Goal: Task Accomplishment & Management: Manage account settings

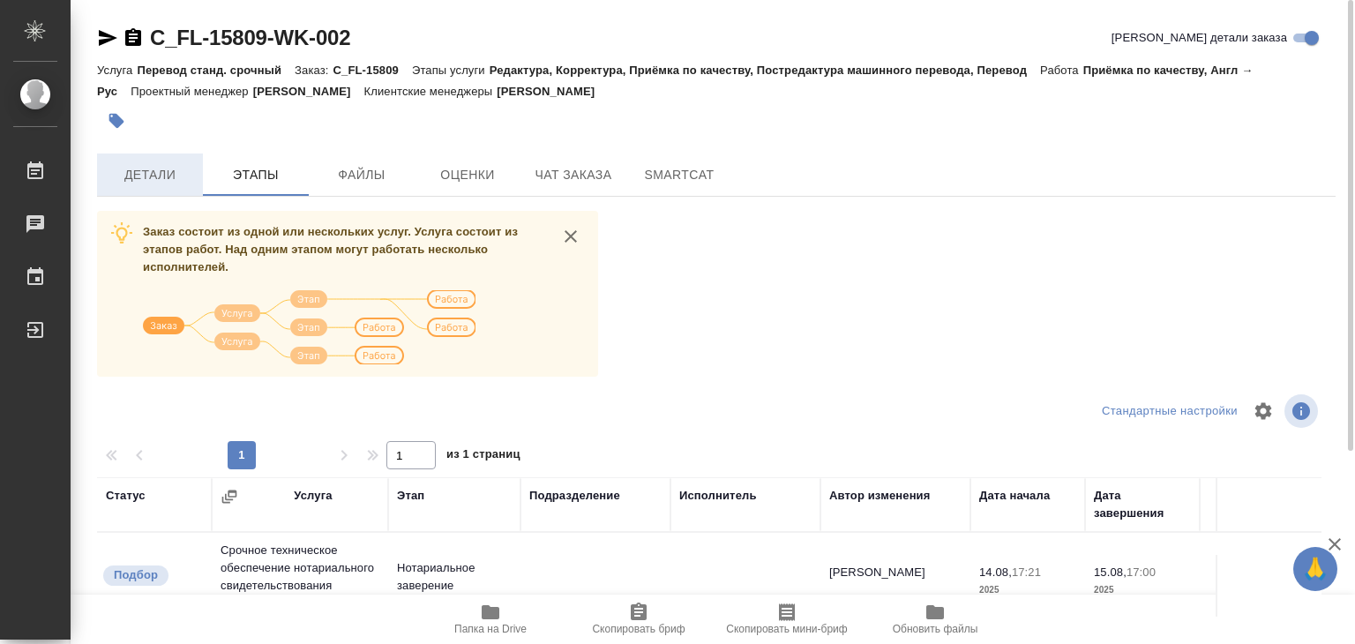
click at [176, 184] on span "Детали" at bounding box center [150, 175] width 85 height 22
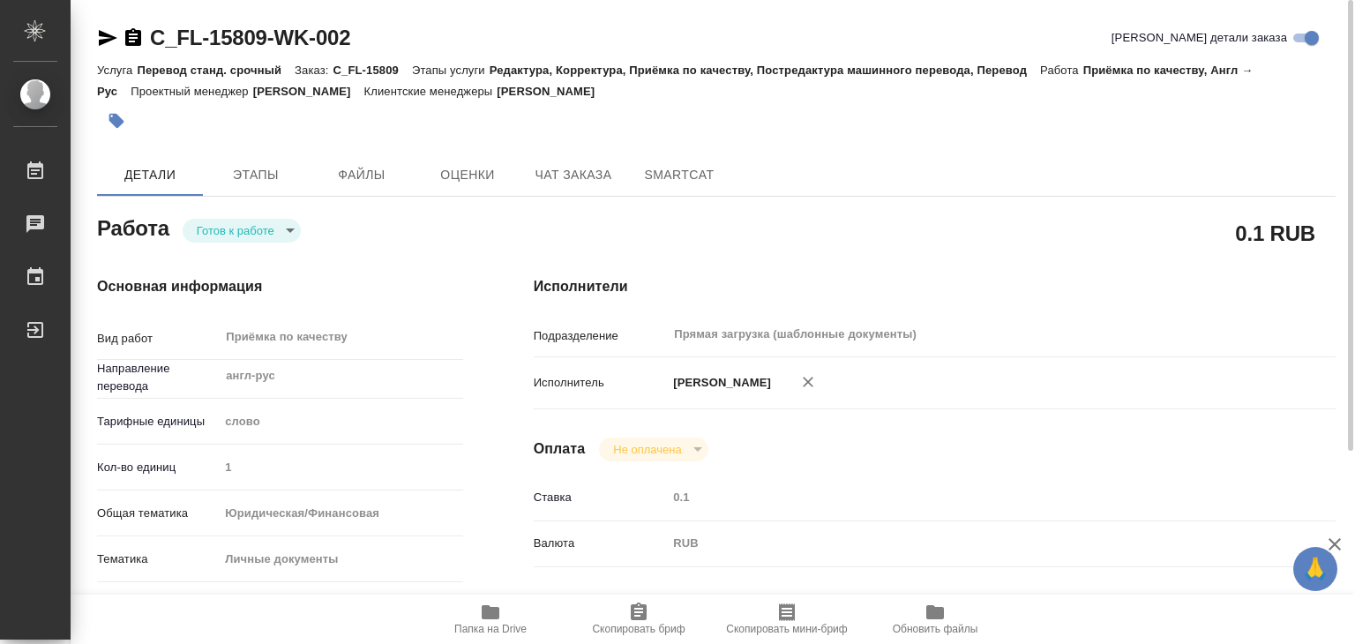
type textarea "x"
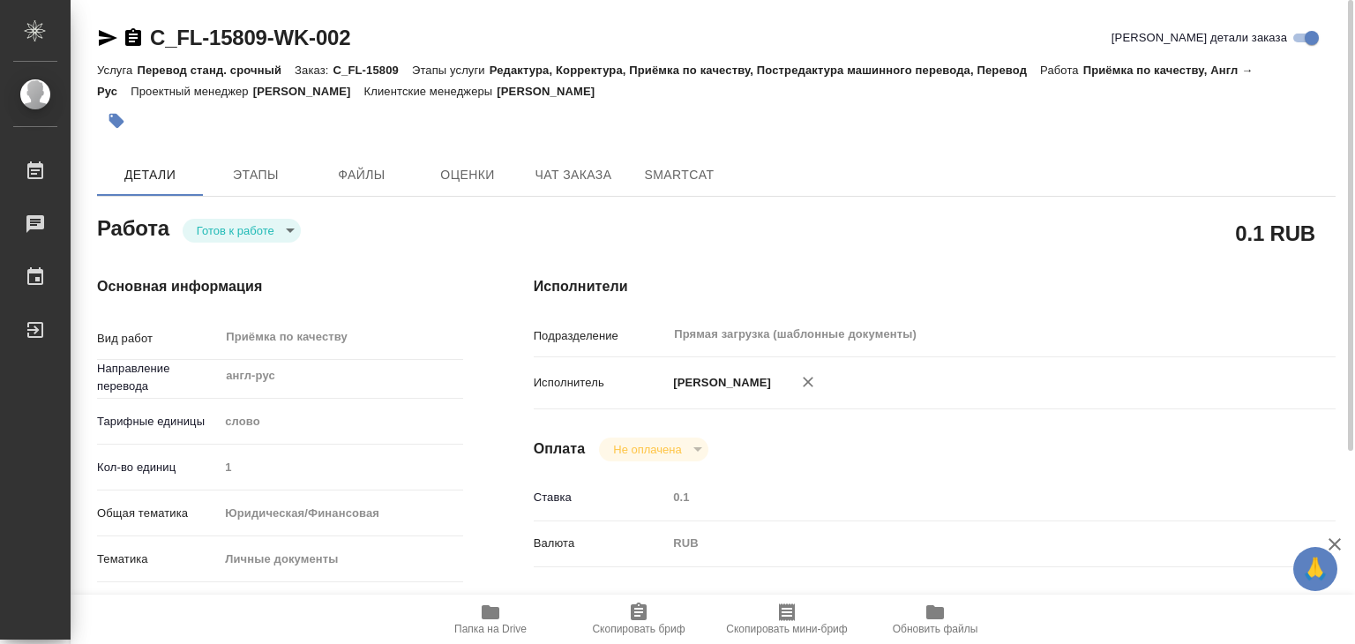
type textarea "x"
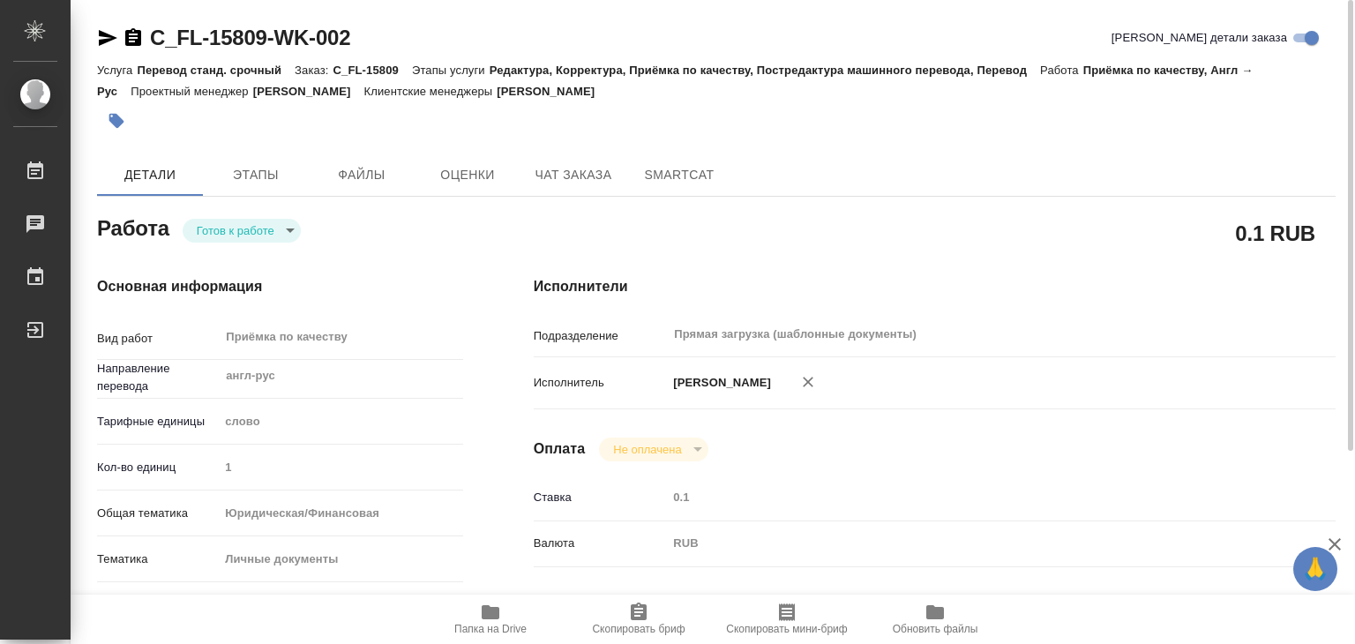
type textarea "x"
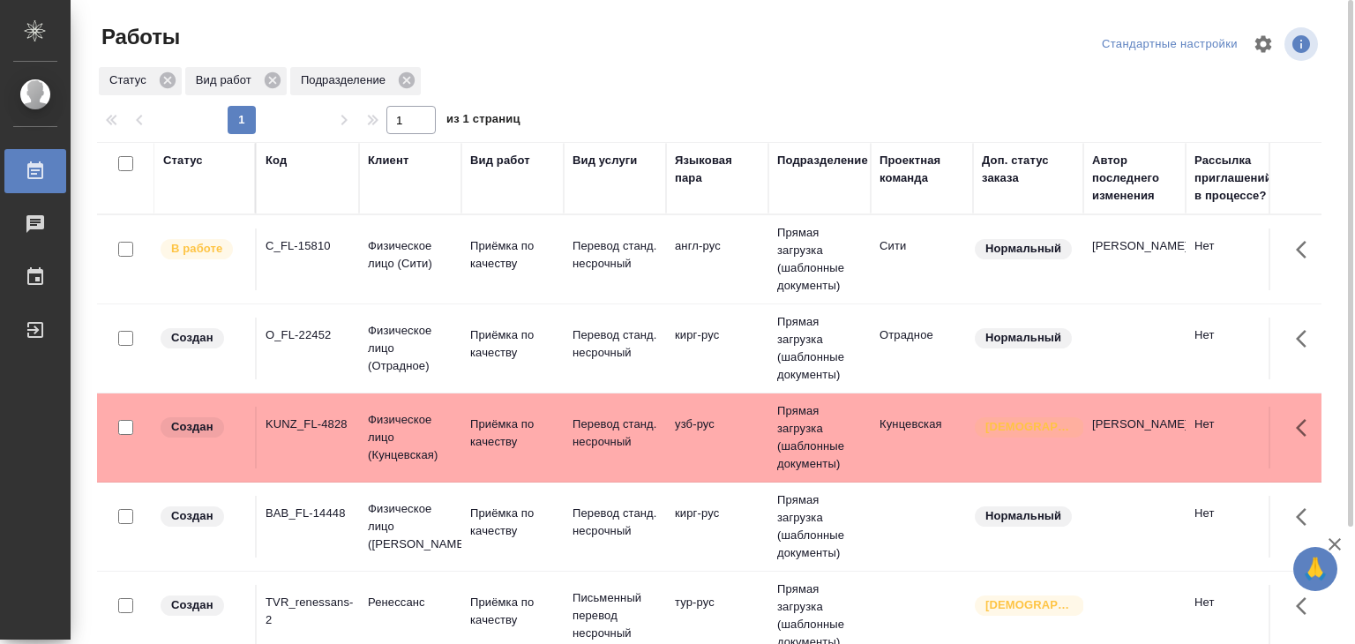
click at [185, 156] on div "Статус" at bounding box center [183, 161] width 40 height 18
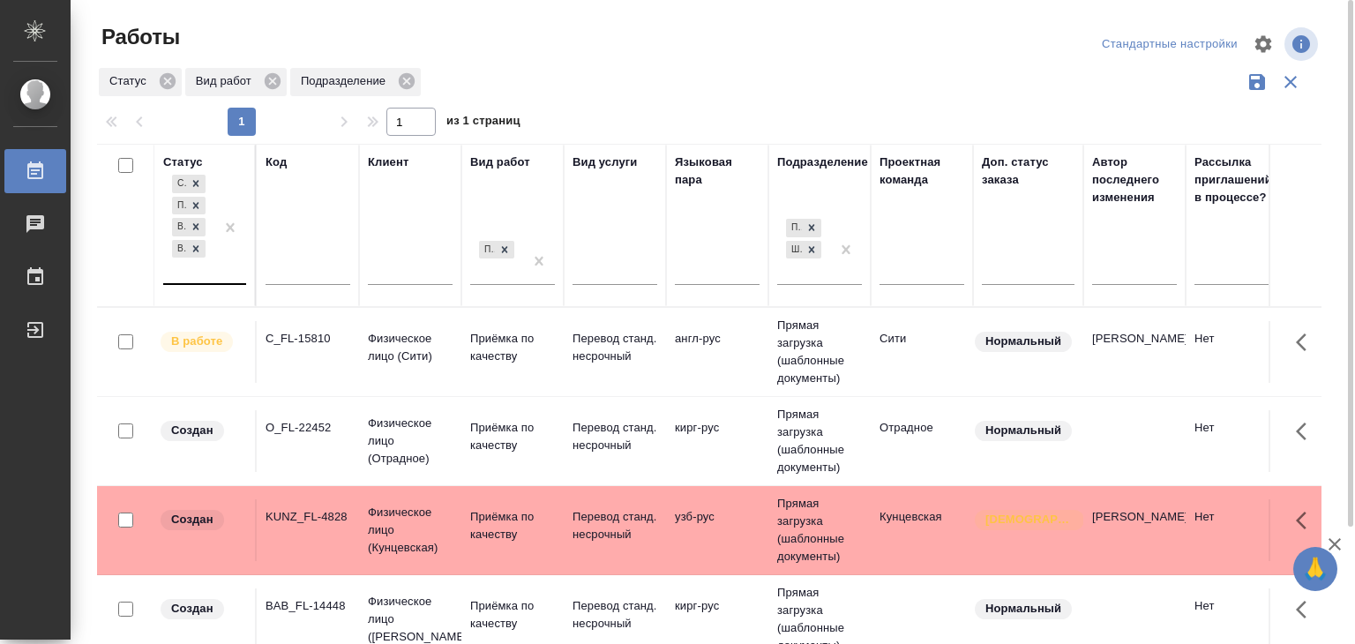
click at [205, 273] on div "Создан Подбор В работе В ожидании" at bounding box center [188, 227] width 51 height 112
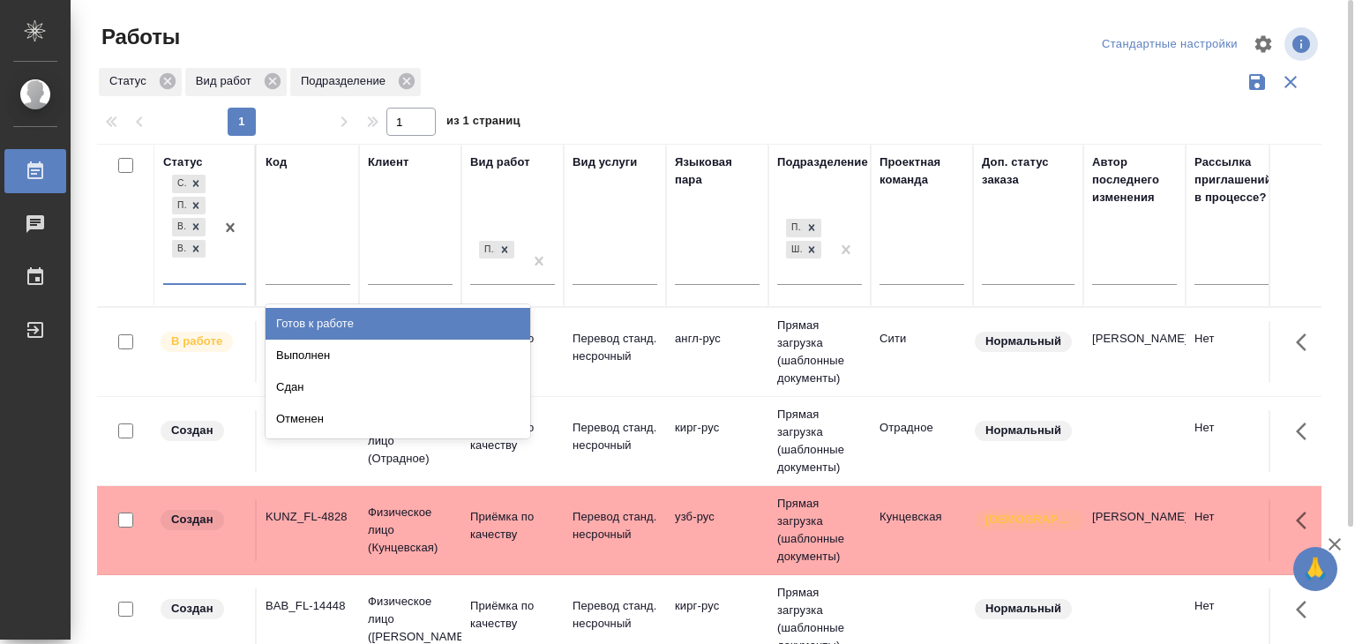
click at [318, 318] on div "Готов к работе" at bounding box center [397, 324] width 265 height 32
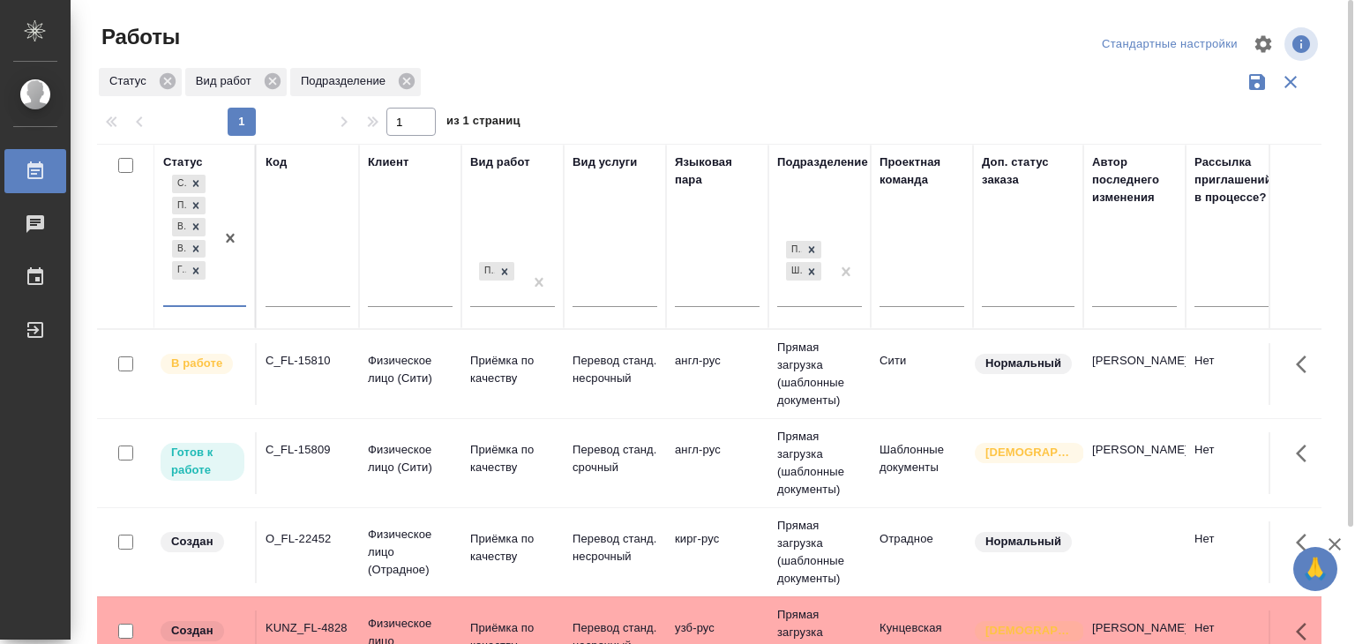
click at [1288, 80] on icon "button" at bounding box center [1290, 82] width 12 height 12
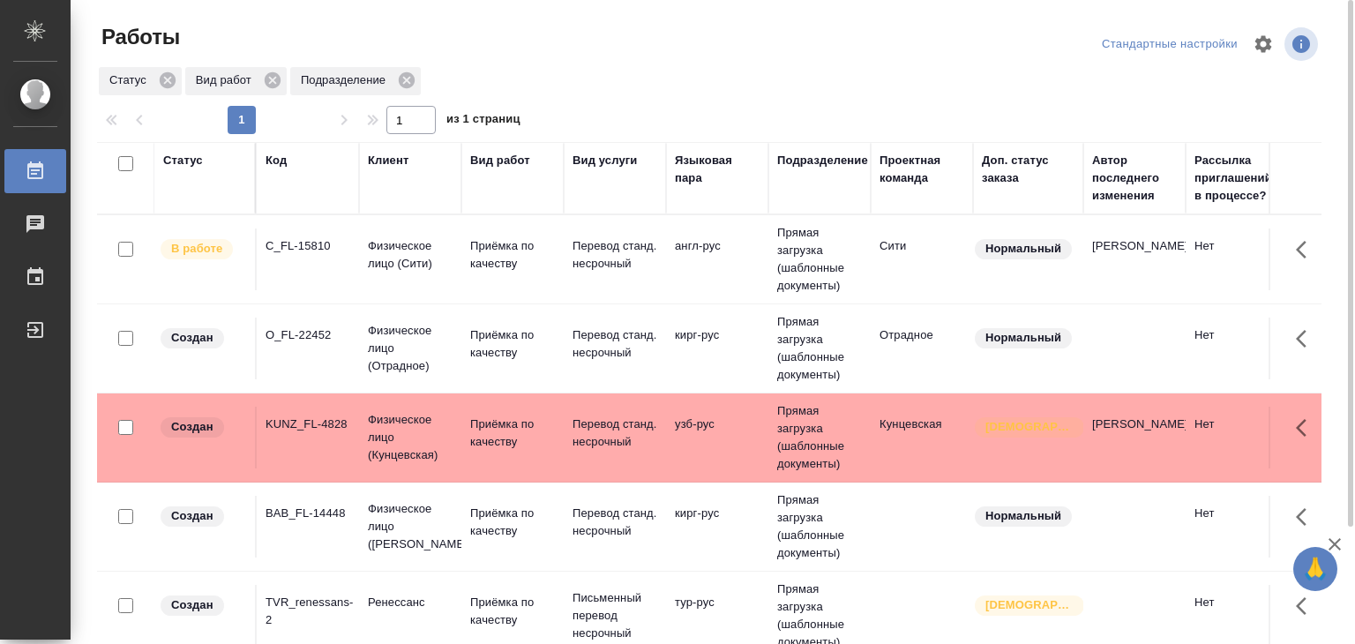
click at [213, 166] on div "Статус" at bounding box center [204, 161] width 83 height 18
click at [195, 159] on div "Статус" at bounding box center [183, 161] width 40 height 18
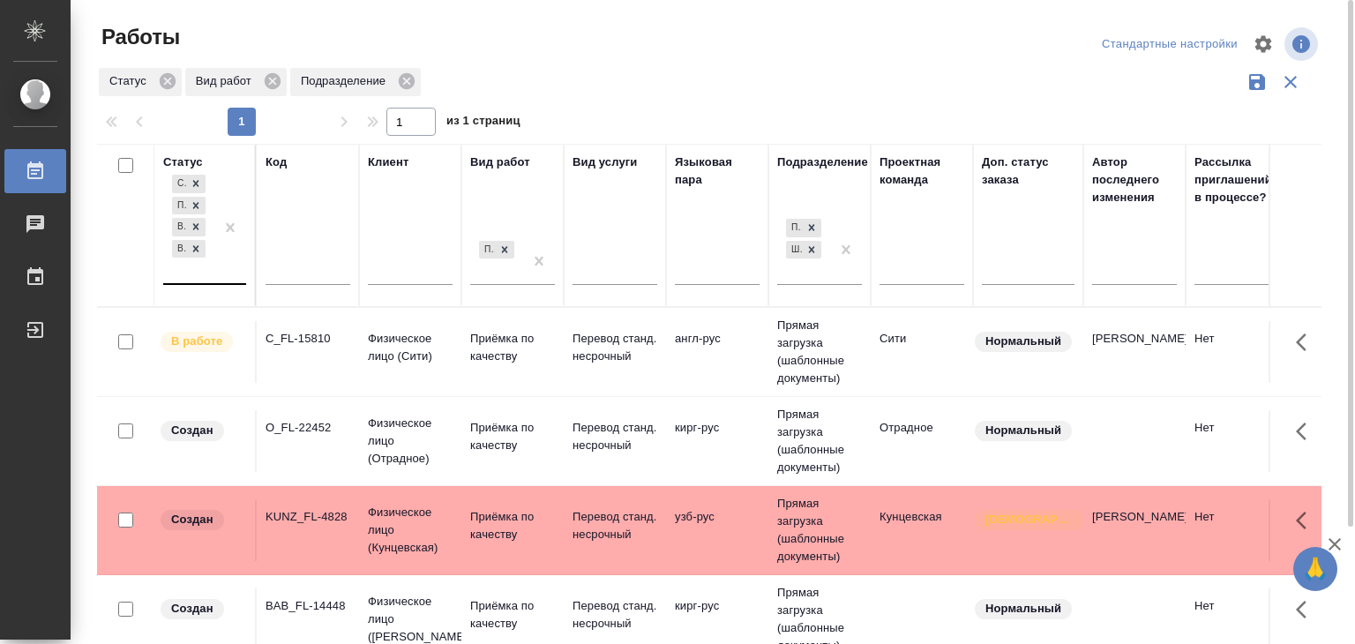
click at [197, 272] on div "Создан Подбор В работе В ожидании" at bounding box center [188, 227] width 51 height 112
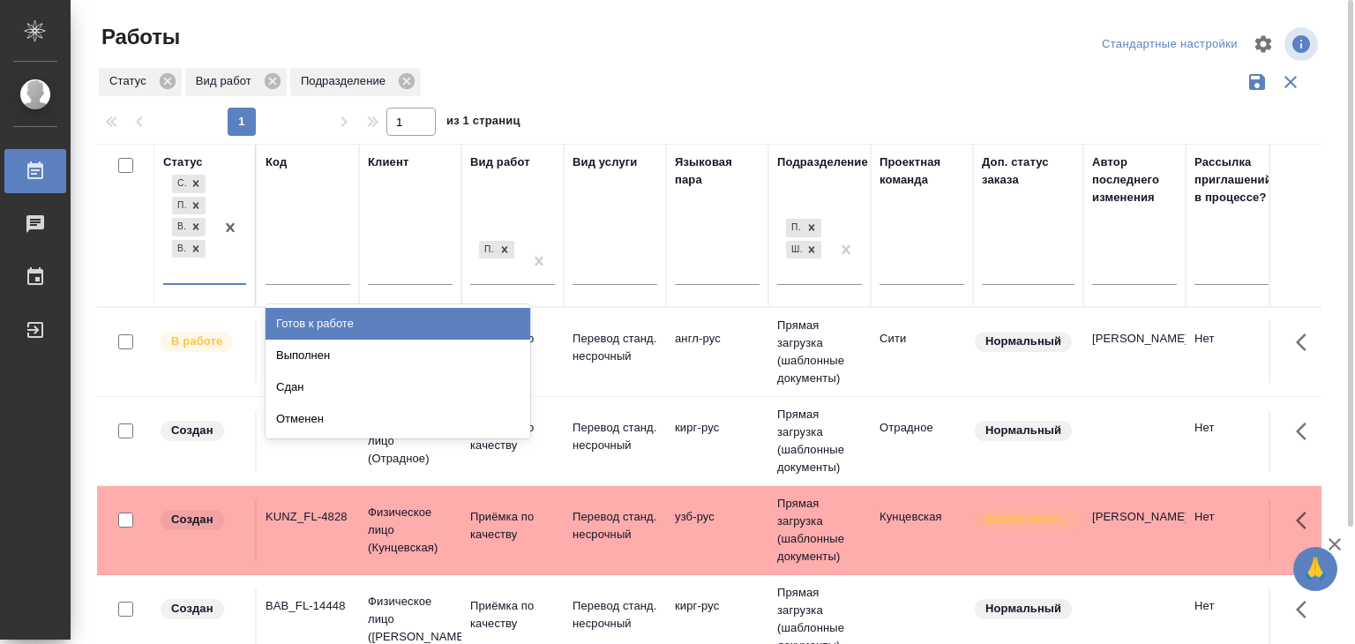
click at [320, 317] on div "Готов к работе" at bounding box center [397, 324] width 265 height 32
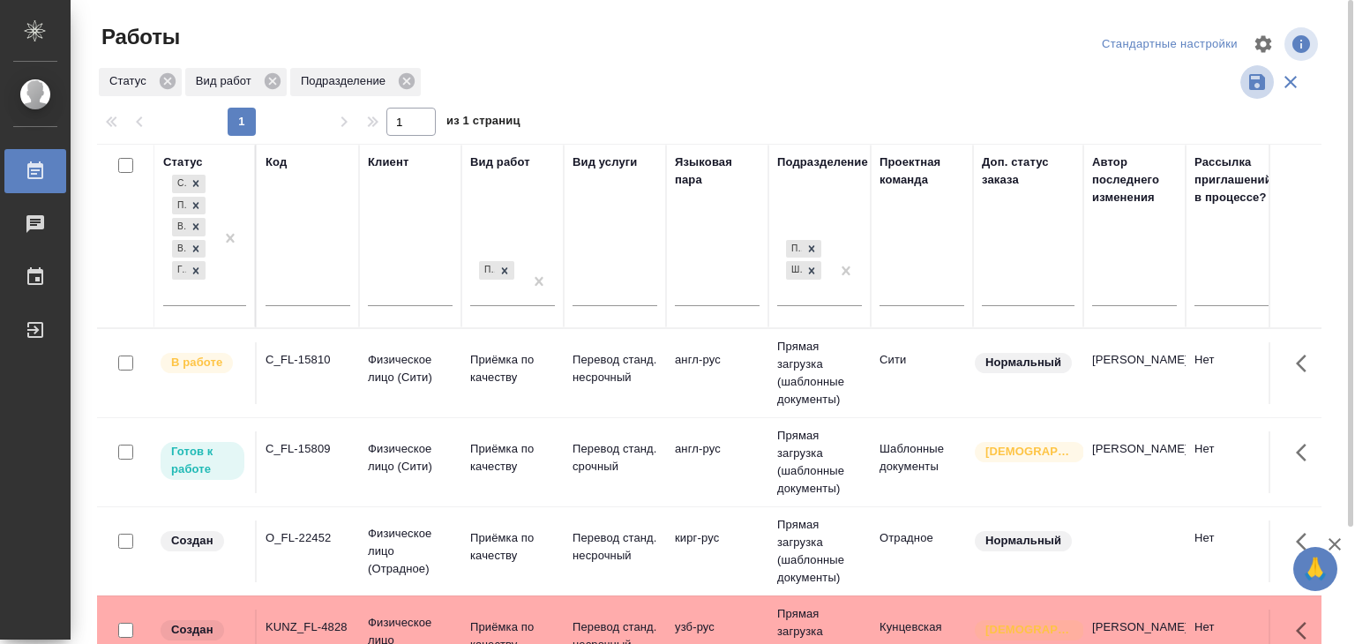
click at [1258, 82] on icon "button" at bounding box center [1257, 82] width 16 height 16
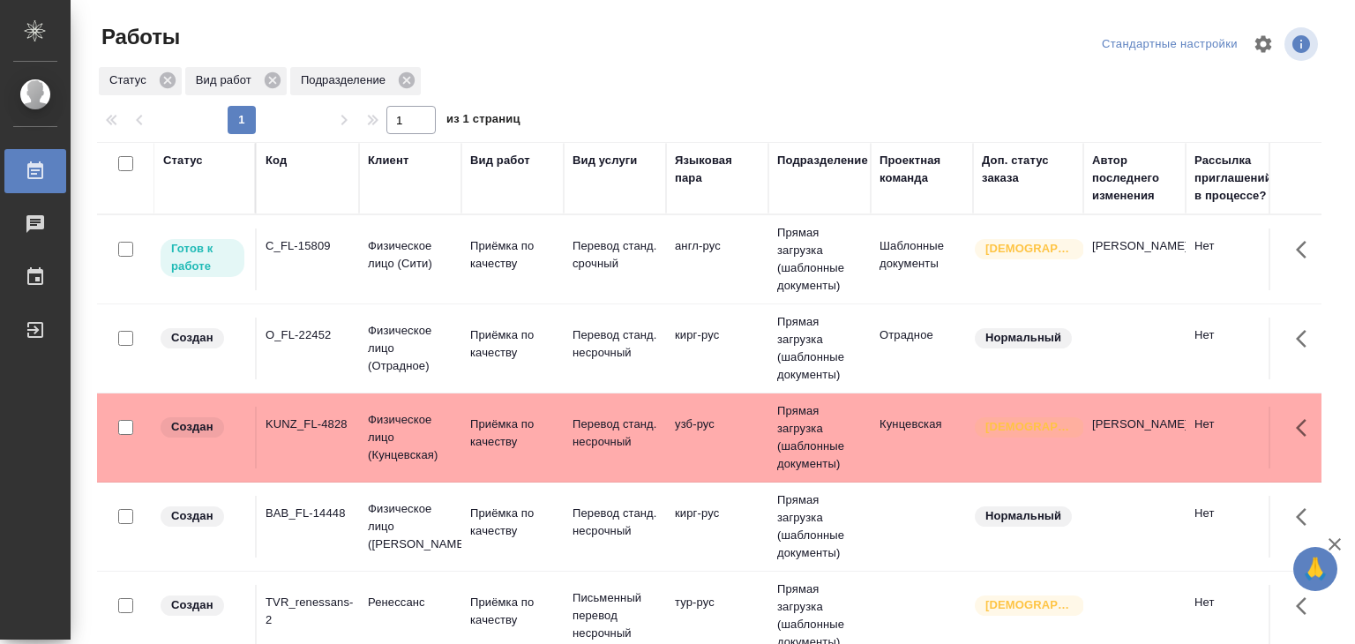
click at [35, 177] on div "Работы" at bounding box center [13, 171] width 44 height 26
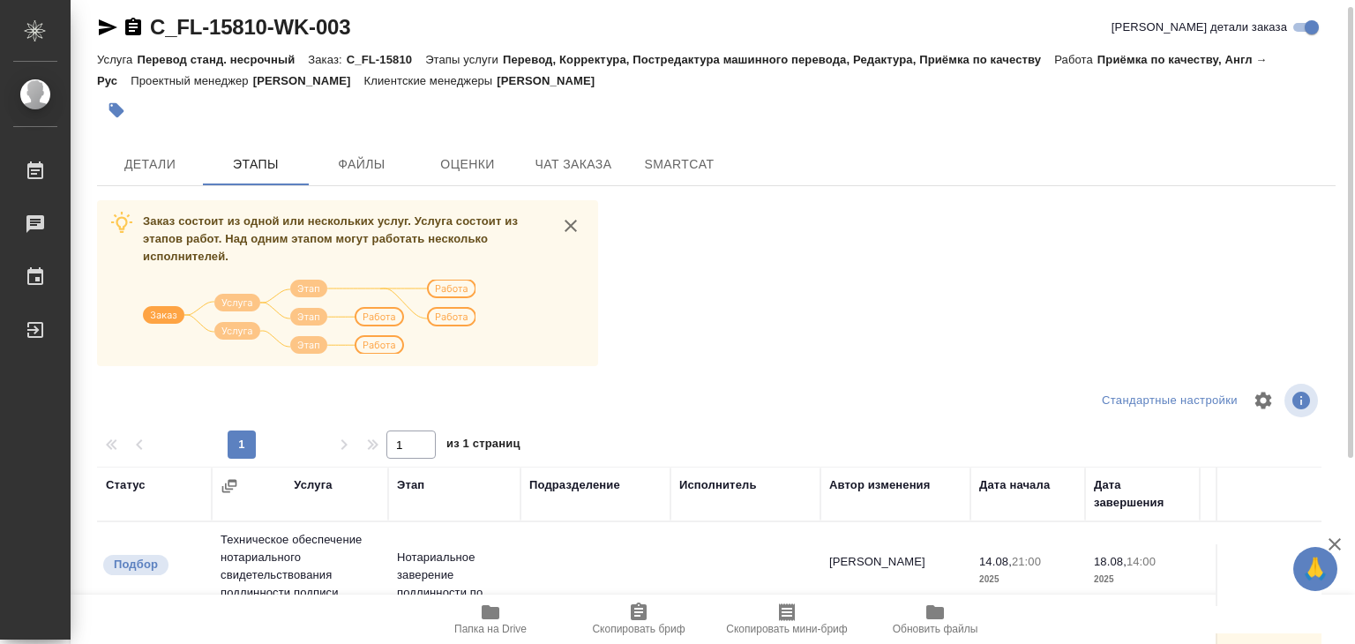
scroll to position [275, 0]
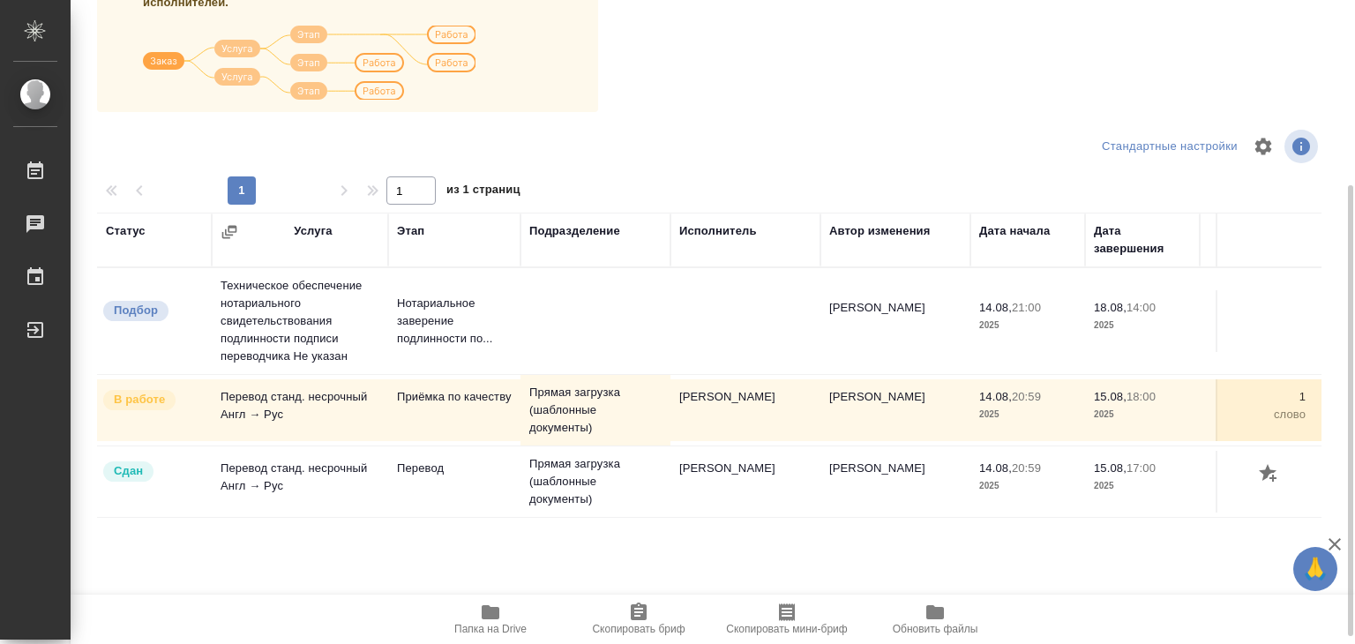
scroll to position [275, 0]
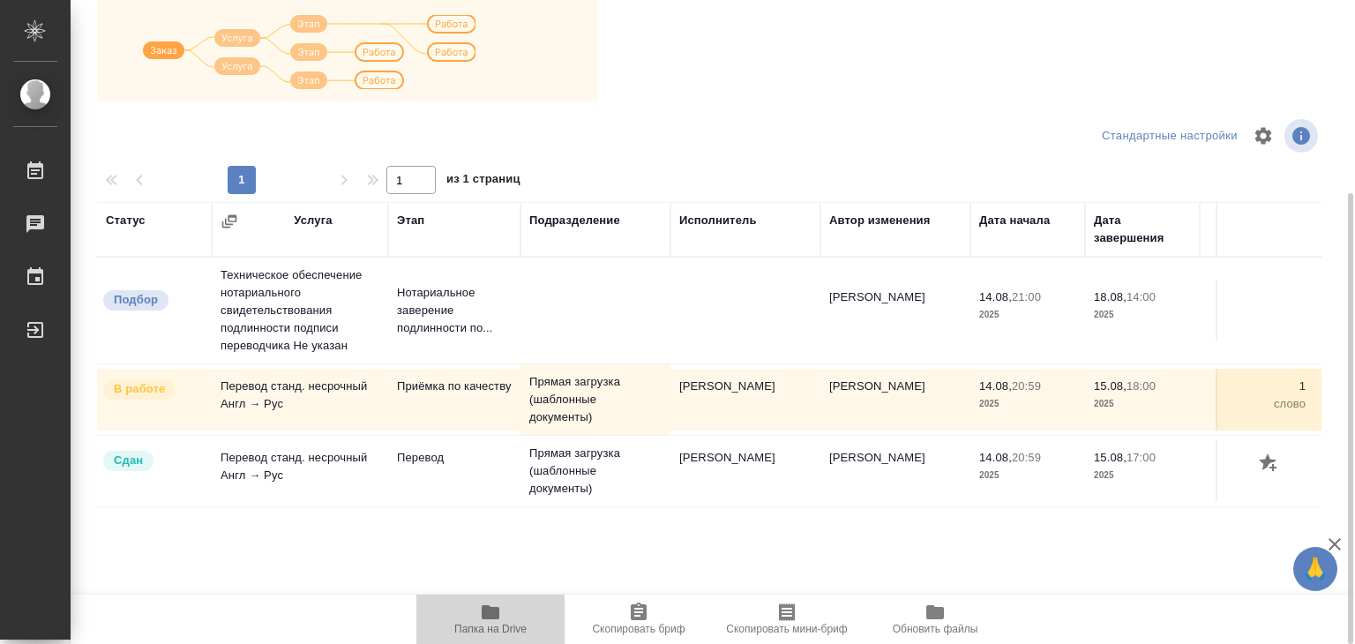
click at [483, 614] on icon "button" at bounding box center [491, 612] width 18 height 14
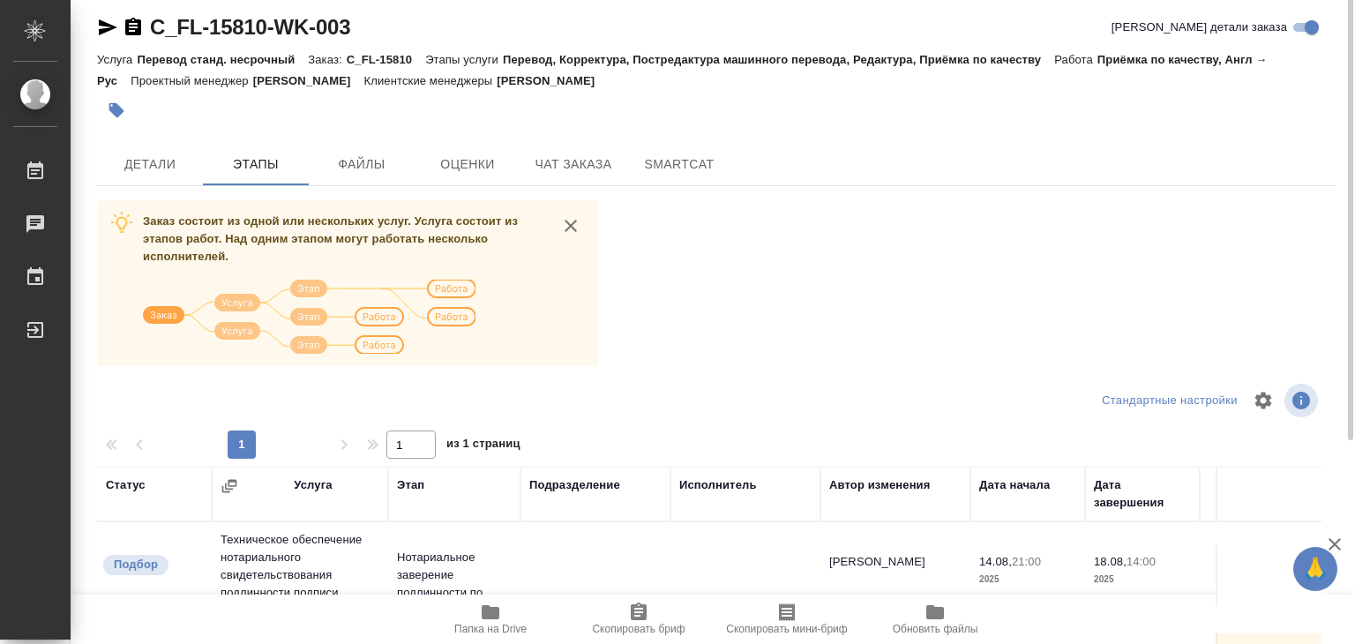
scroll to position [0, 0]
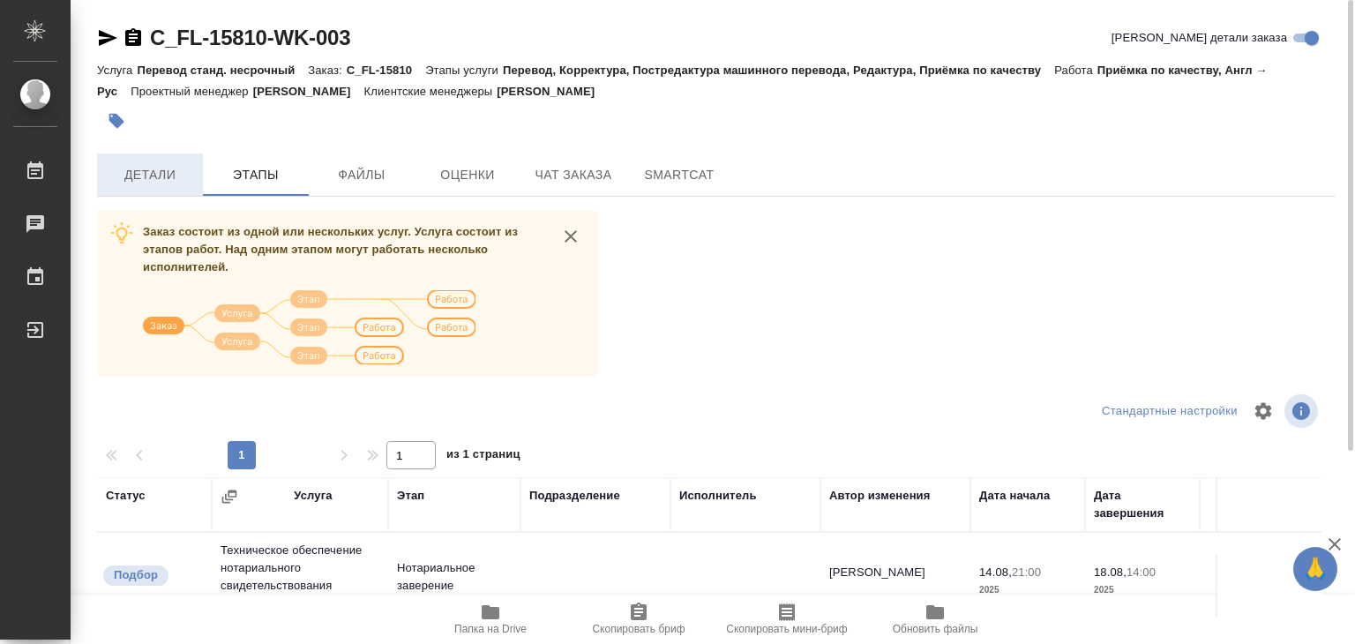
click at [169, 183] on span "Детали" at bounding box center [150, 175] width 85 height 22
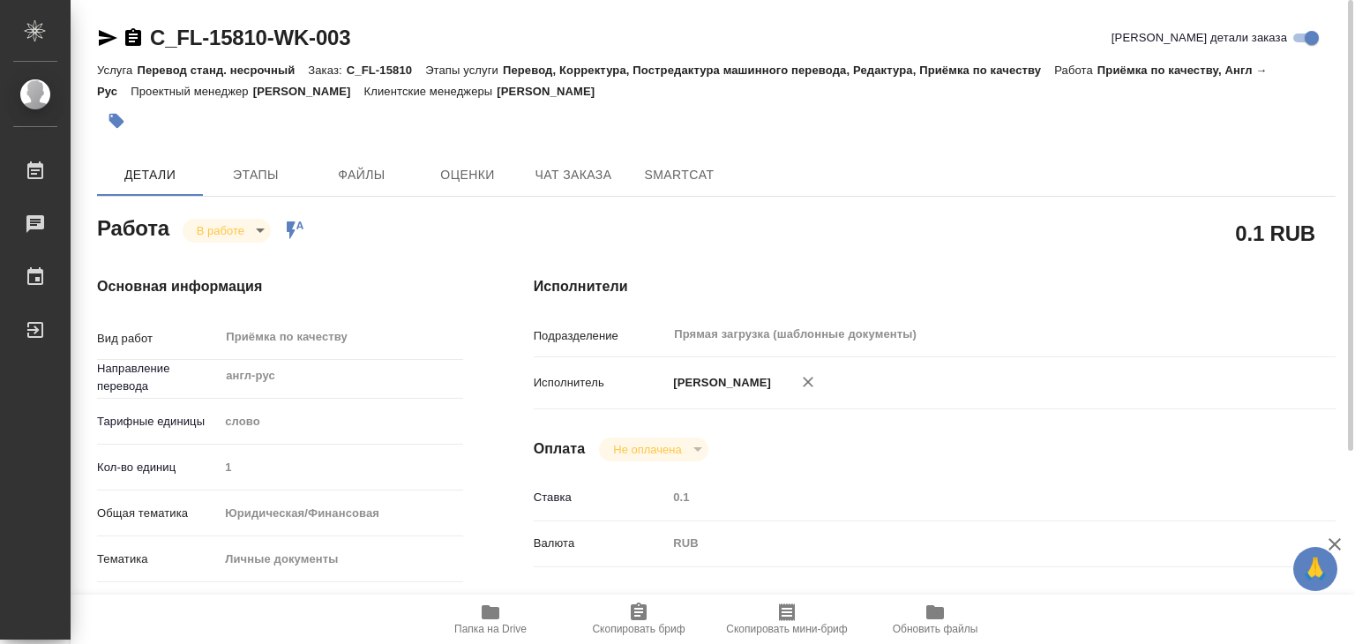
type textarea "x"
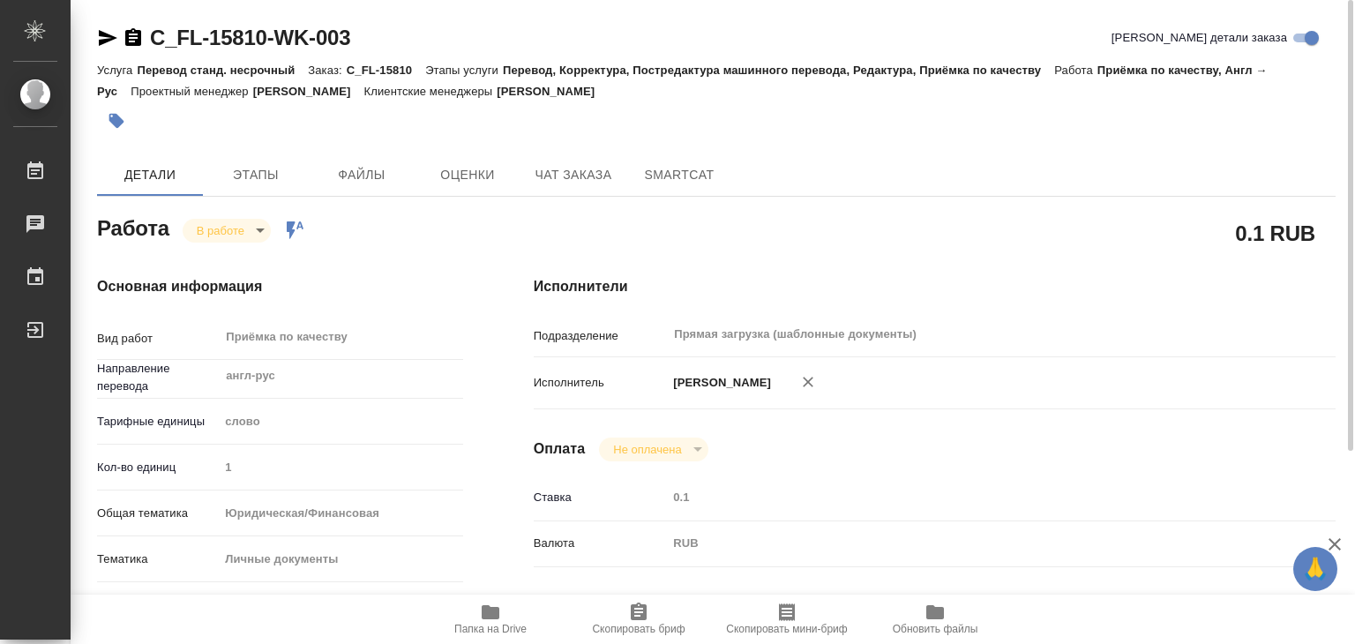
type textarea "x"
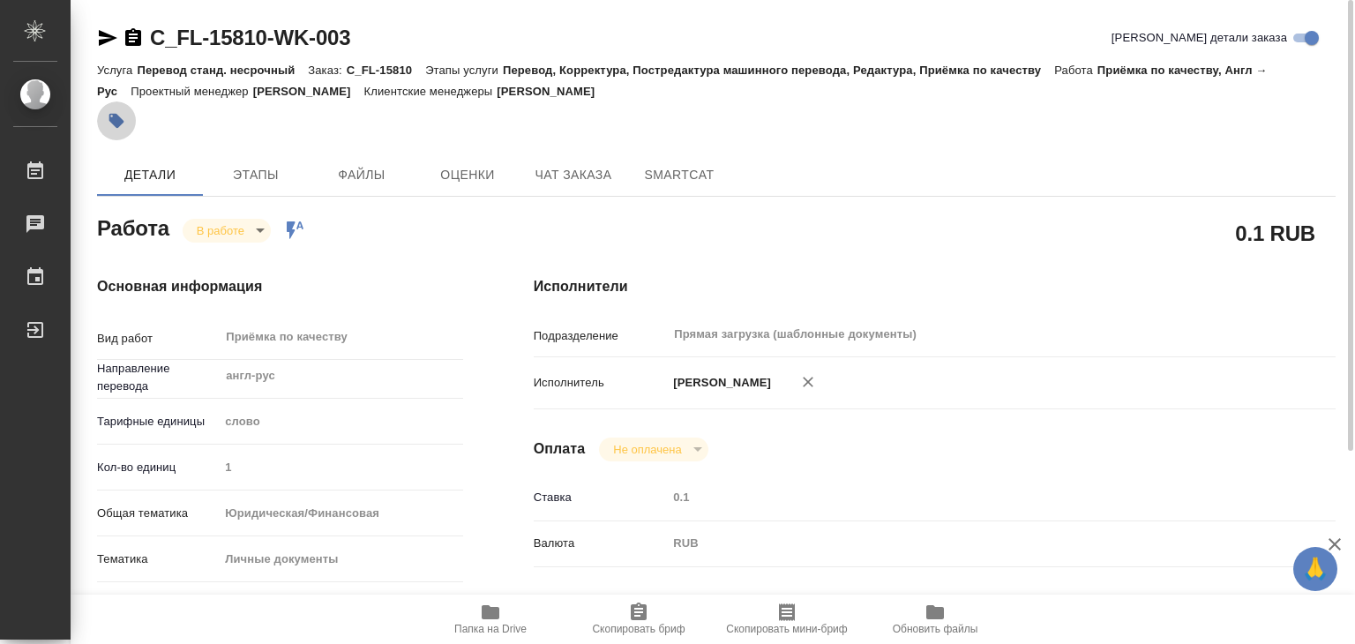
click at [117, 121] on icon "button" at bounding box center [116, 121] width 15 height 15
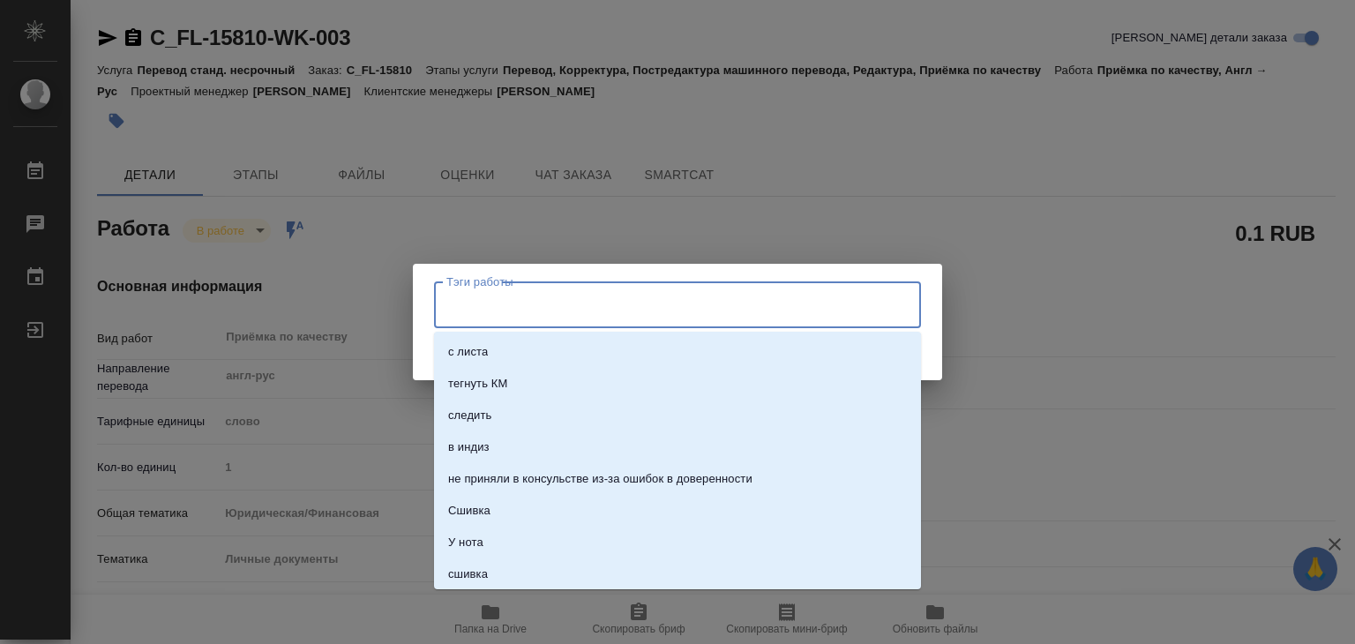
click at [519, 294] on input "Тэги работы" at bounding box center [660, 304] width 437 height 30
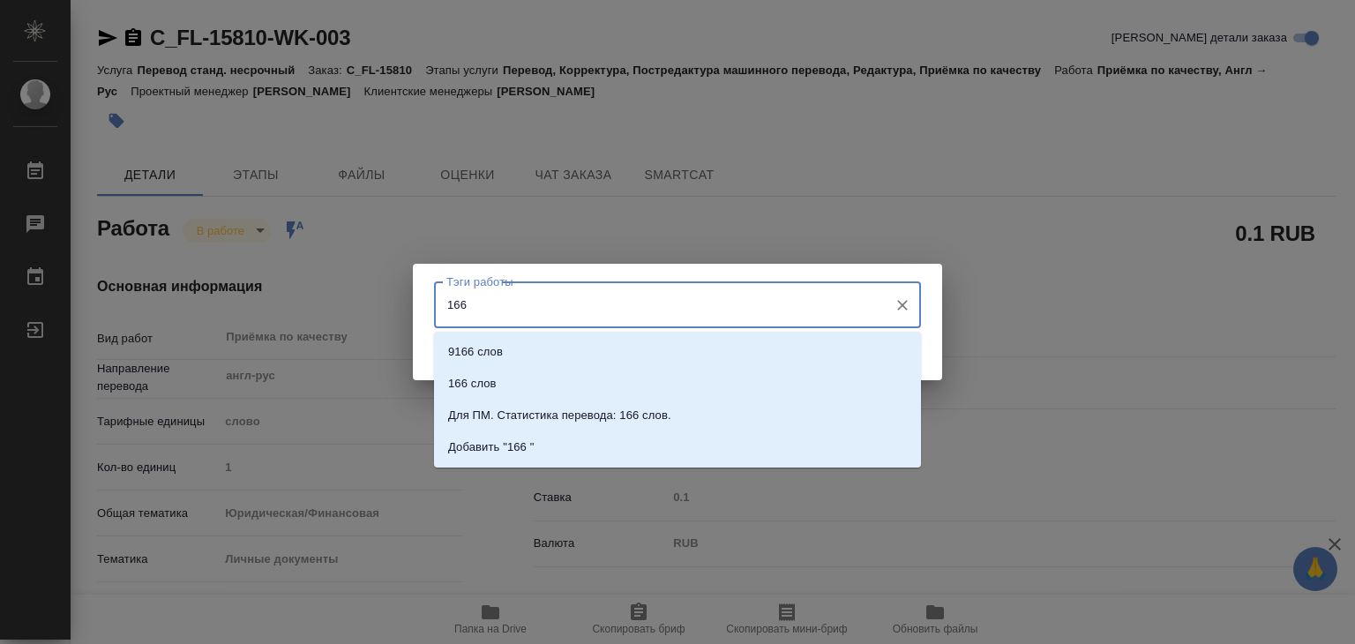
type input "166 с"
click at [473, 389] on p "166 слов" at bounding box center [472, 384] width 49 height 18
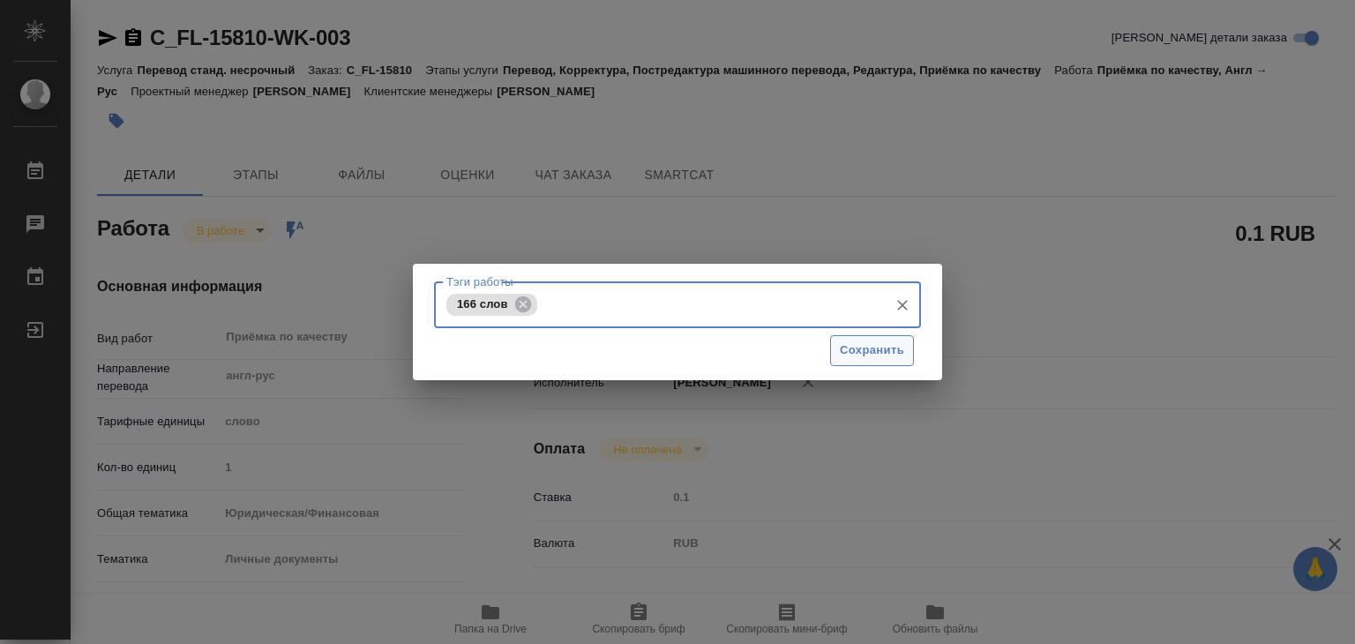
click at [896, 348] on span "Сохранить" at bounding box center [872, 350] width 64 height 20
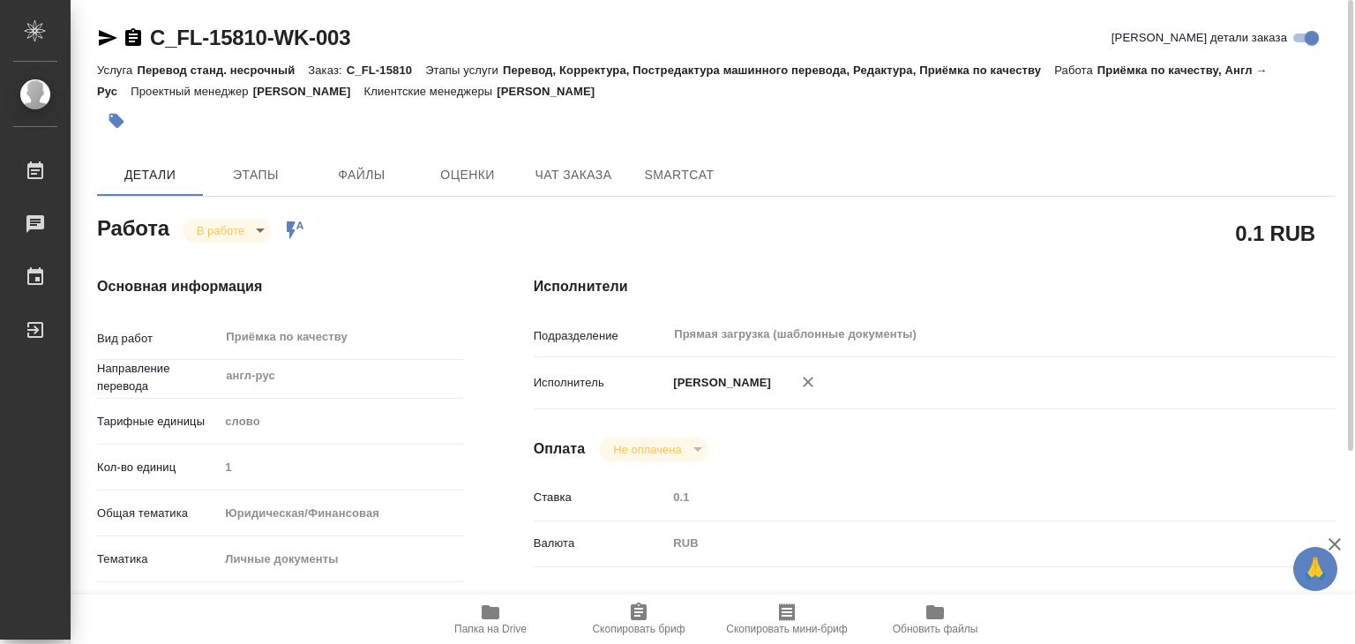
type input "inProgress"
type textarea "Приёмка по качеству"
type textarea "x"
type input "англ-рус"
type input "5a8b1489cc6b4906c91bfd90"
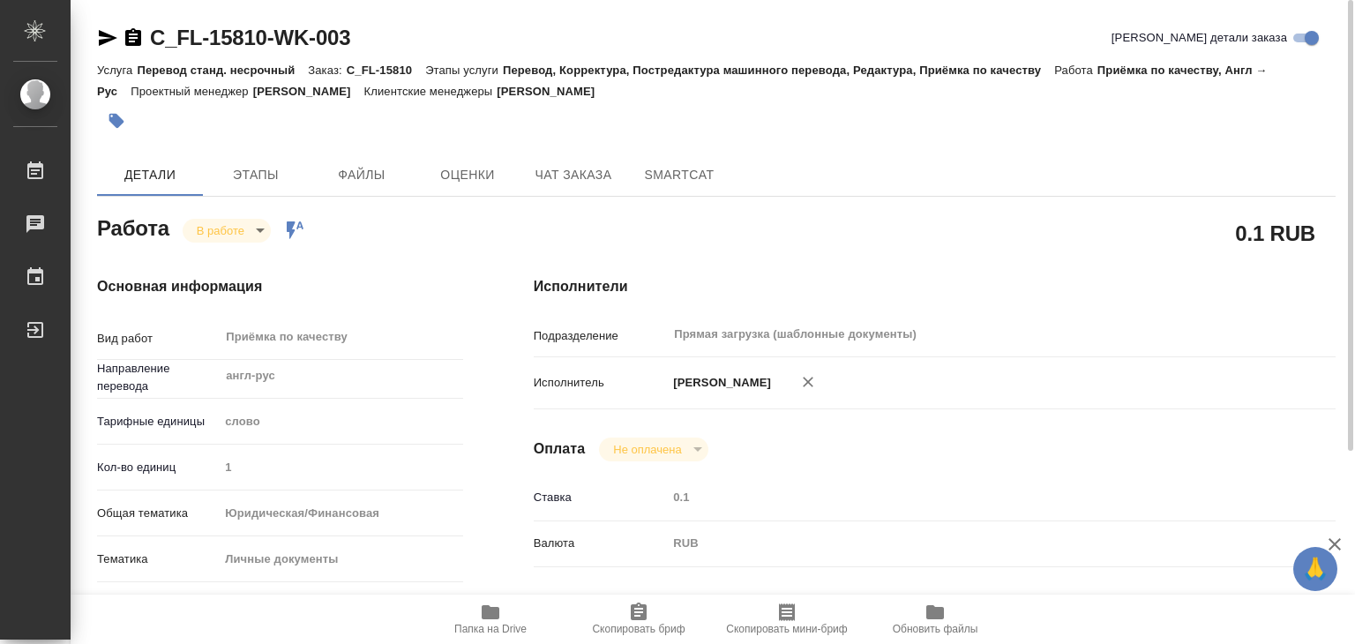
type input "1"
type input "yr-fn"
type input "5a8b8b956a9677013d343cfe"
checkbox input "true"
type input "14.08.2025 20:59"
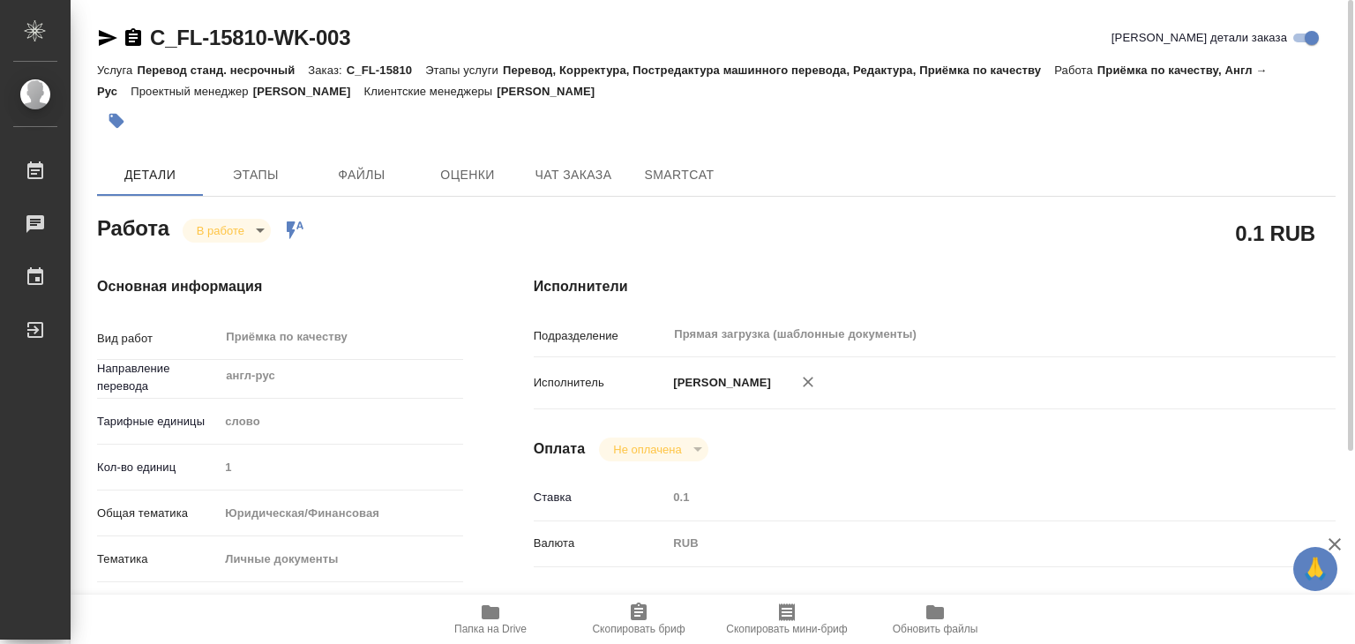
type input "14.08.2025 22:23"
type input "15.08.2025 18:00"
type input "Прямая загрузка (шаблонные документы)"
type input "notPayed"
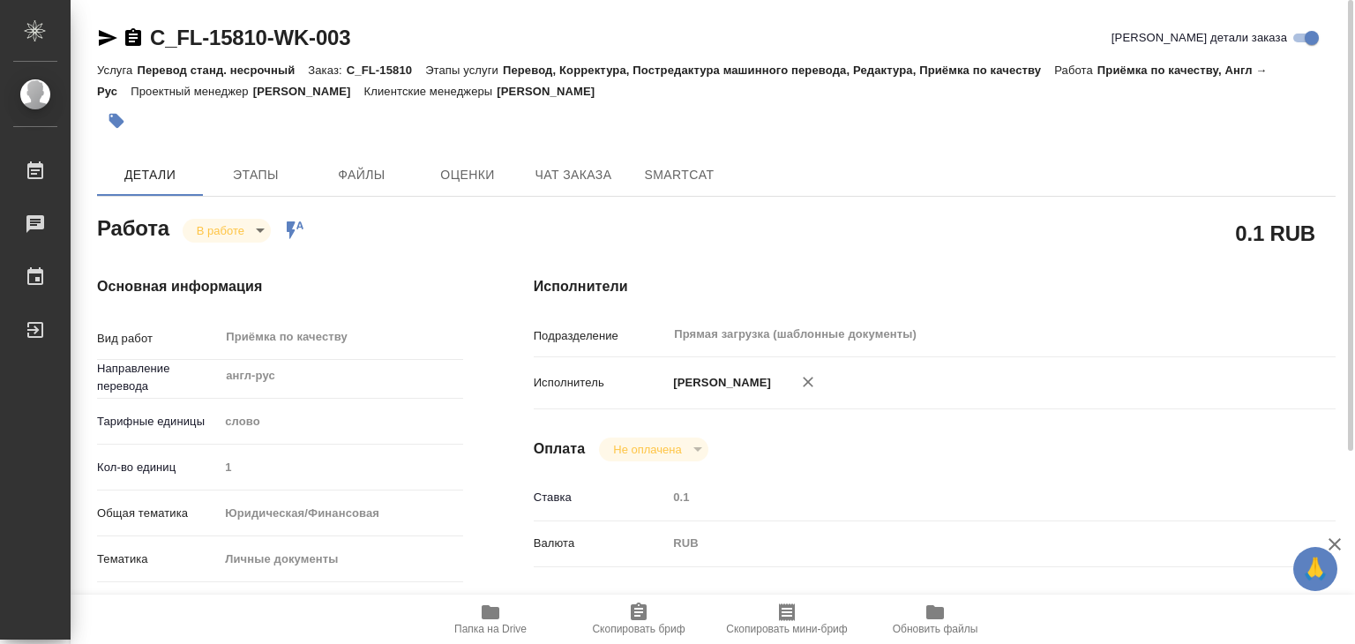
type input "0.1"
type input "RUB"
type input "[PERSON_NAME]"
type textarea "x"
type textarea "/Clients/FL_C/Orders/C_FL-15810/Corrected/C_FL-15810-WK-003"
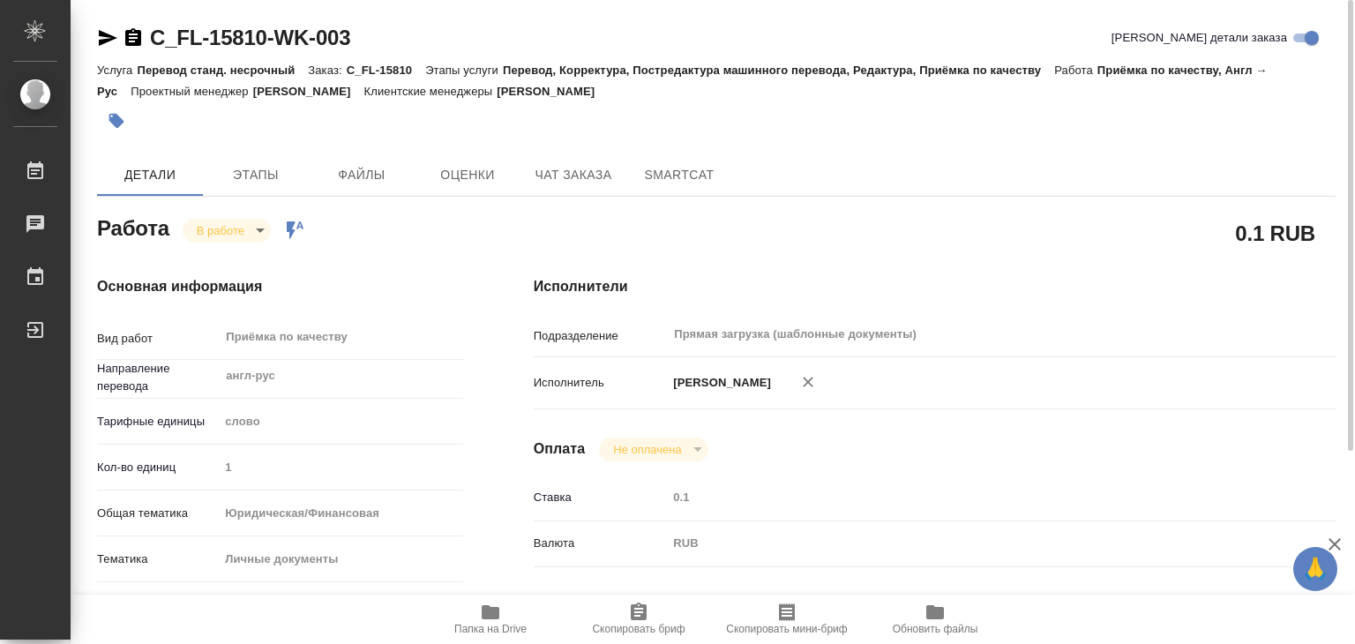
type textarea "x"
type input "C_FL-15810"
type input "Перевод станд. несрочный"
type input "Перевод, Корректура, Постредактура машинного перевода, Редактура, Приёмка по ка…"
type input "Димитриева Юлия"
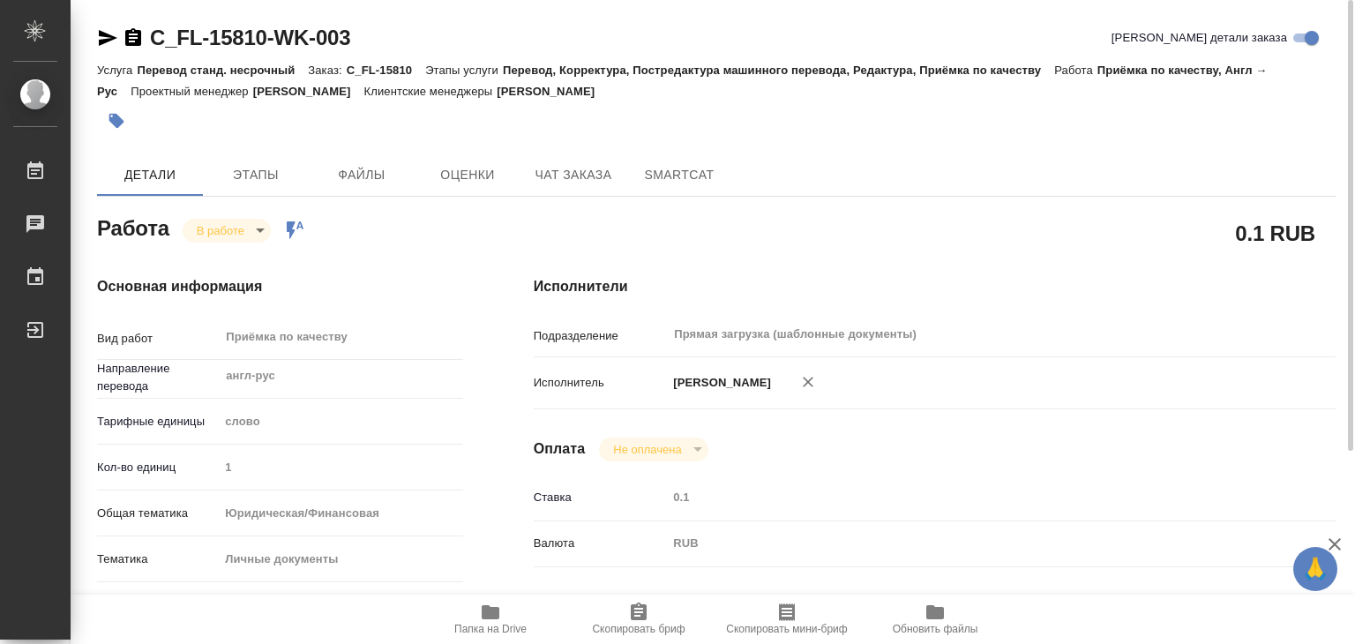
type input "/Clients/FL_C/Orders/C_FL-15810"
type textarea "Абдуллаев Жахонгир Бурибой Угли"
type textarea "x"
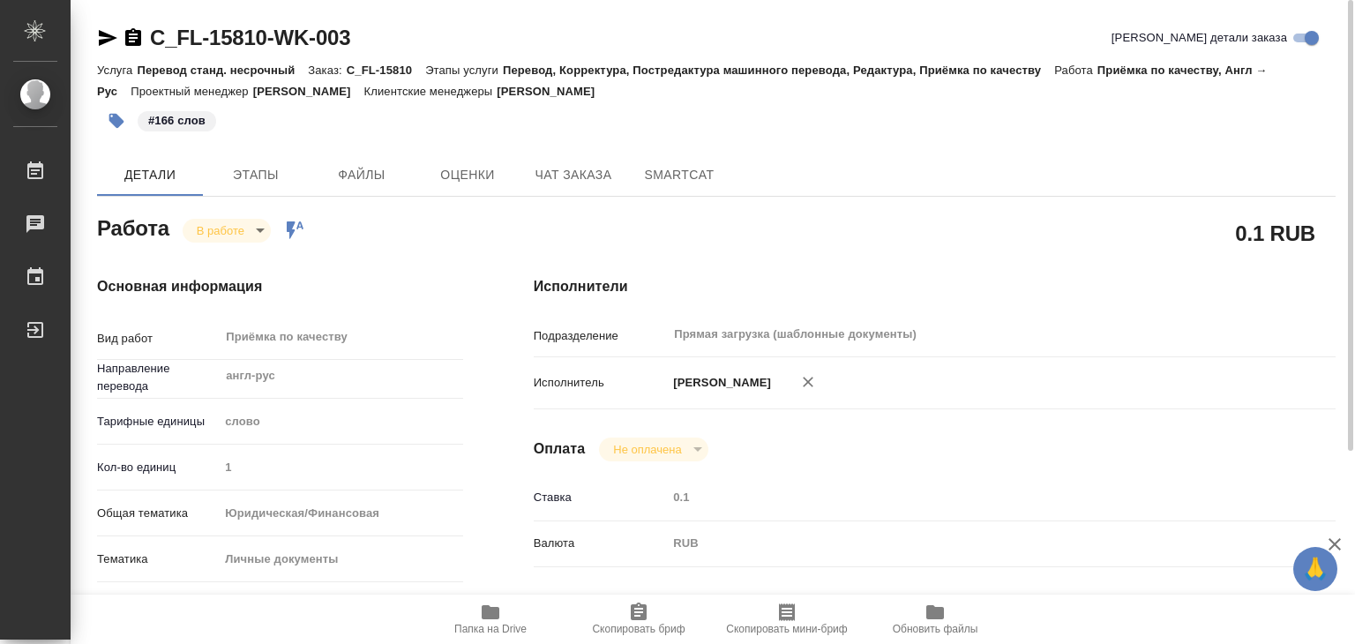
type textarea "x"
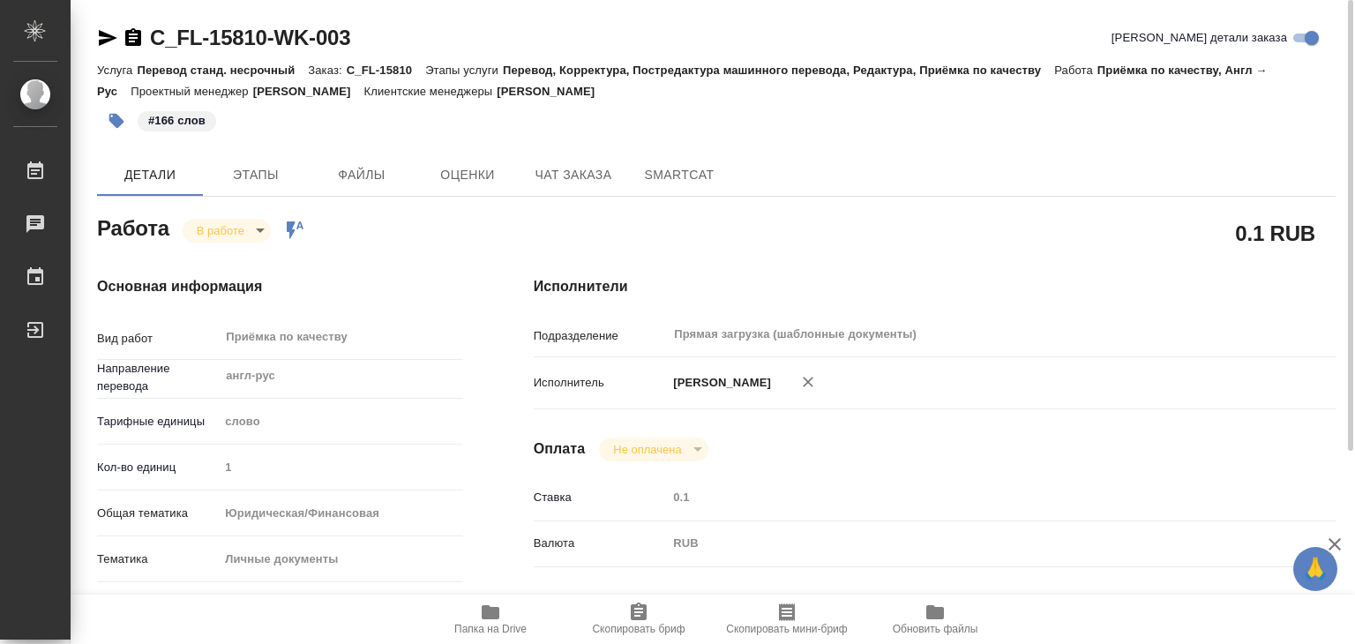
type textarea "x"
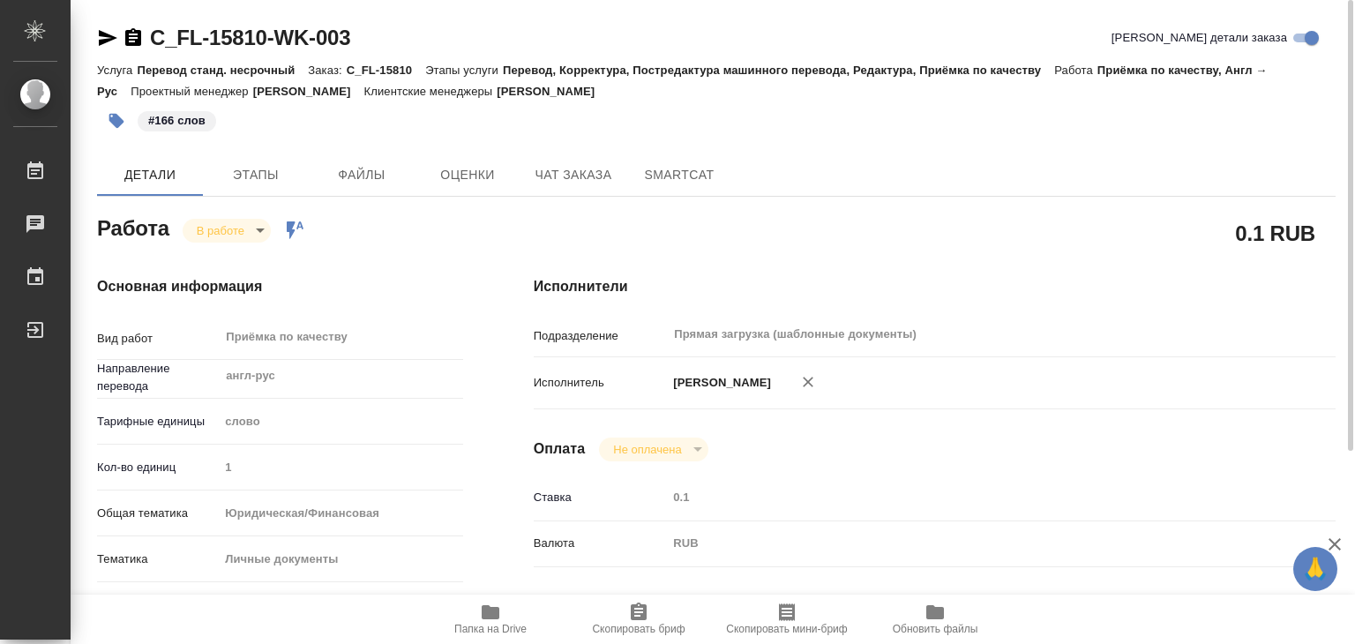
type textarea "x"
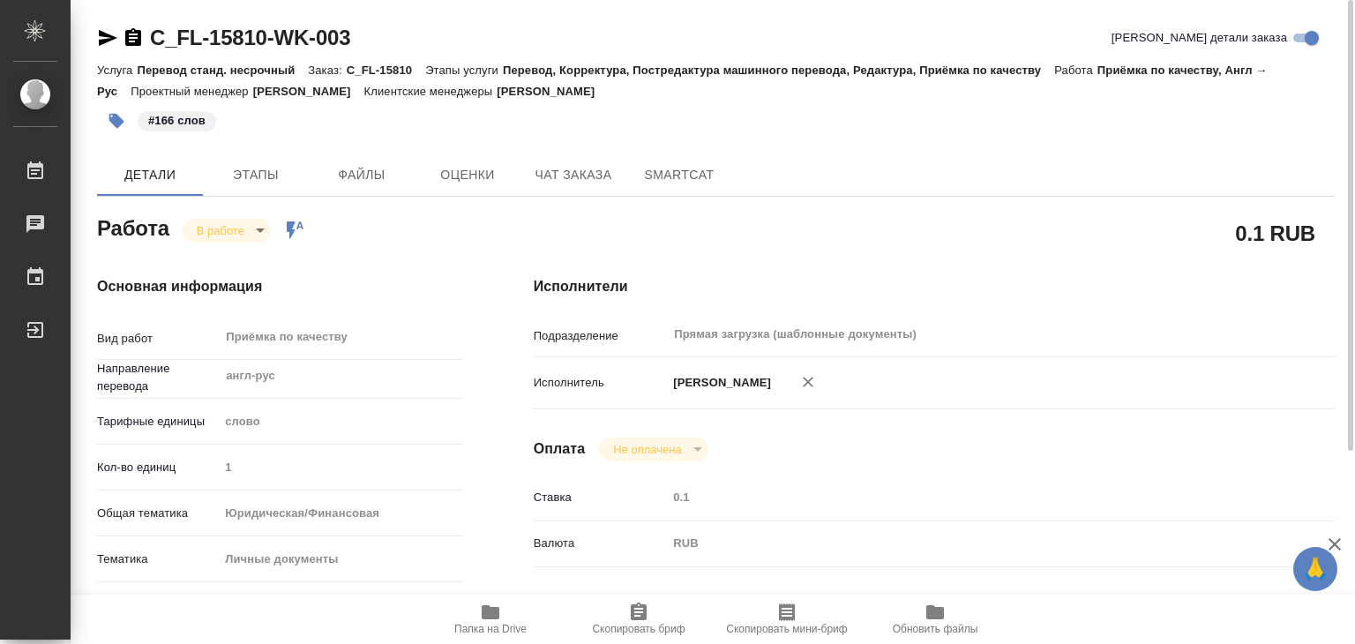
type textarea "x"
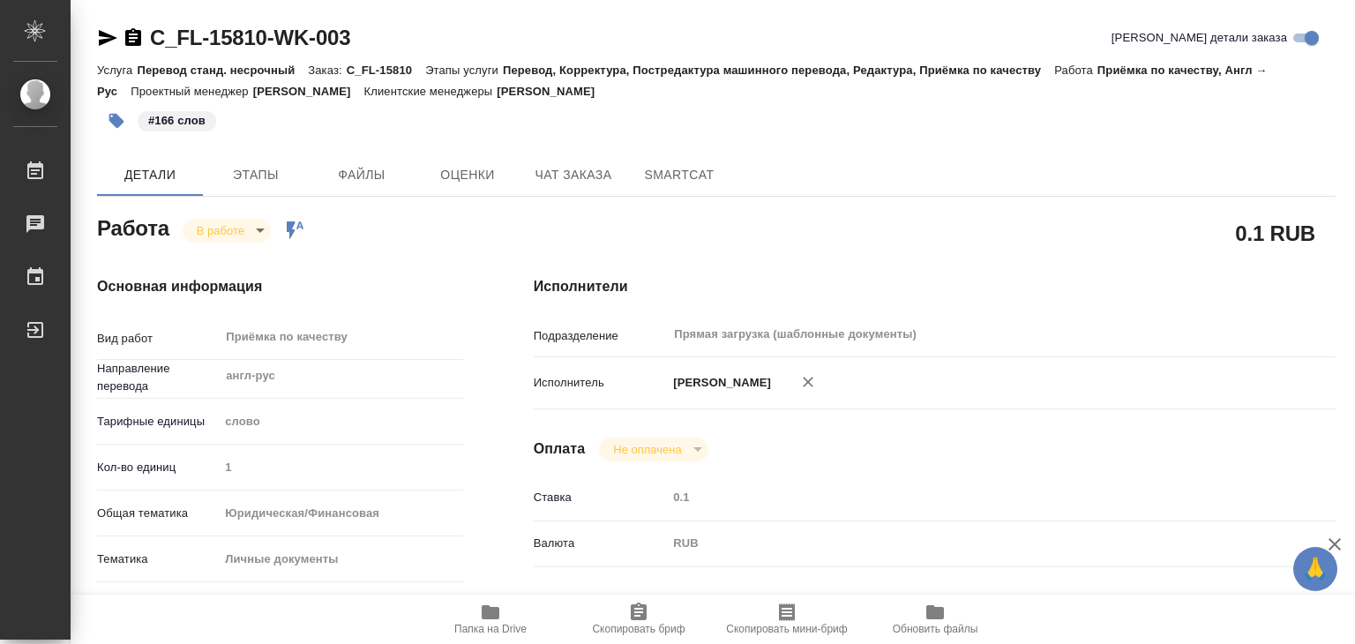
type textarea "x"
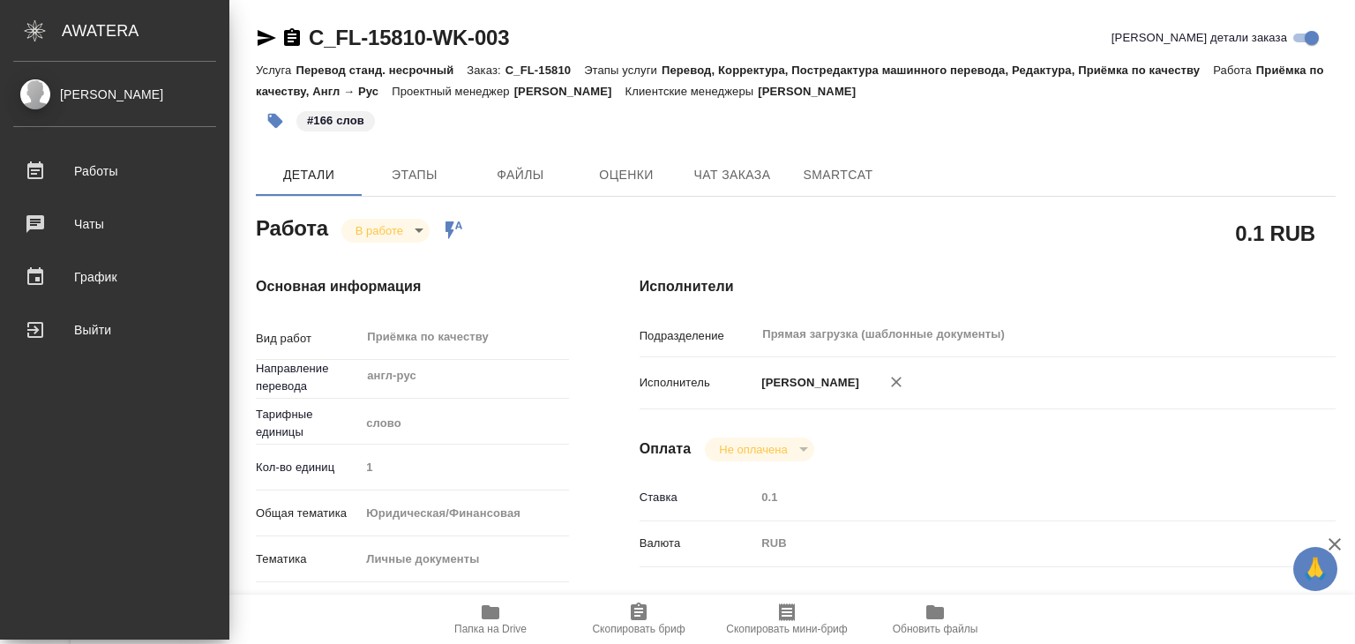
type textarea "x"
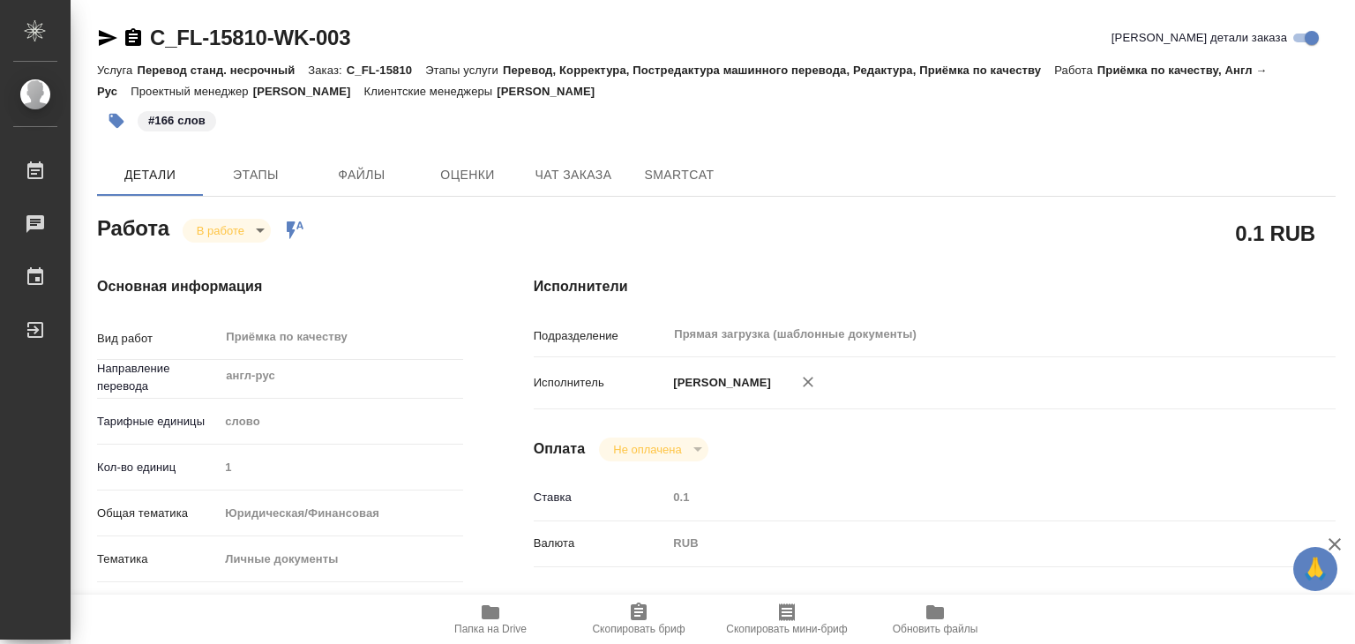
click at [1071, 135] on div "#166 слов" at bounding box center [716, 120] width 1238 height 39
drag, startPoint x: 527, startPoint y: 90, endPoint x: 657, endPoint y: 98, distance: 130.8
click at [657, 98] on div "Услуга Перевод станд. несрочный Заказ: C_FL-15810 Этапы услуги Перевод, Коррект…" at bounding box center [716, 80] width 1238 height 42
copy p "Димитриева Юлия"
click at [390, 245] on div "Основная информация Вид работ Приёмка по качеству x ​ Направление перевода англ…" at bounding box center [280, 617] width 437 height 753
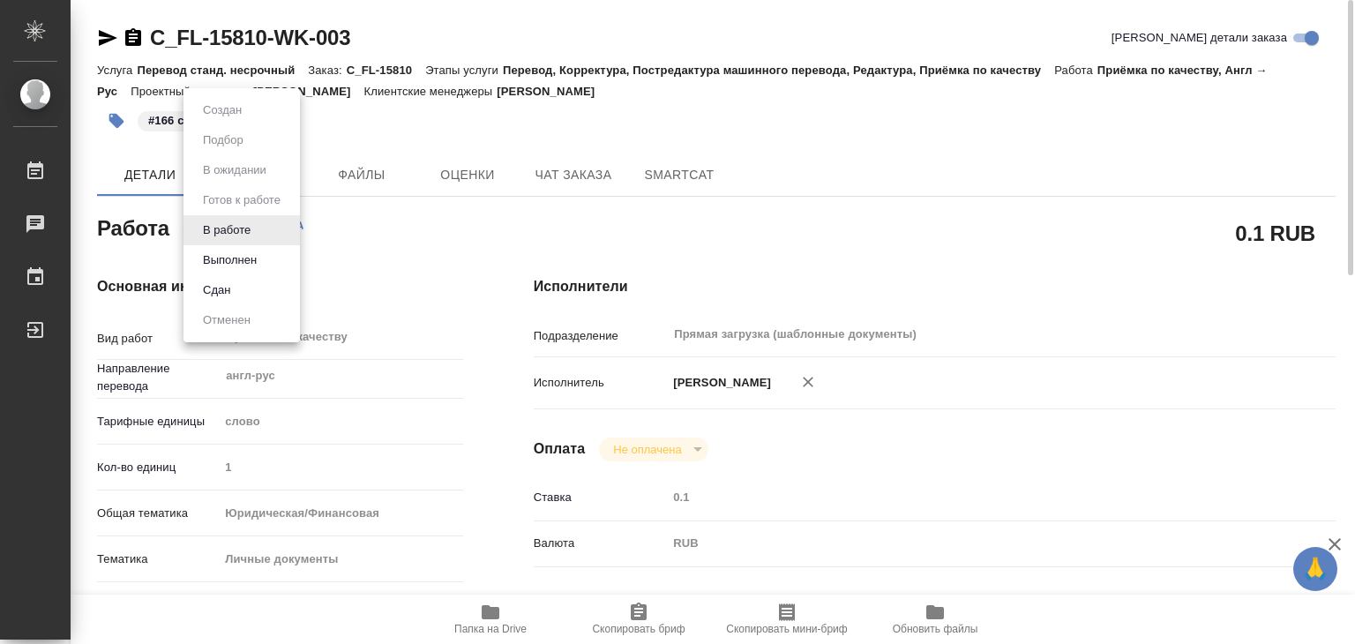
click at [265, 227] on body "🙏 .cls-1 fill:#fff; AWATERA Alilekova Valeriya Работы 0 Чаты График Выйти C_FL-…" at bounding box center [677, 322] width 1355 height 644
click at [436, 251] on div at bounding box center [677, 322] width 1355 height 644
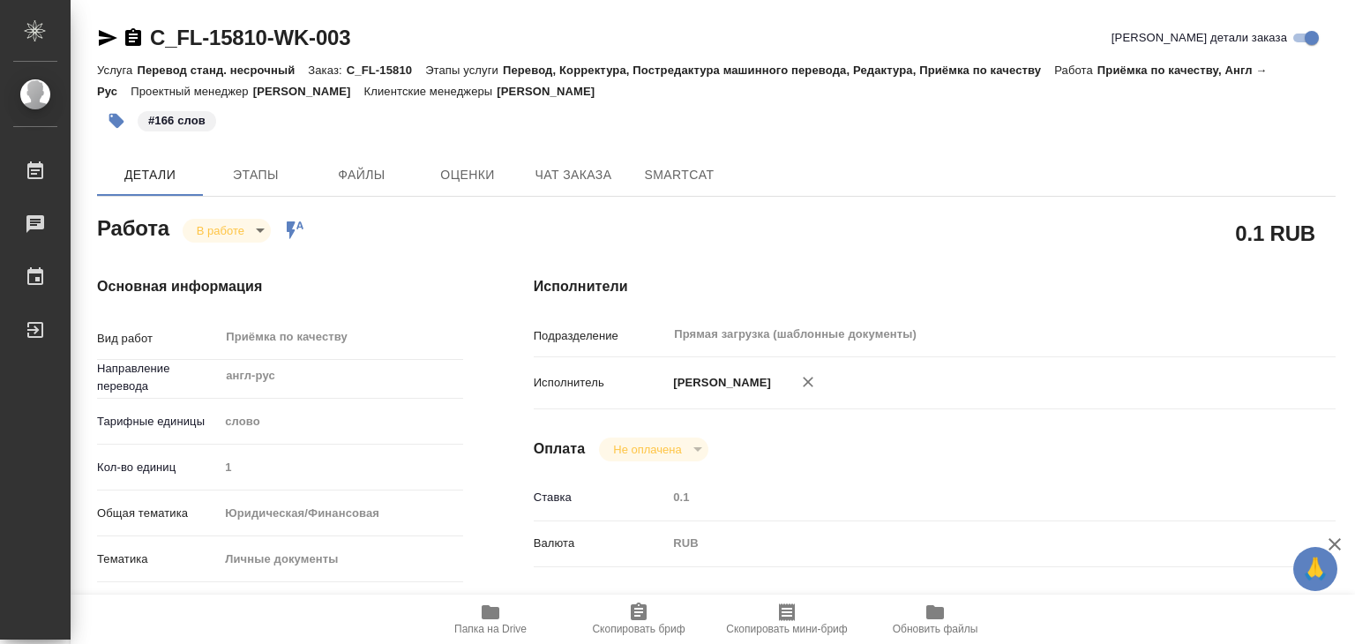
click at [254, 228] on body "🙏 .cls-1 fill:#fff; AWATERA Alilekova Valeriya Работы 0 Чаты График Выйти C_FL-…" at bounding box center [677, 322] width 1355 height 644
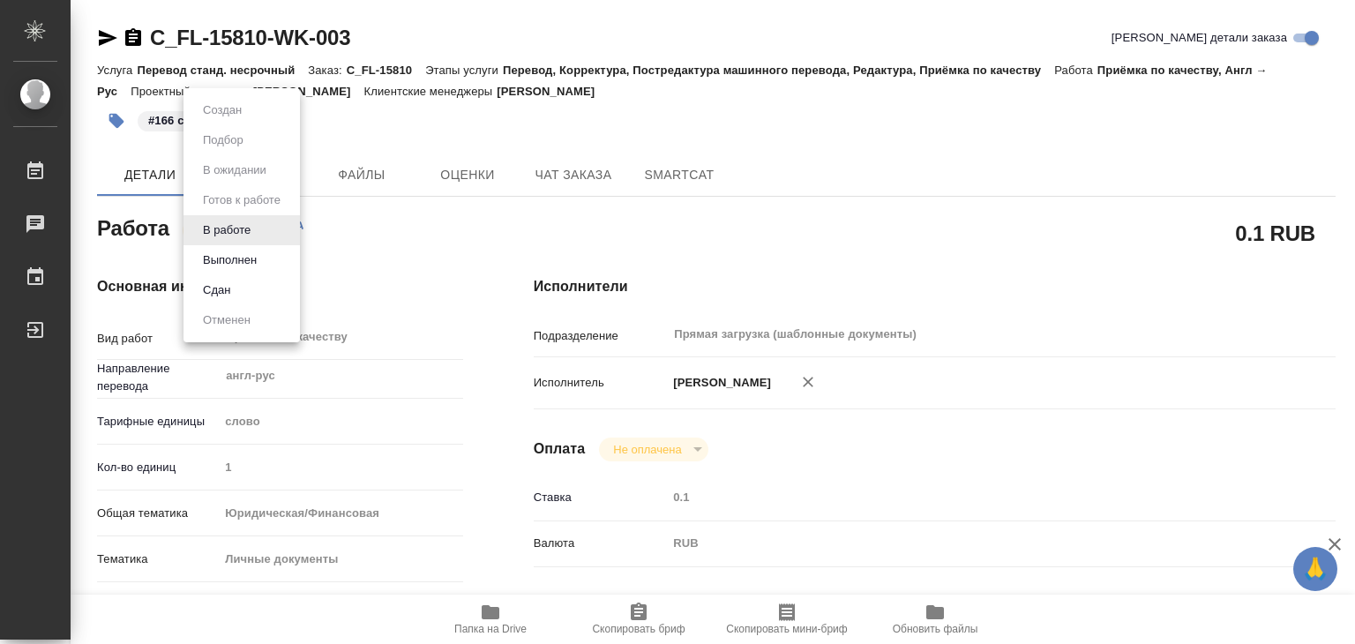
click at [437, 243] on div at bounding box center [677, 322] width 1355 height 644
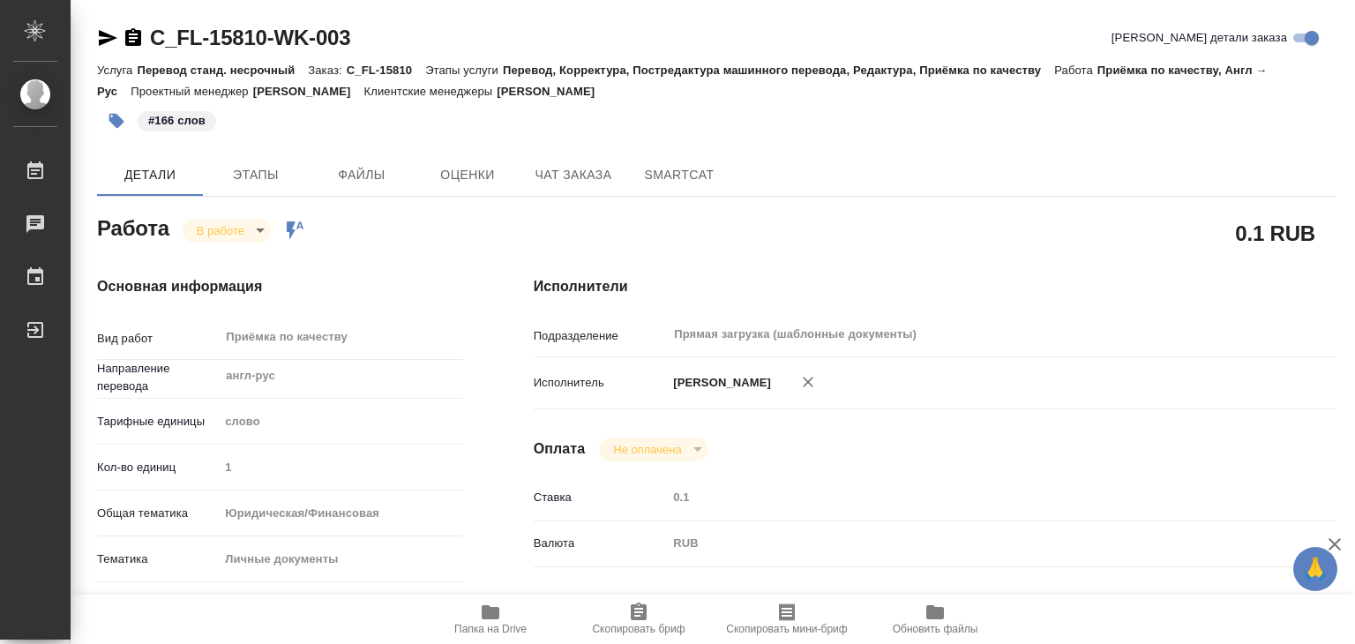
click at [247, 225] on body "🙏 .cls-1 fill:#fff; AWATERA Alilekova Valeriya Работы 0 Чаты График Выйти C_FL-…" at bounding box center [677, 322] width 1355 height 644
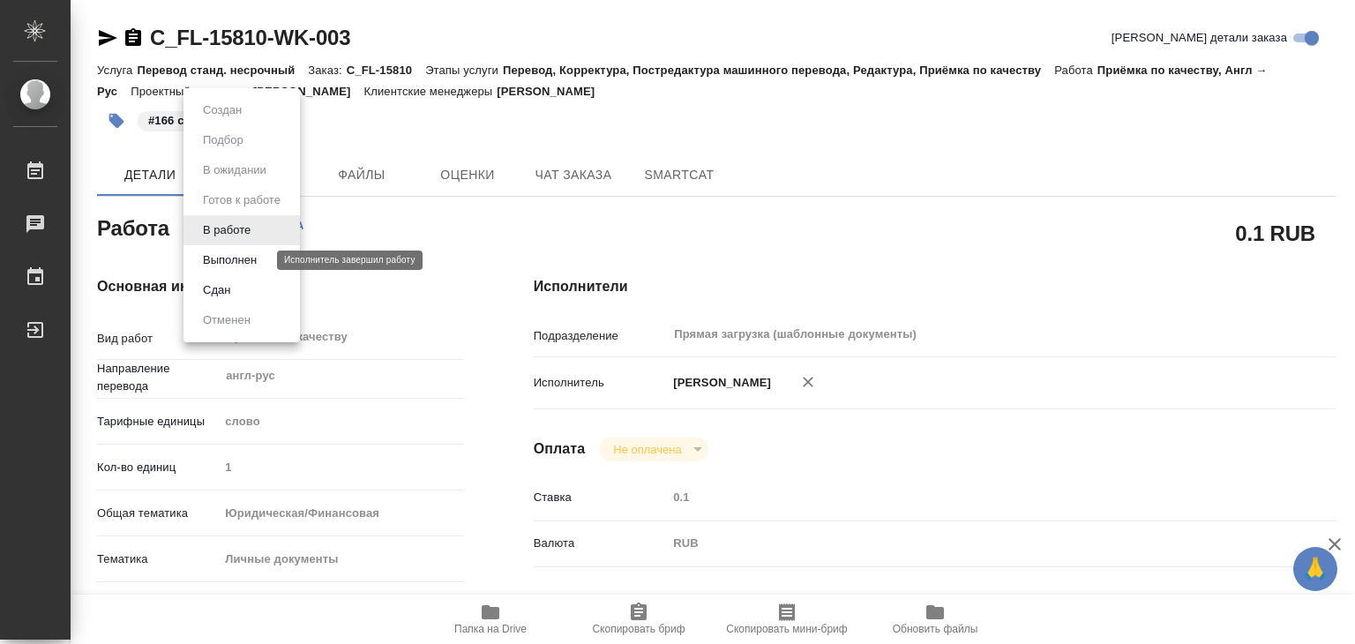
click at [253, 258] on button "Выполнен" at bounding box center [230, 259] width 64 height 19
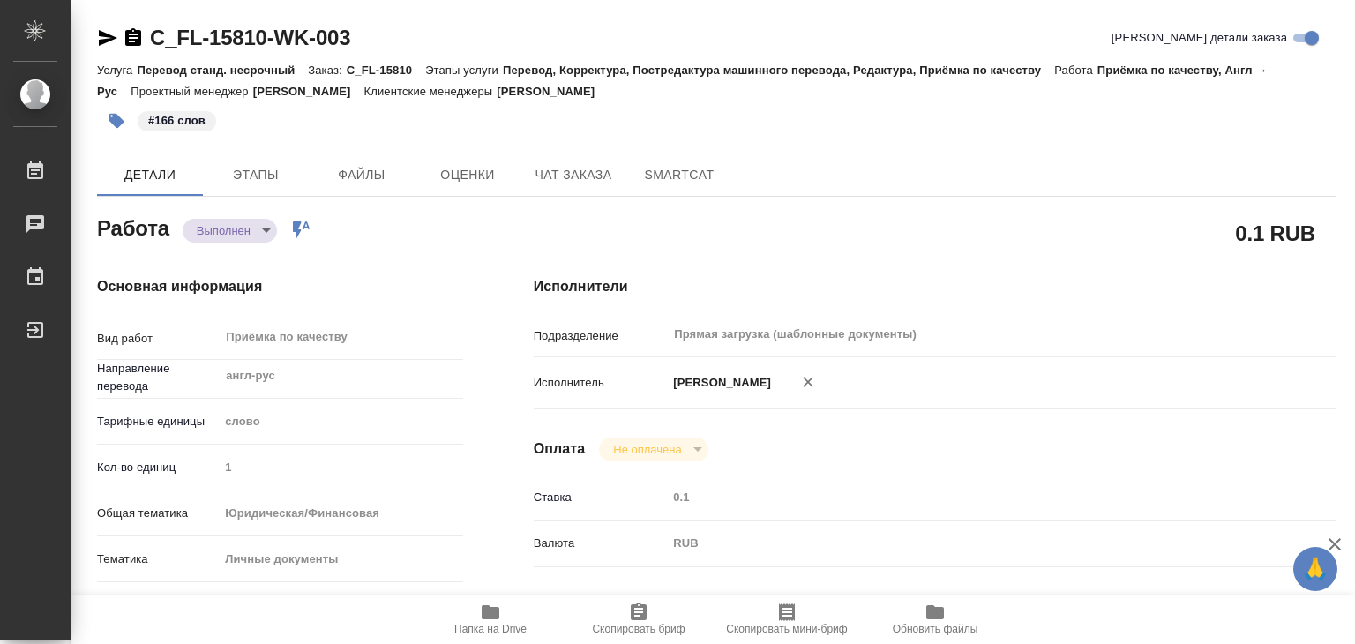
type textarea "x"
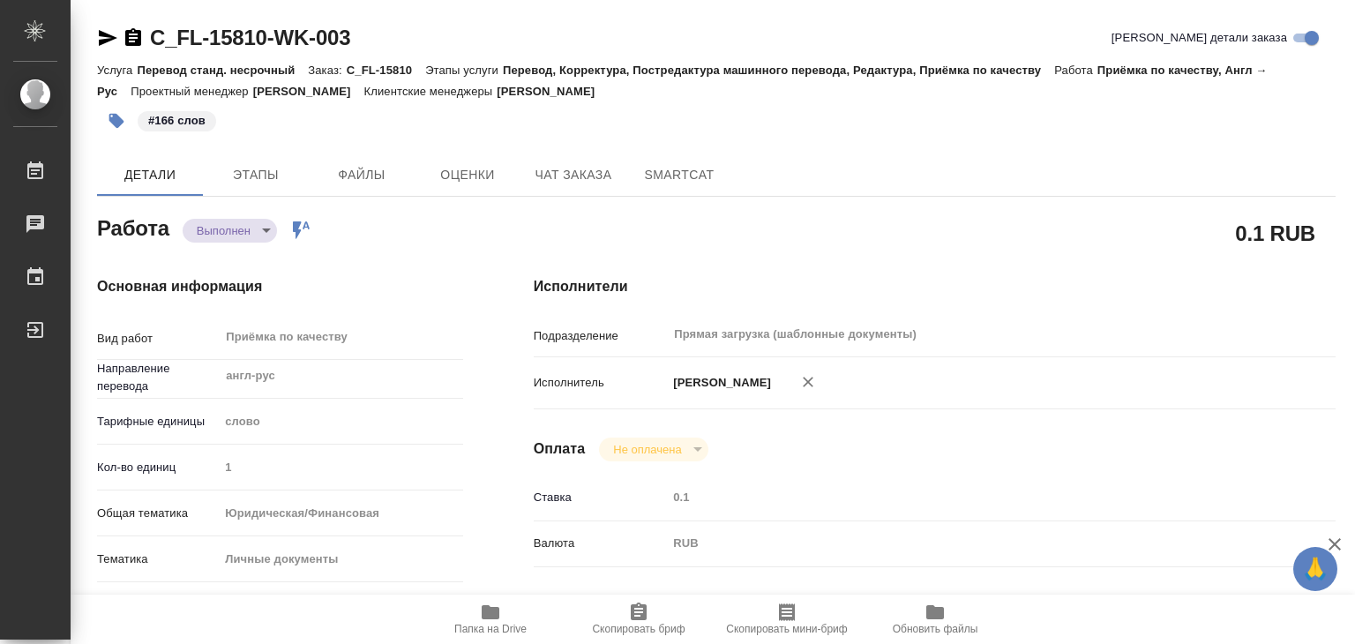
type textarea "x"
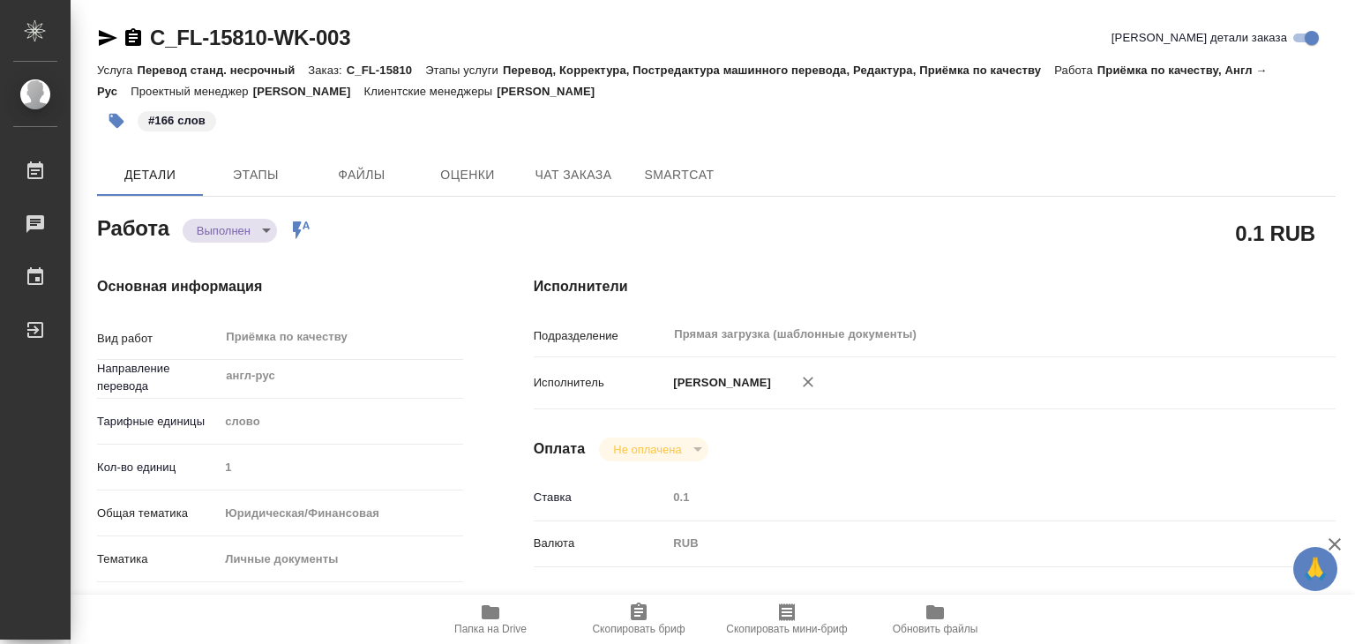
type textarea "x"
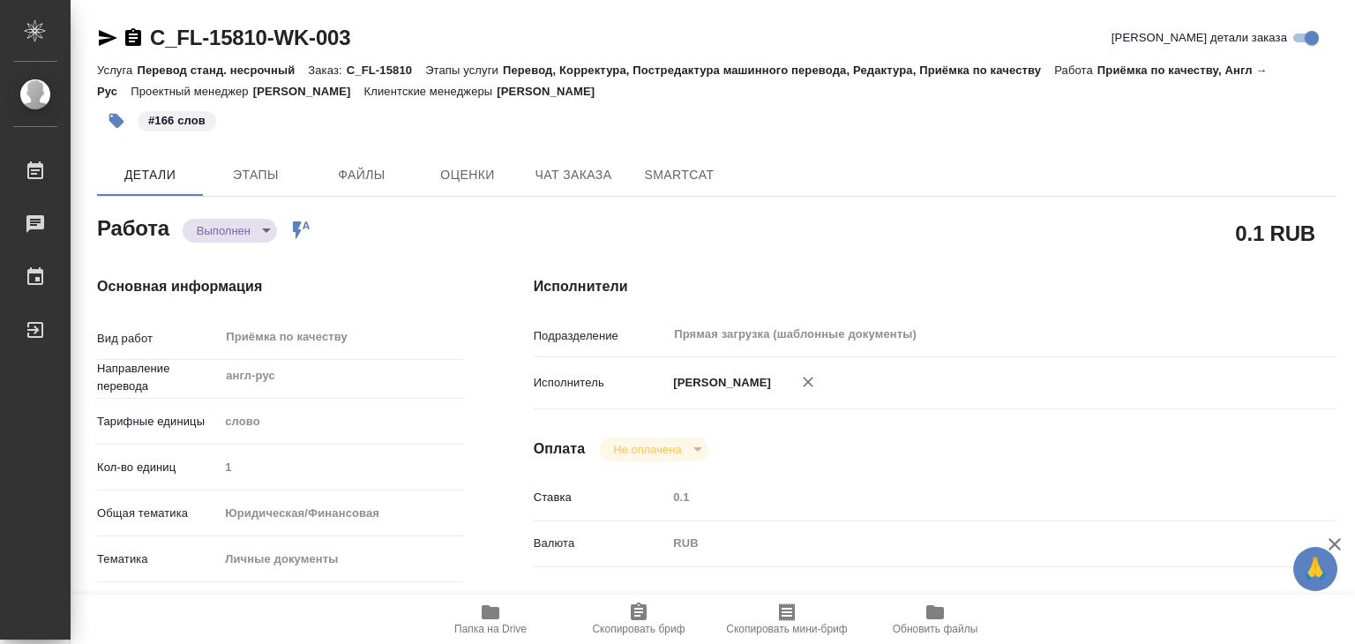
type textarea "x"
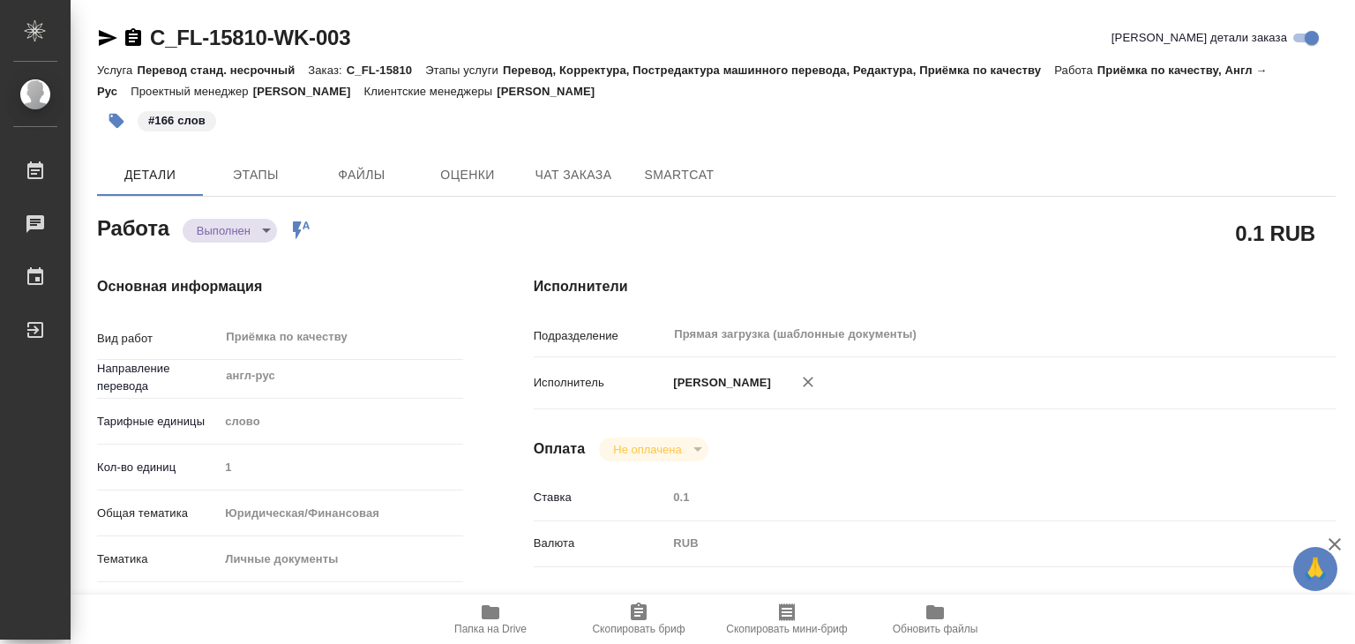
type textarea "x"
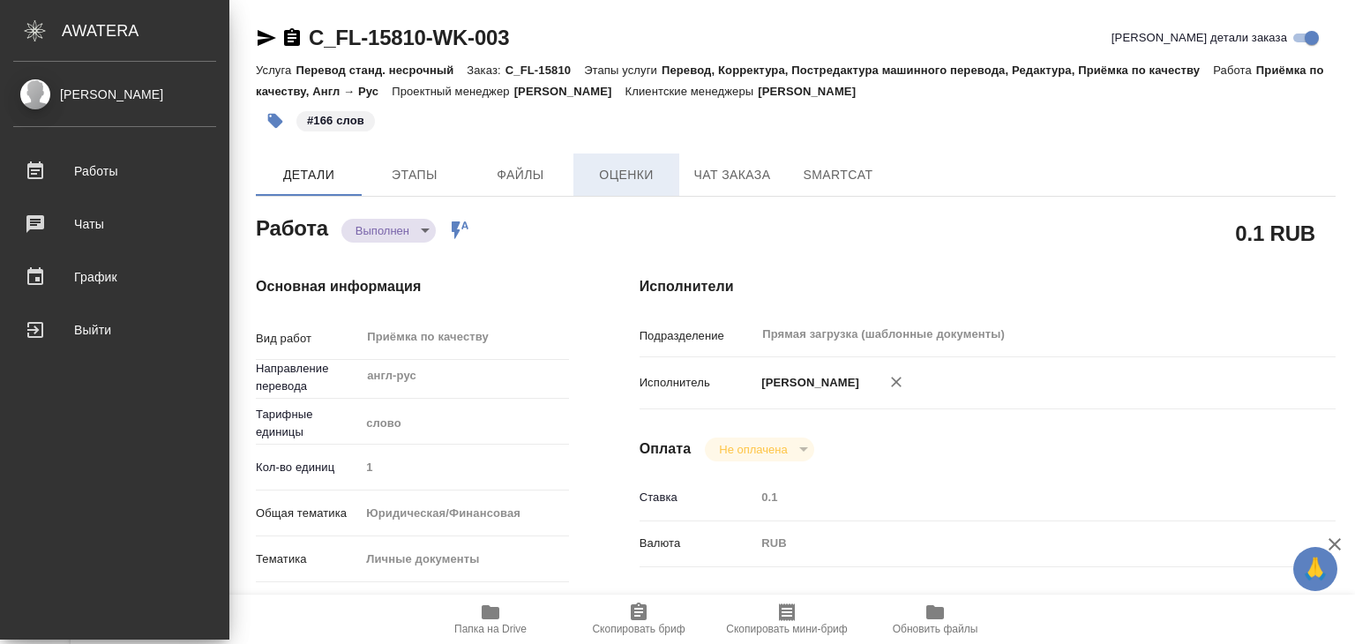
type textarea "x"
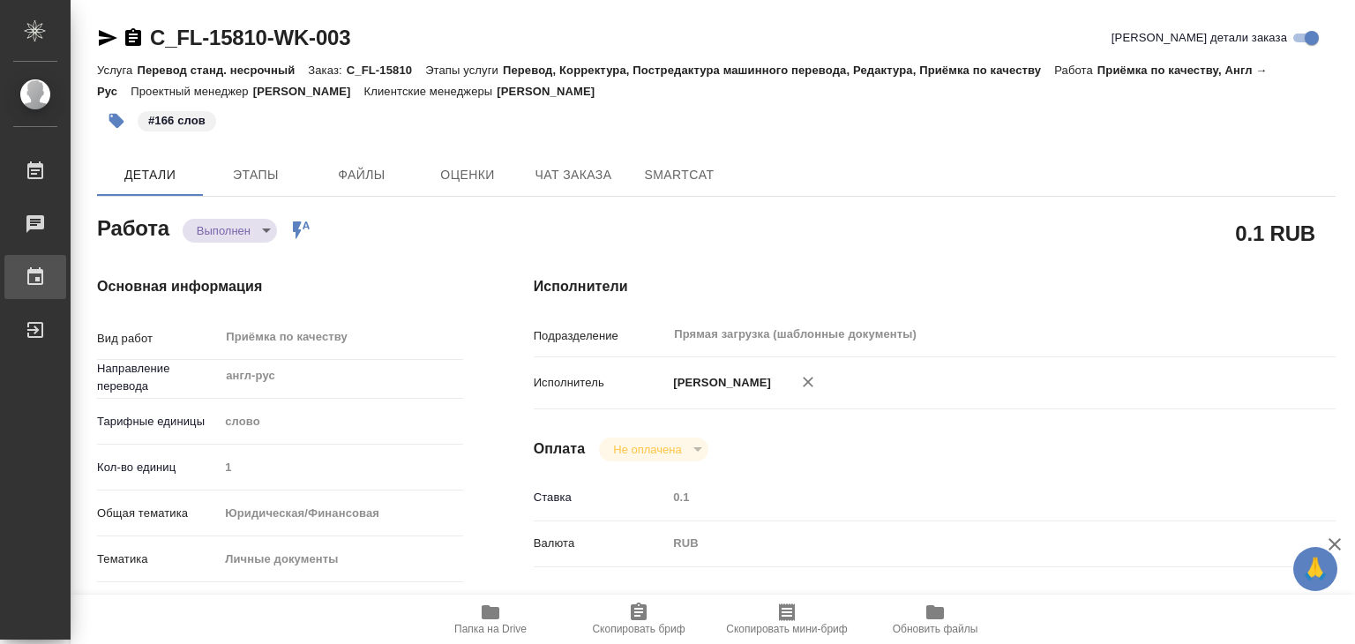
type textarea "x"
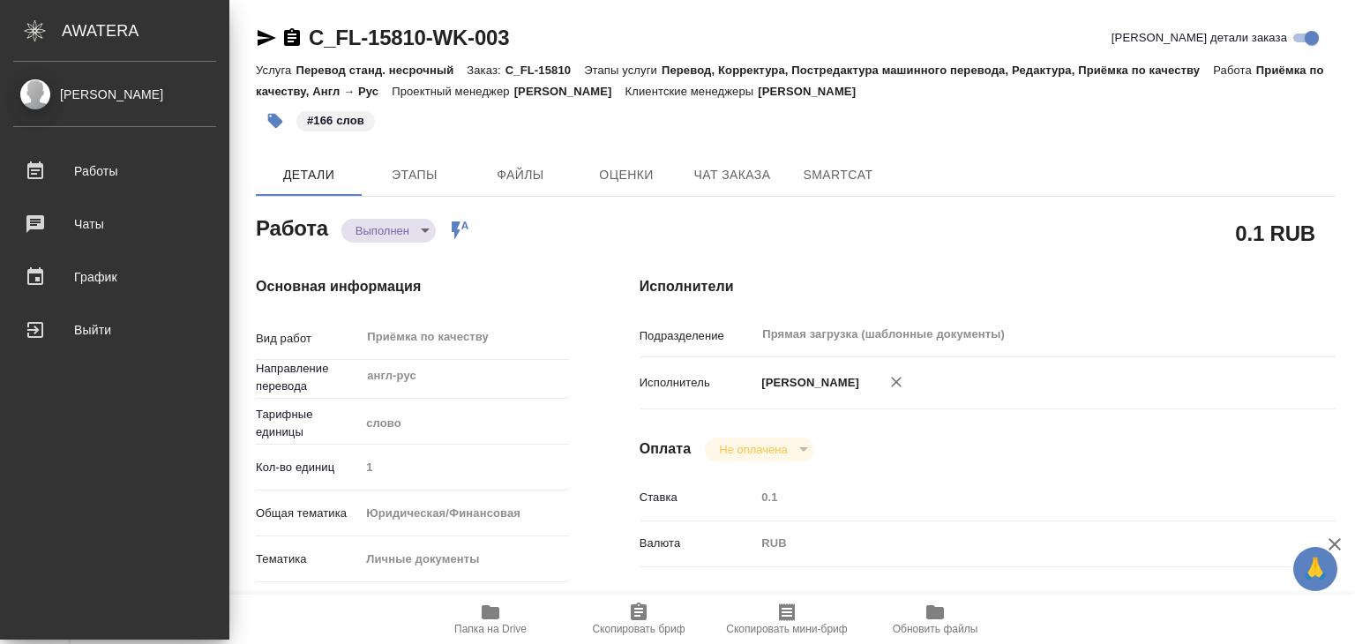
type textarea "x"
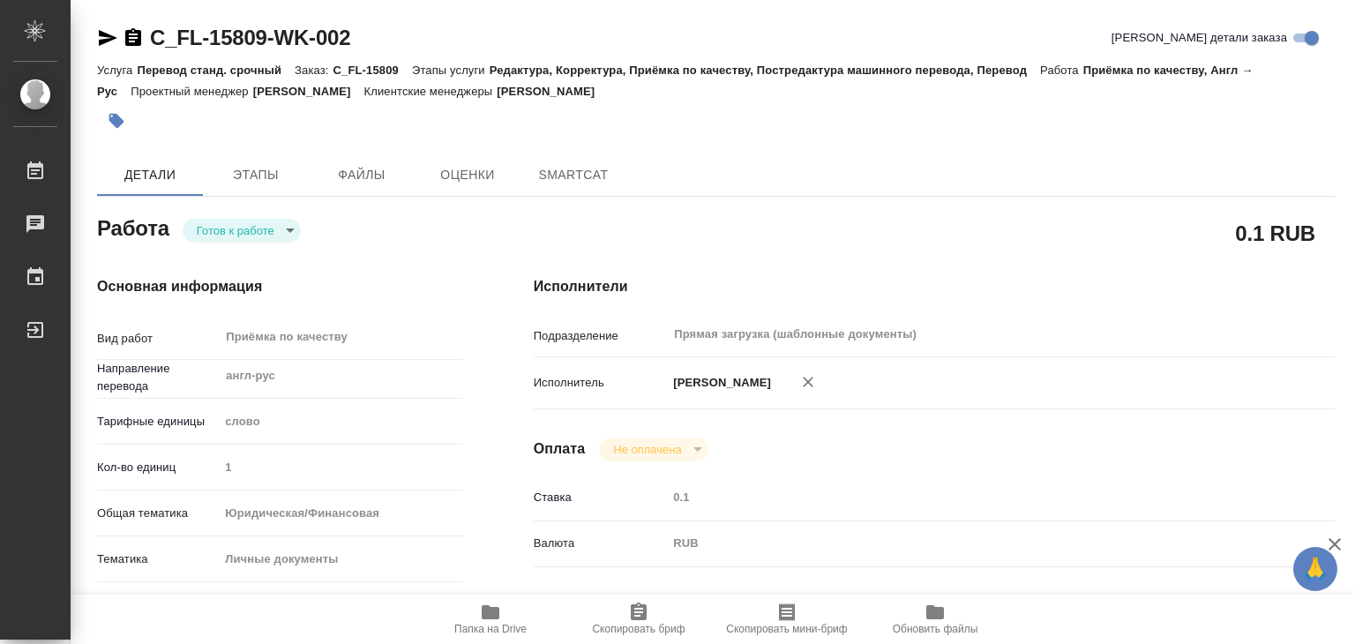
type textarea "x"
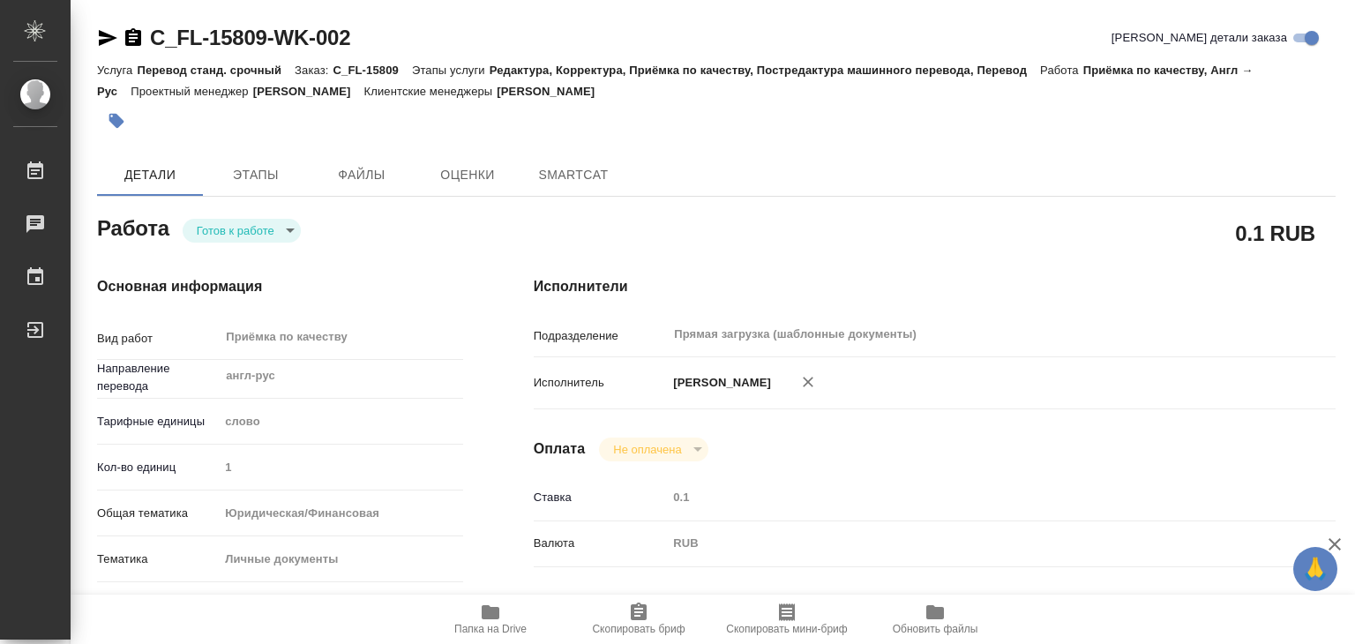
type textarea "x"
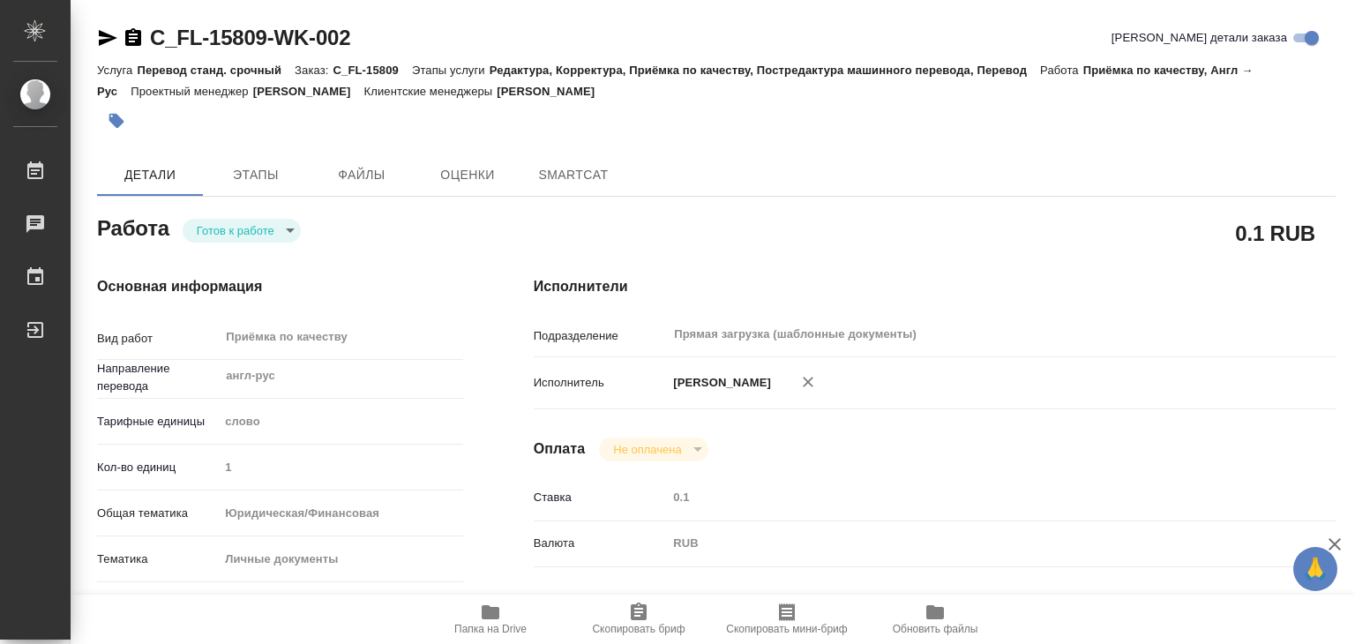
type textarea "x"
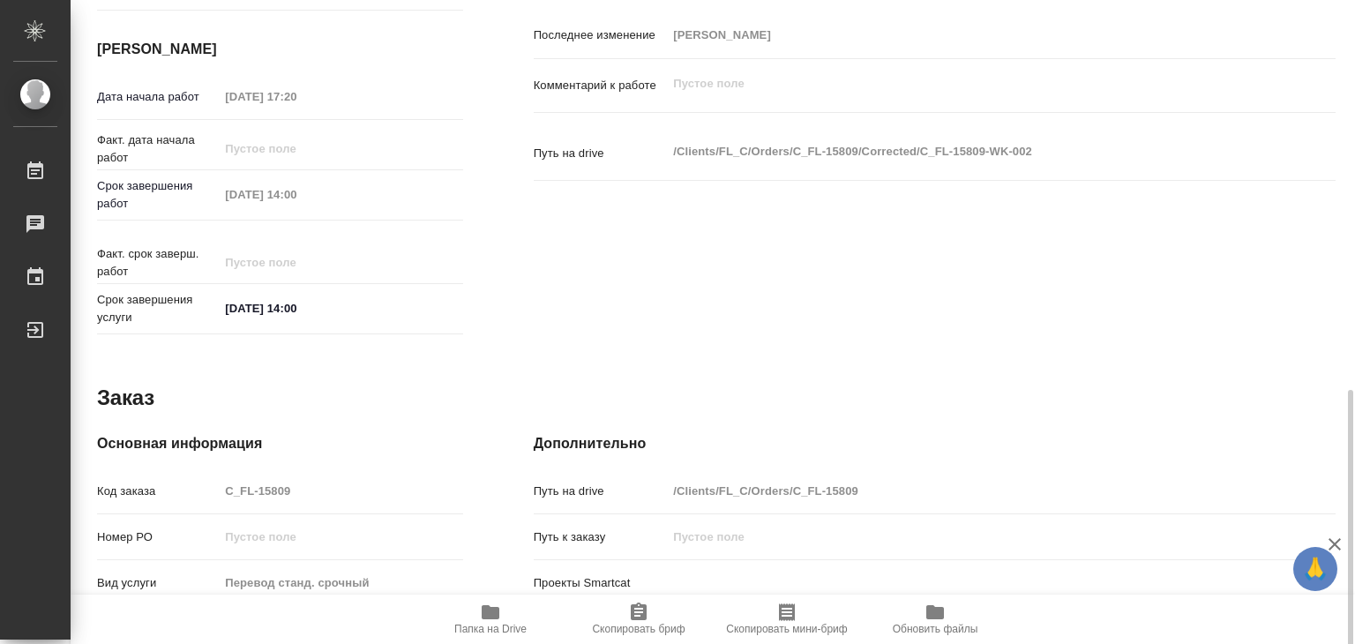
type textarea "x"
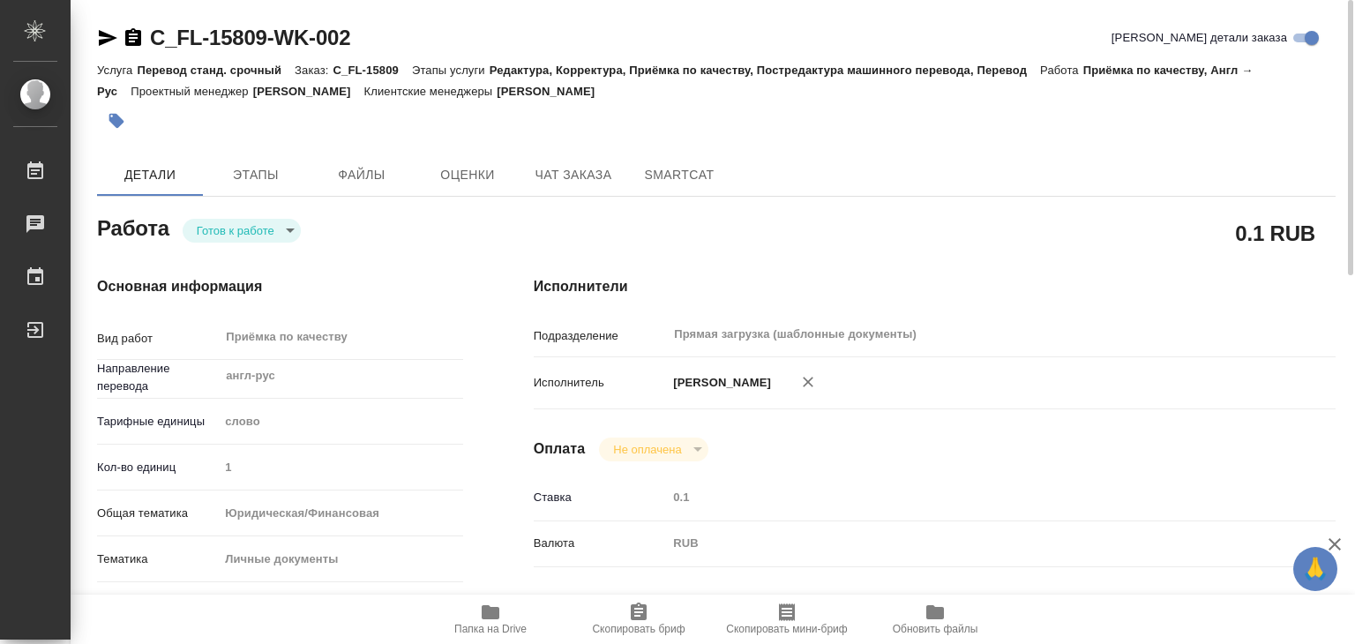
type textarea "x"
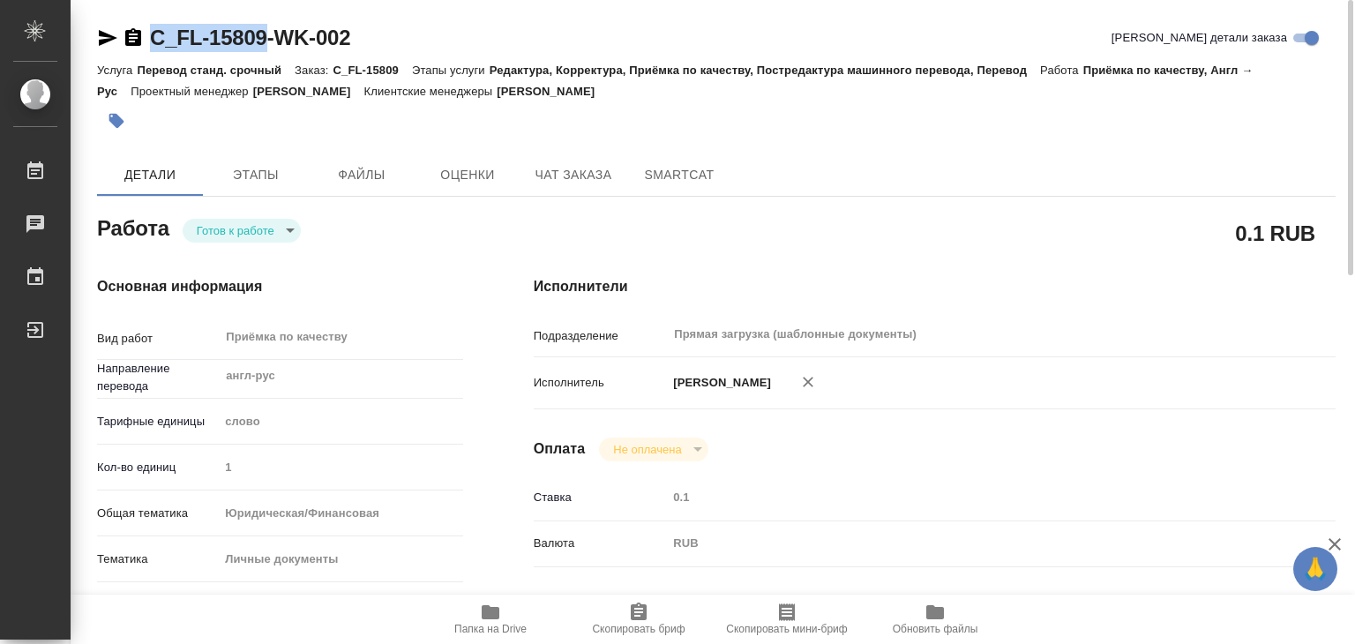
drag, startPoint x: 148, startPoint y: 19, endPoint x: 270, endPoint y: 34, distance: 122.6
copy link "C_FL-15809"
click at [352, 112] on div at bounding box center [509, 120] width 825 height 39
type textarea "x"
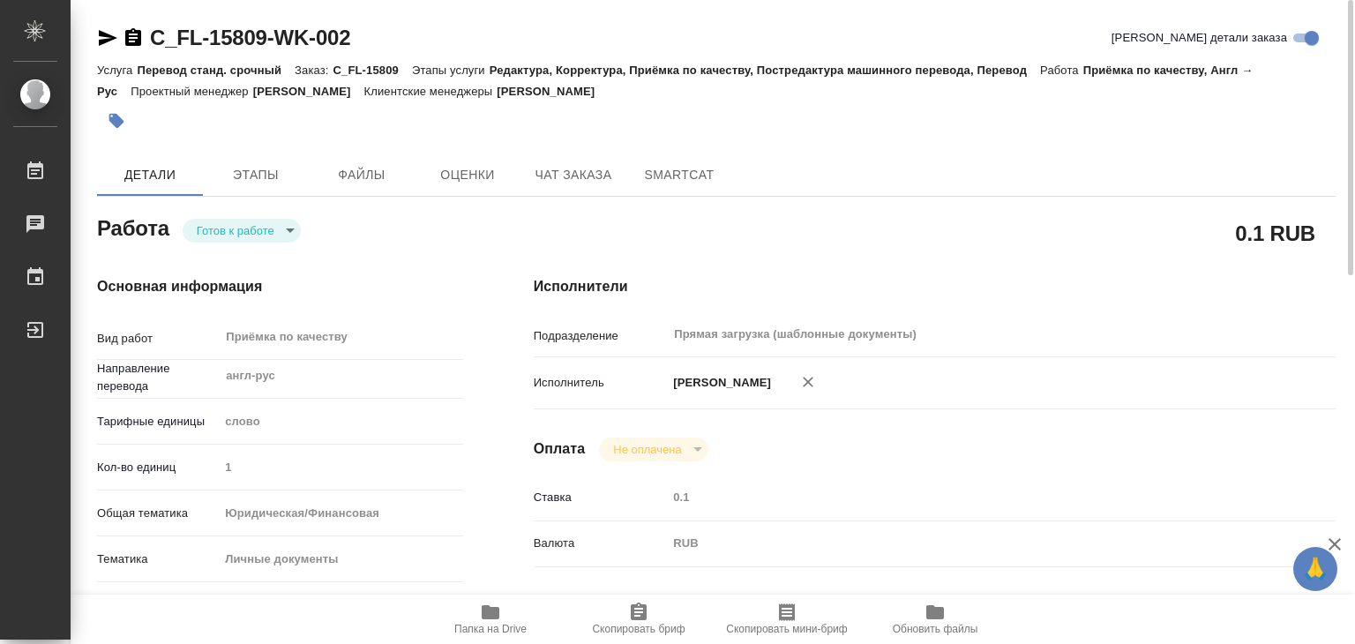
type textarea "x"
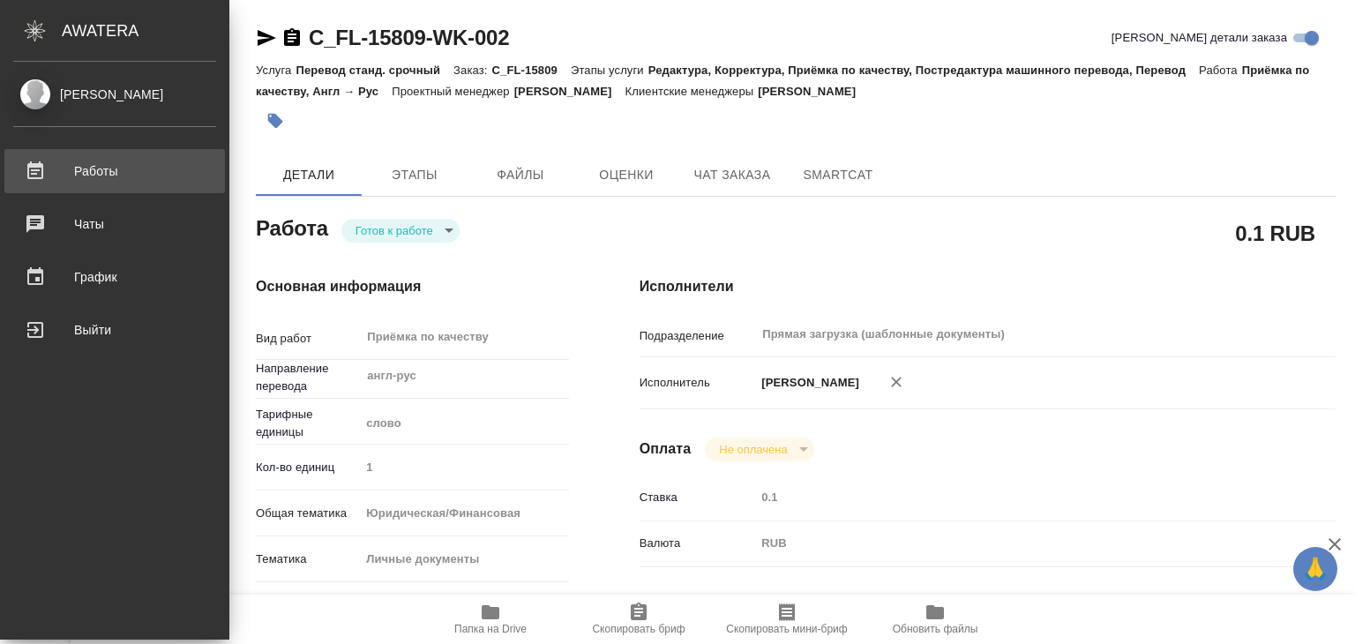
type textarea "x"
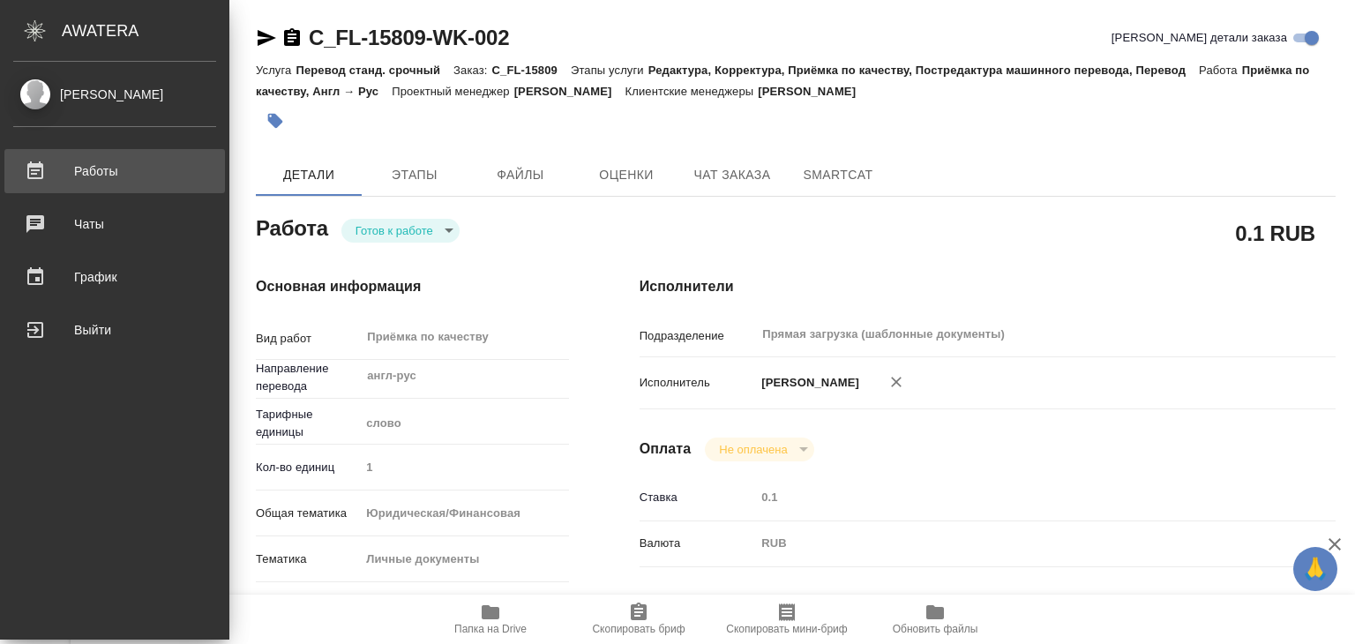
click at [99, 174] on div "Работы" at bounding box center [114, 171] width 203 height 26
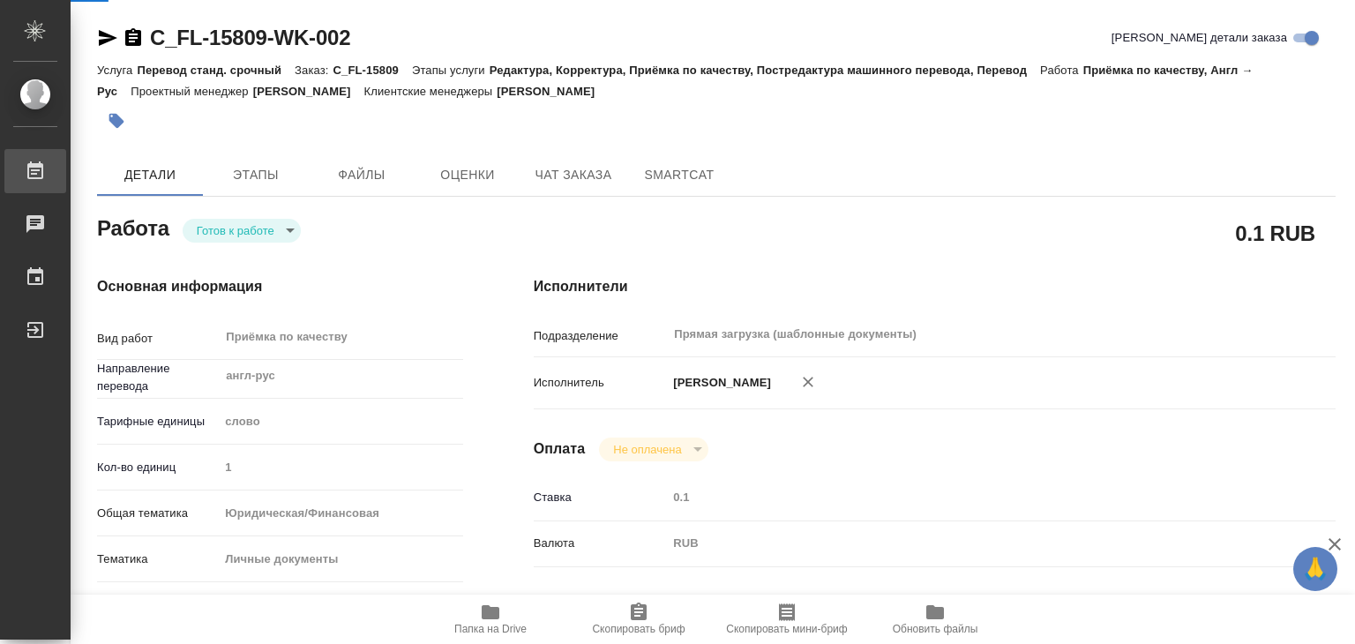
type textarea "x"
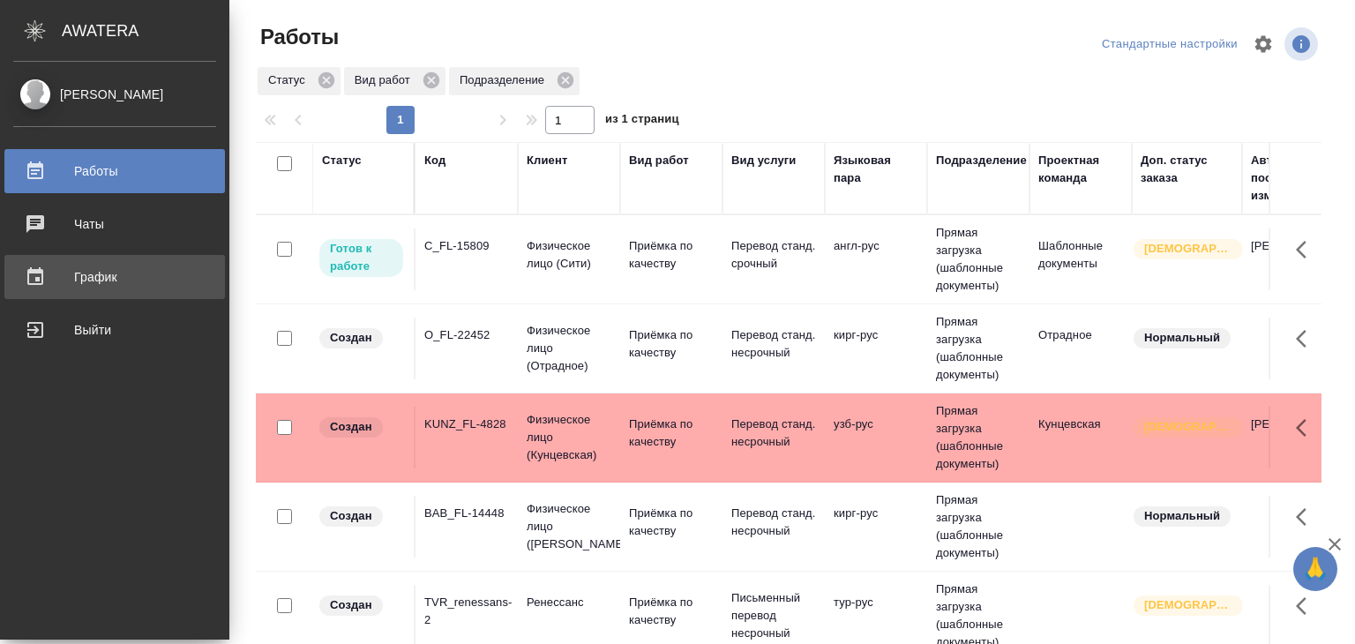
click at [109, 273] on div "График" at bounding box center [114, 277] width 203 height 26
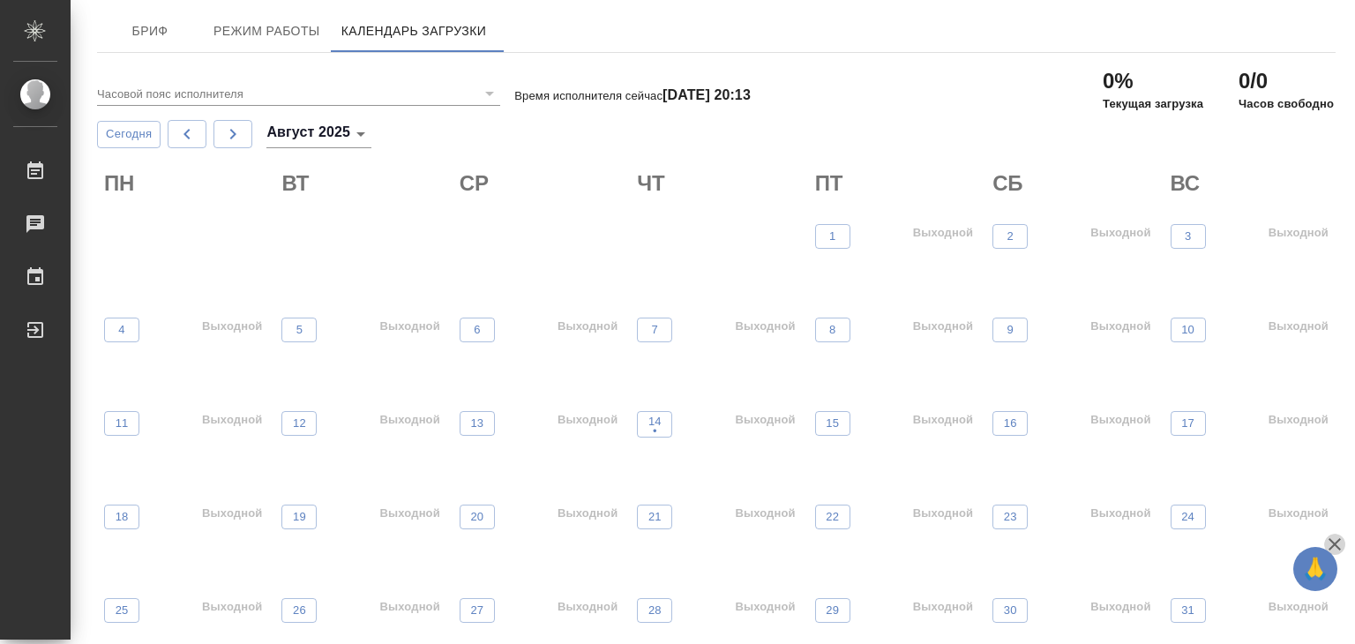
click at [1337, 541] on icon "button" at bounding box center [1334, 544] width 12 height 12
click at [661, 425] on span "14 •" at bounding box center [655, 424] width 18 height 23
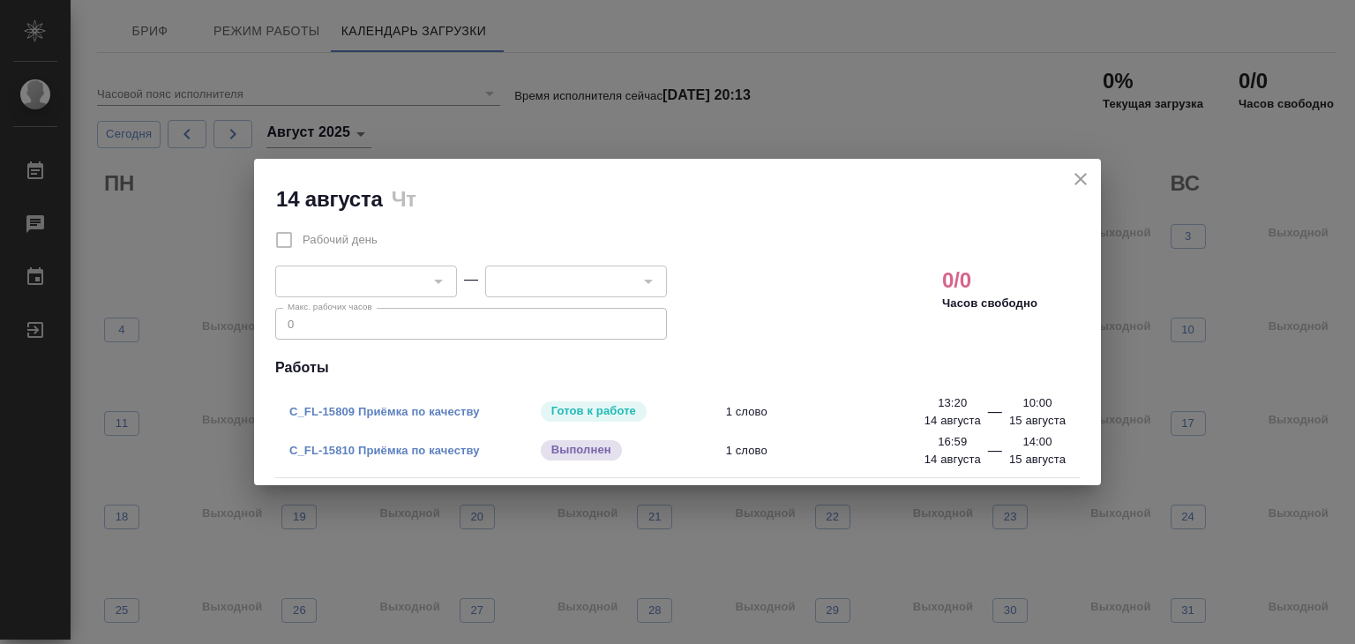
click at [1082, 183] on icon "close" at bounding box center [1080, 178] width 21 height 21
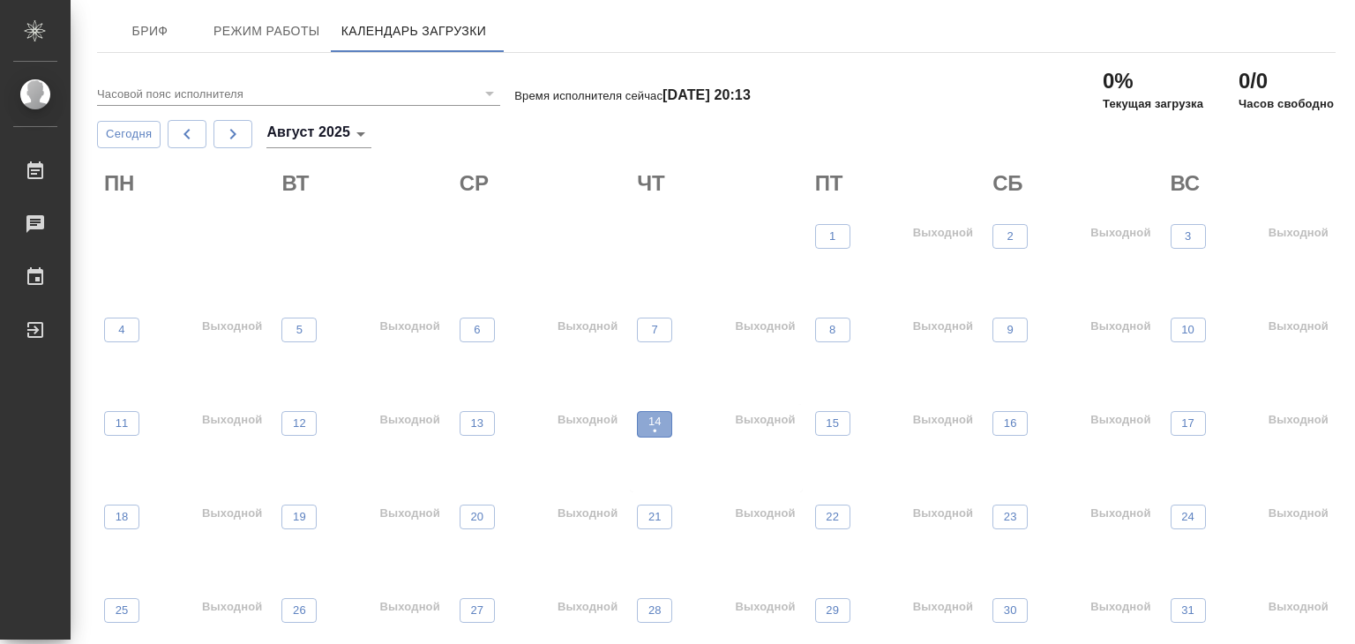
click at [655, 429] on p "•" at bounding box center [654, 431] width 13 height 18
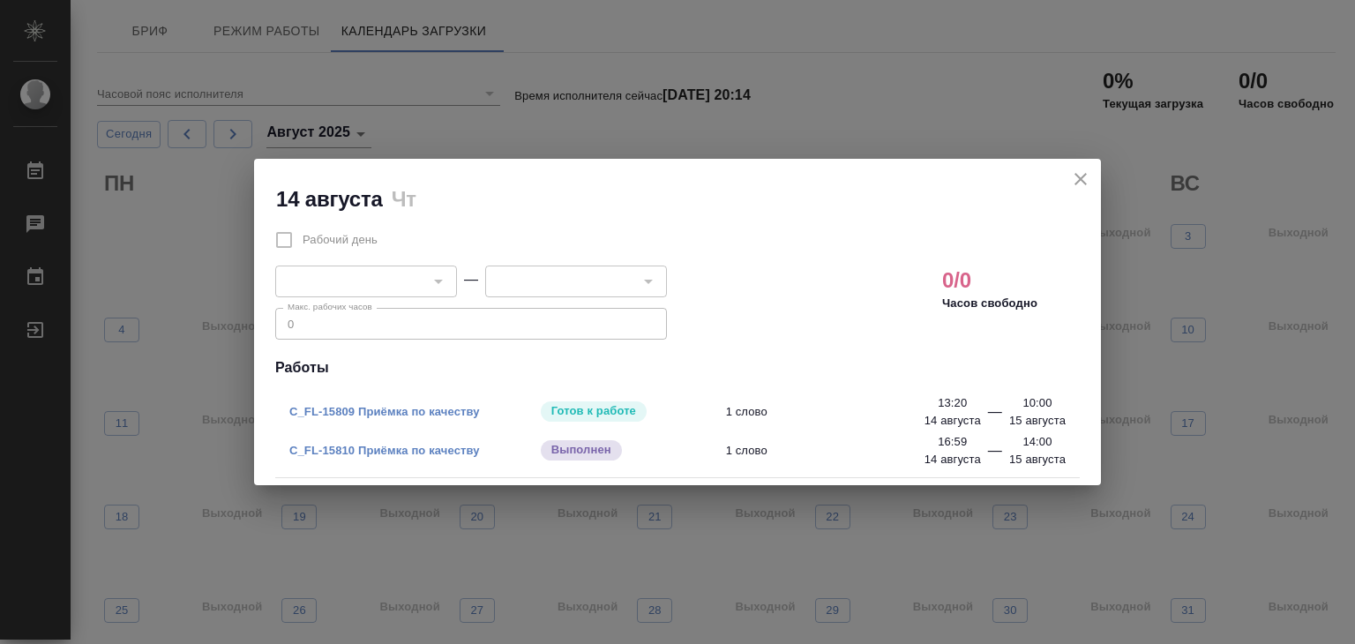
click at [1074, 177] on icon "close" at bounding box center [1080, 178] width 21 height 21
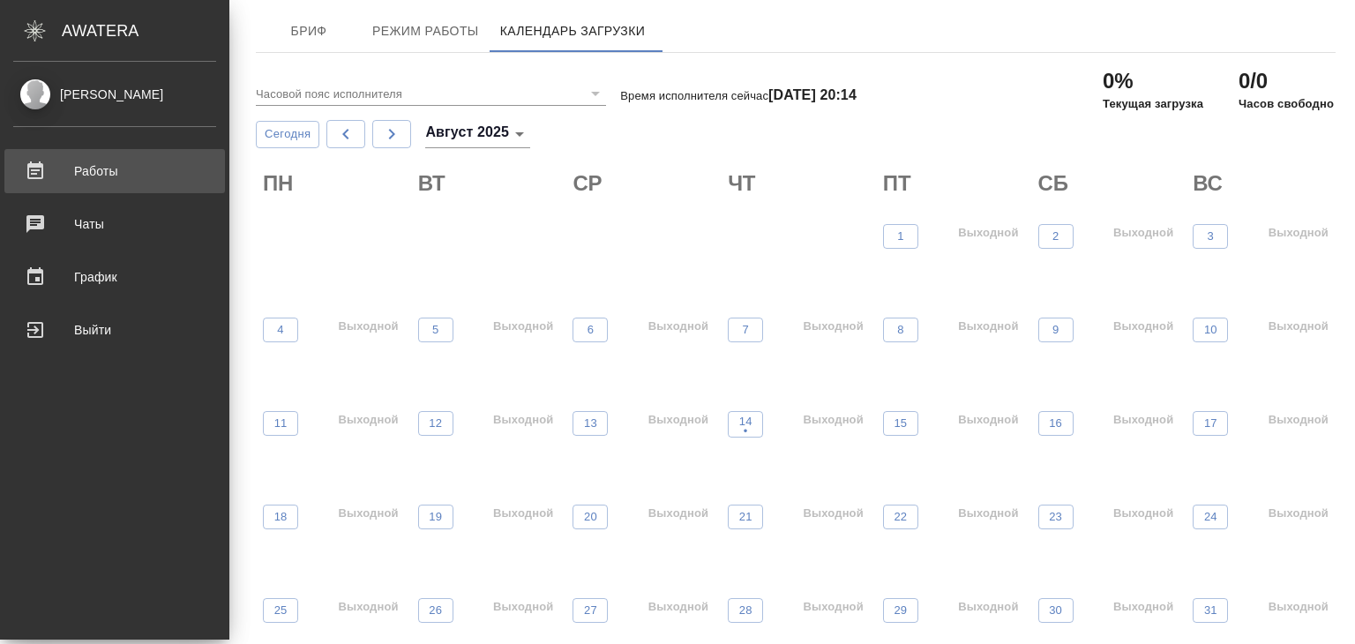
click at [77, 162] on div "Работы" at bounding box center [114, 171] width 203 height 26
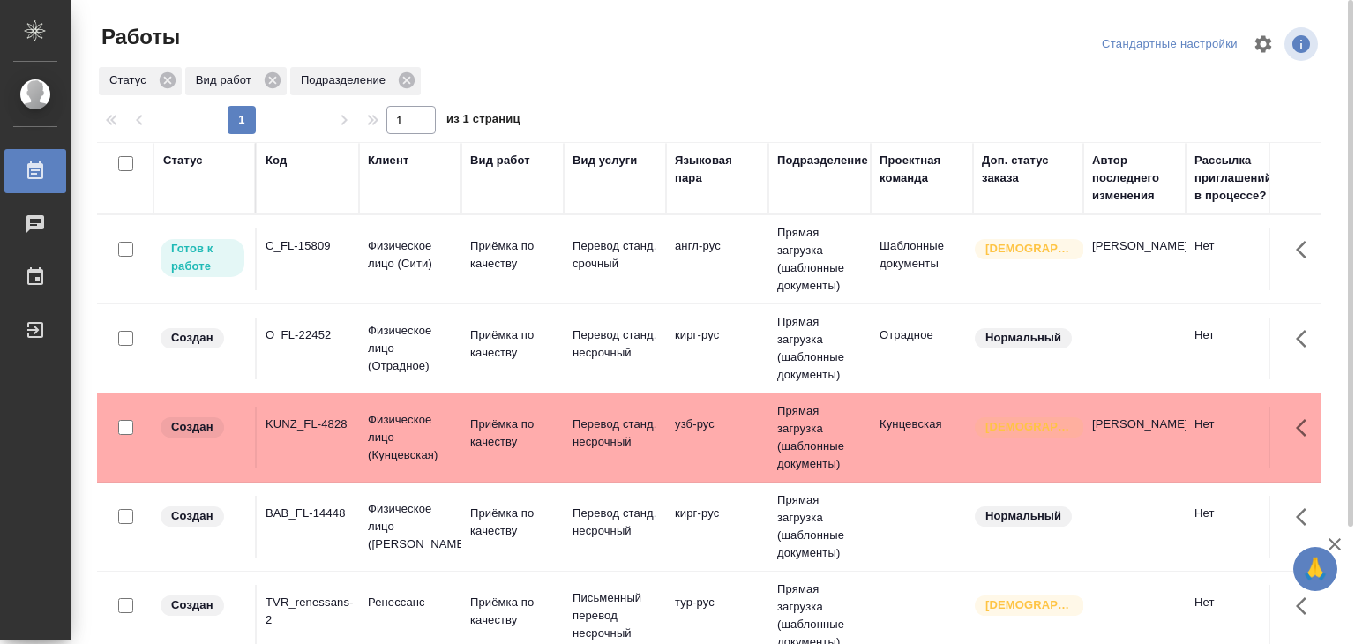
click at [312, 269] on td "C_FL-15809" at bounding box center [308, 259] width 102 height 62
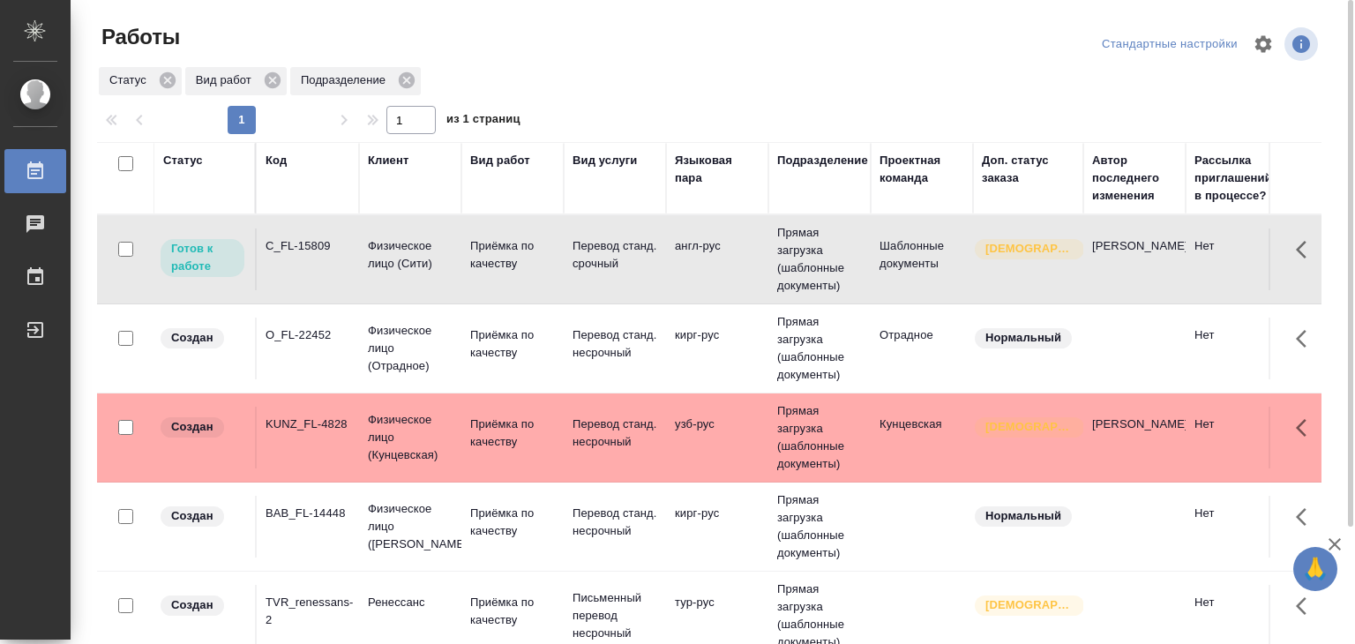
click at [316, 272] on td "C_FL-15809" at bounding box center [308, 259] width 102 height 62
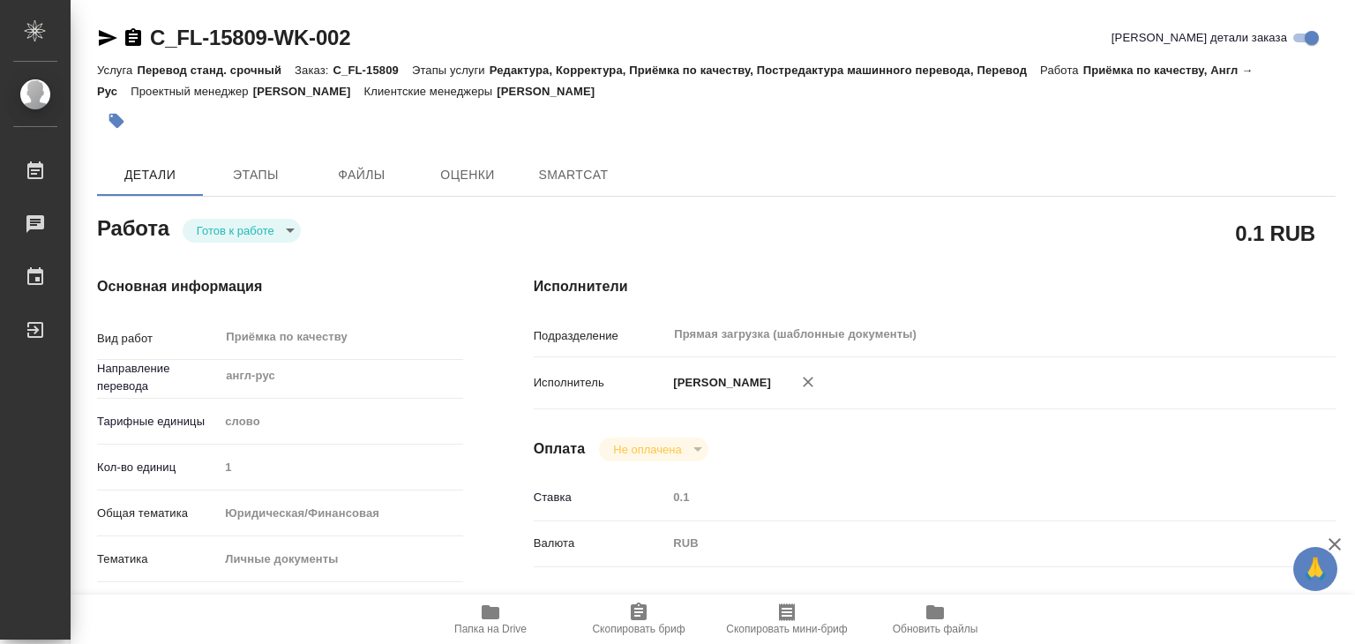
type textarea "x"
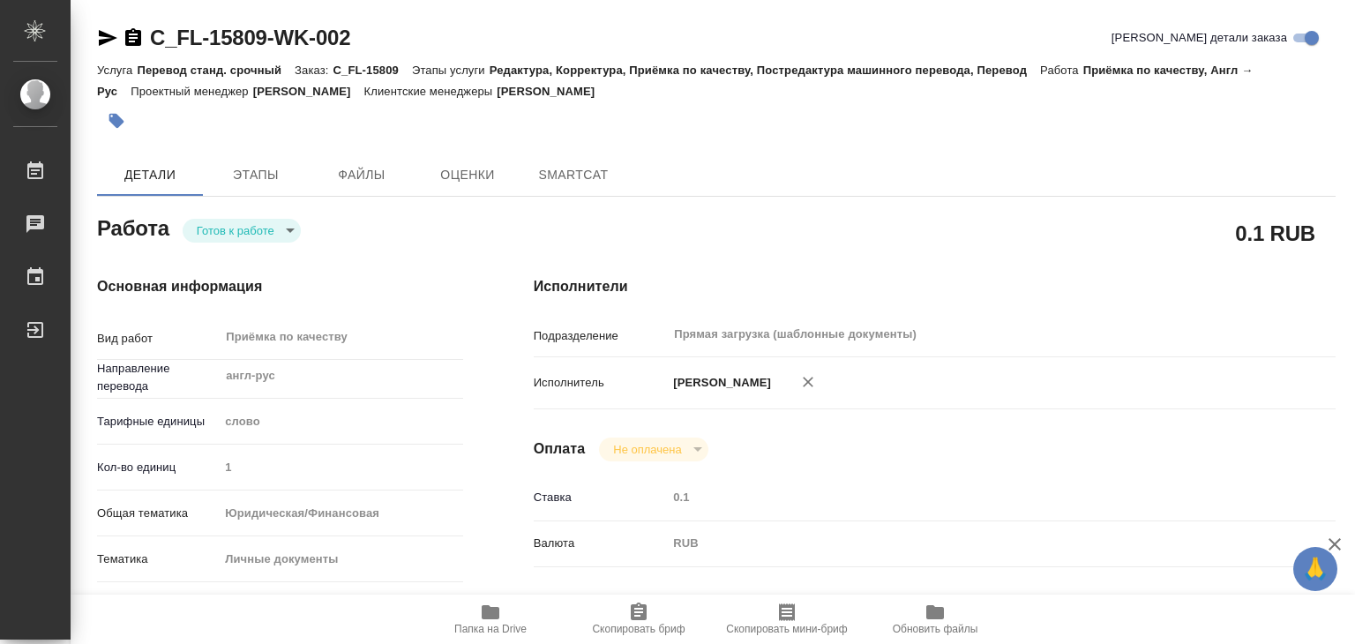
type textarea "x"
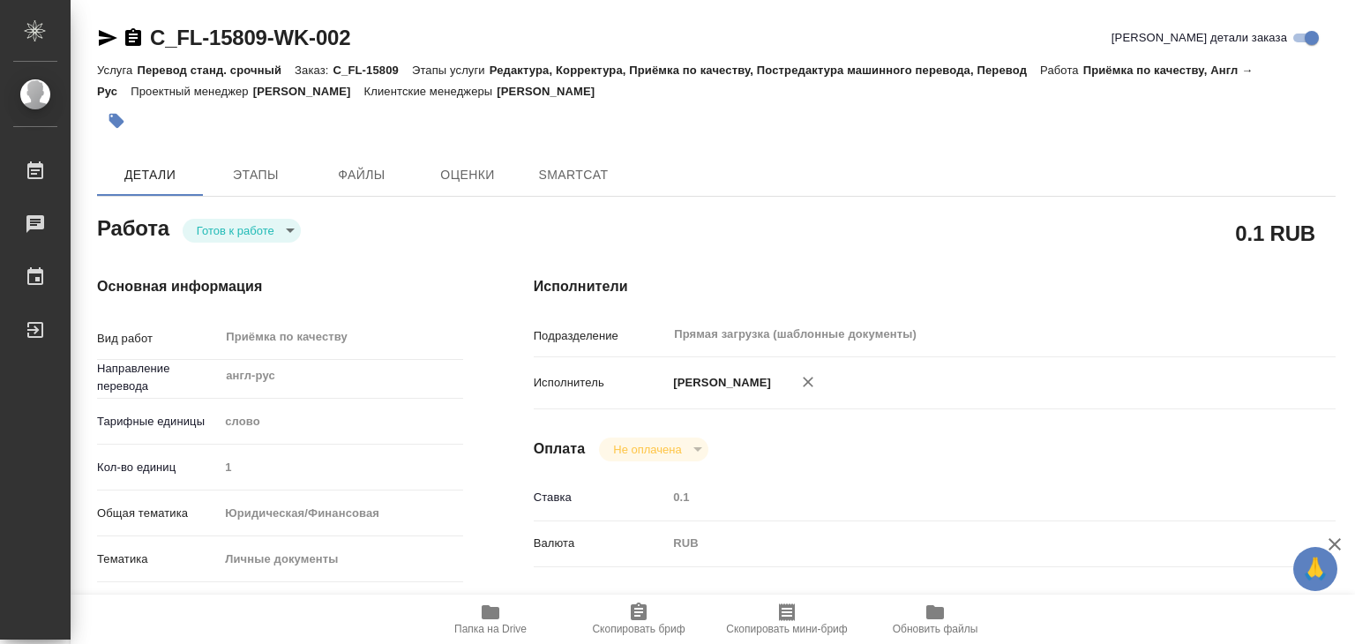
type textarea "x"
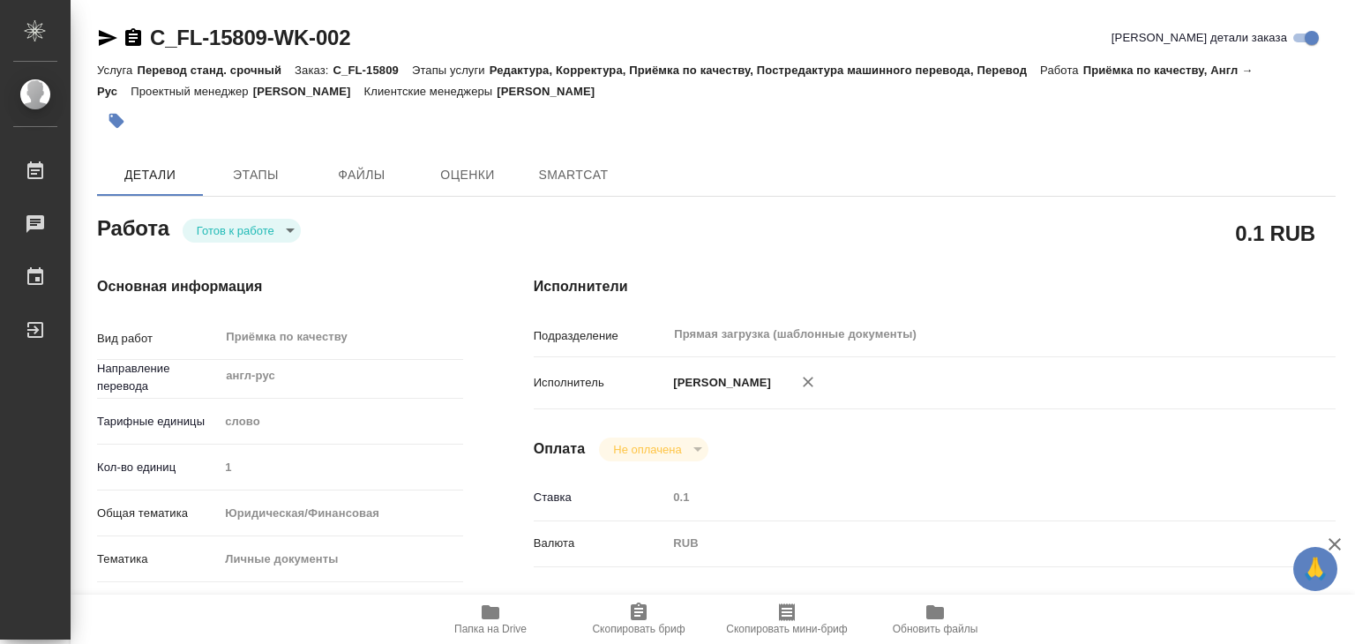
type textarea "x"
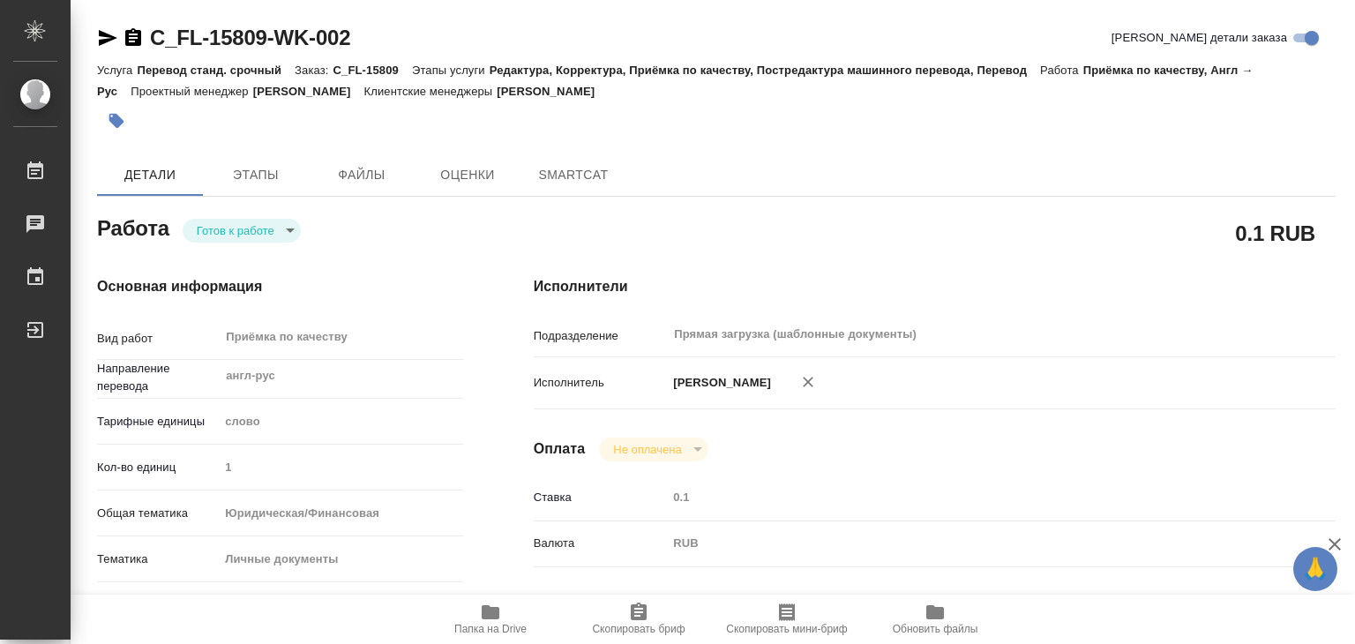
type textarea "x"
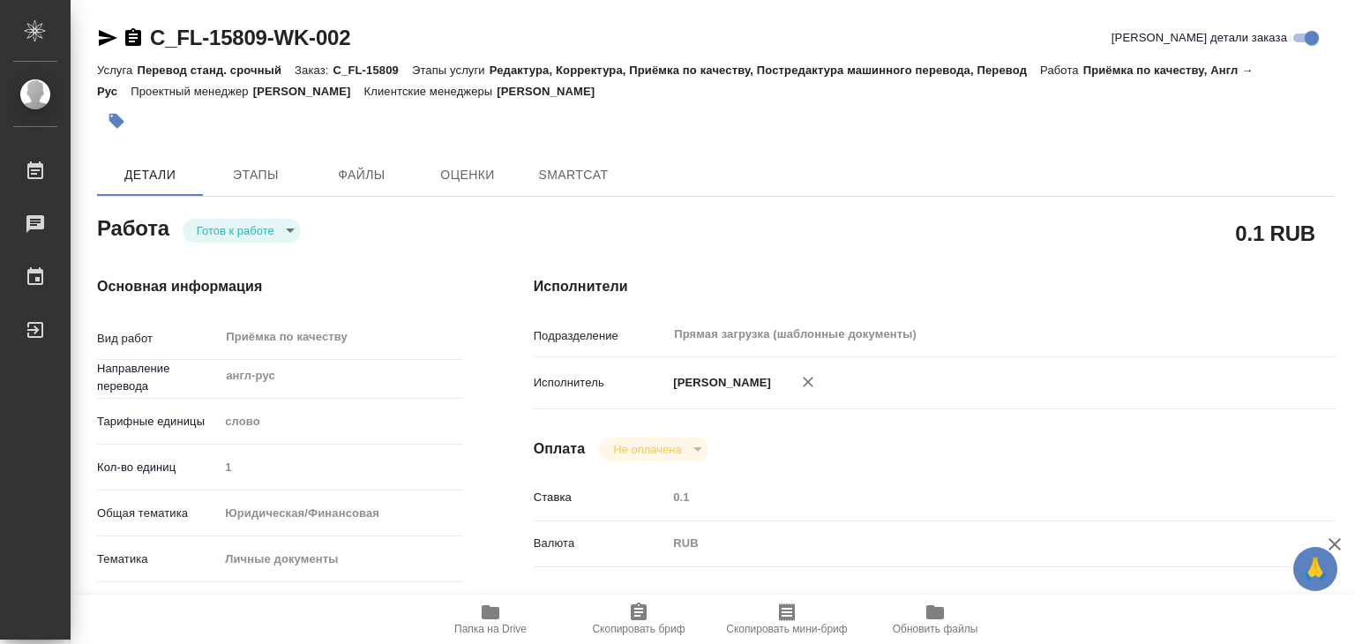
type textarea "x"
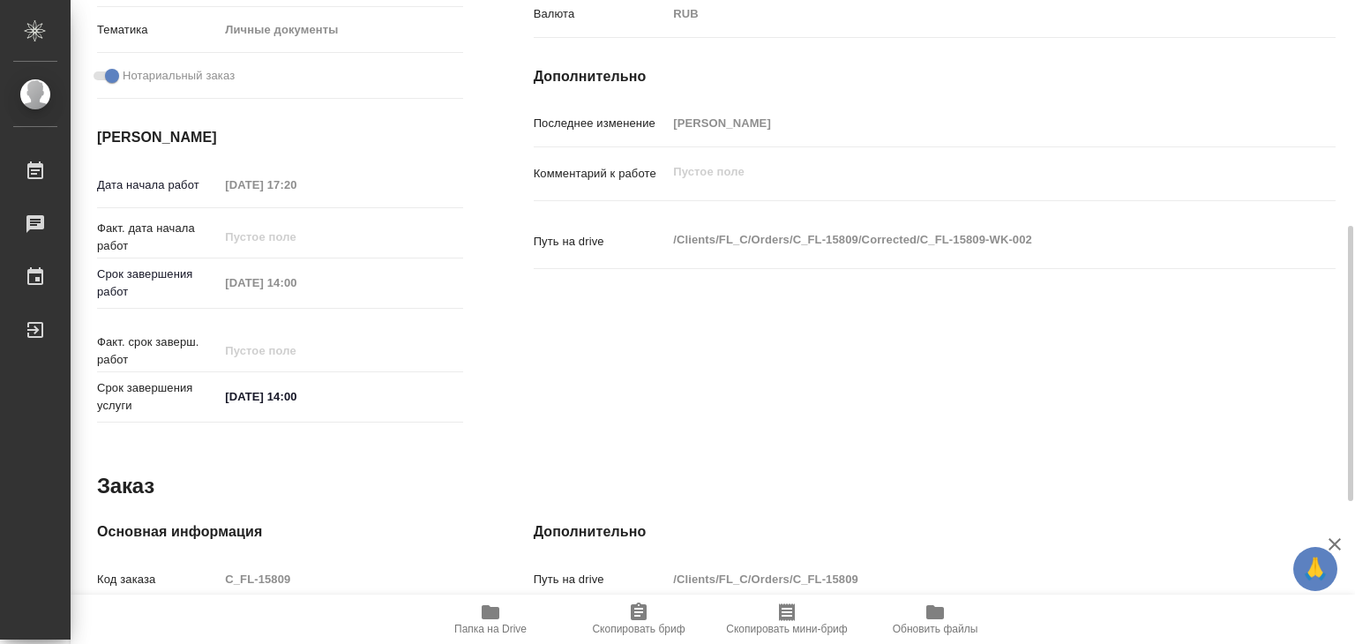
type textarea "x"
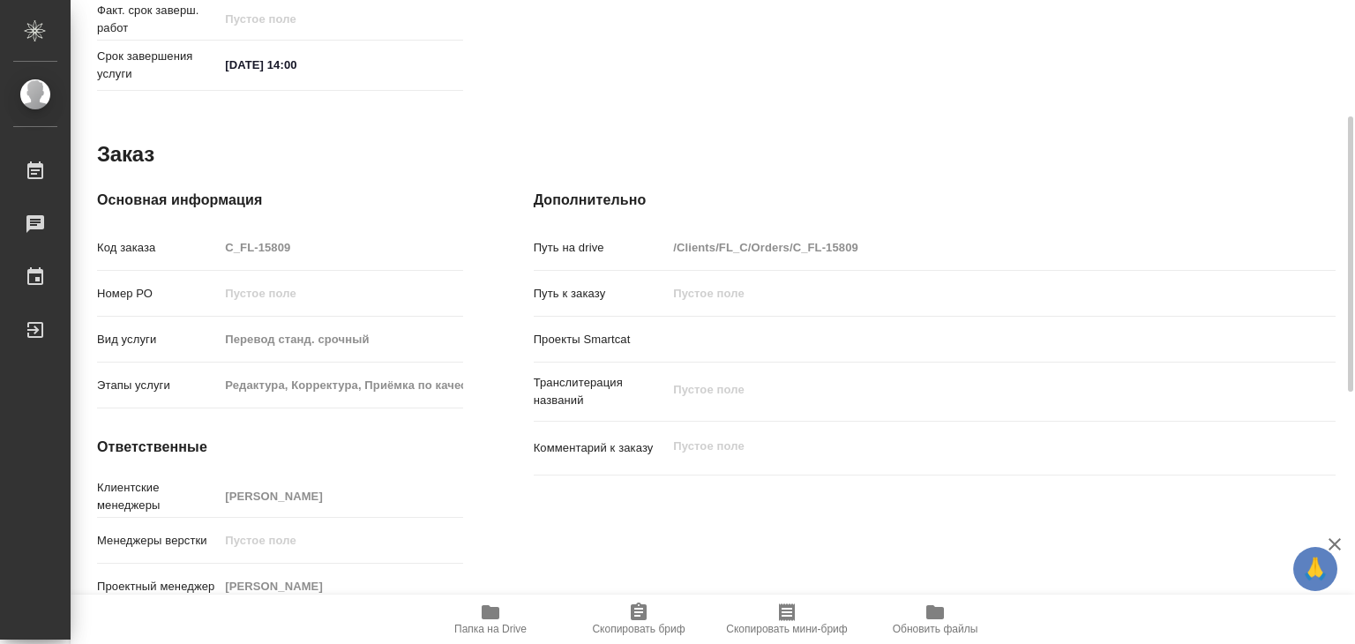
type textarea "x"
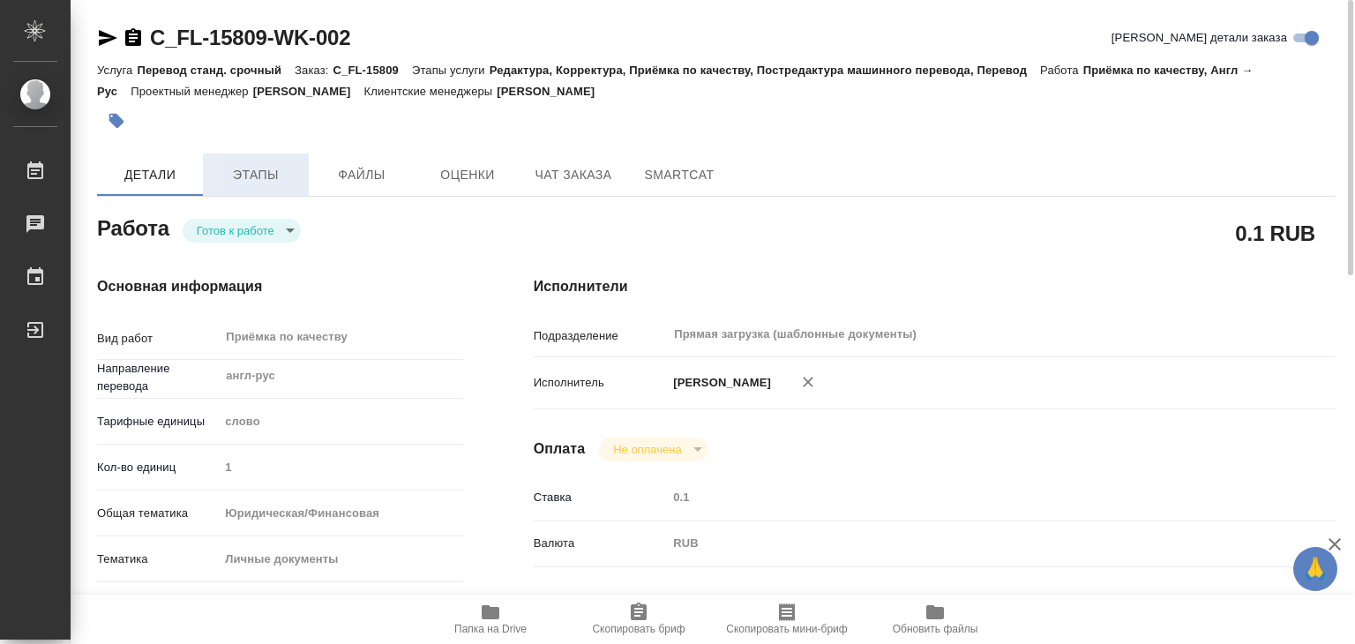
click at [254, 171] on span "Этапы" at bounding box center [255, 175] width 85 height 22
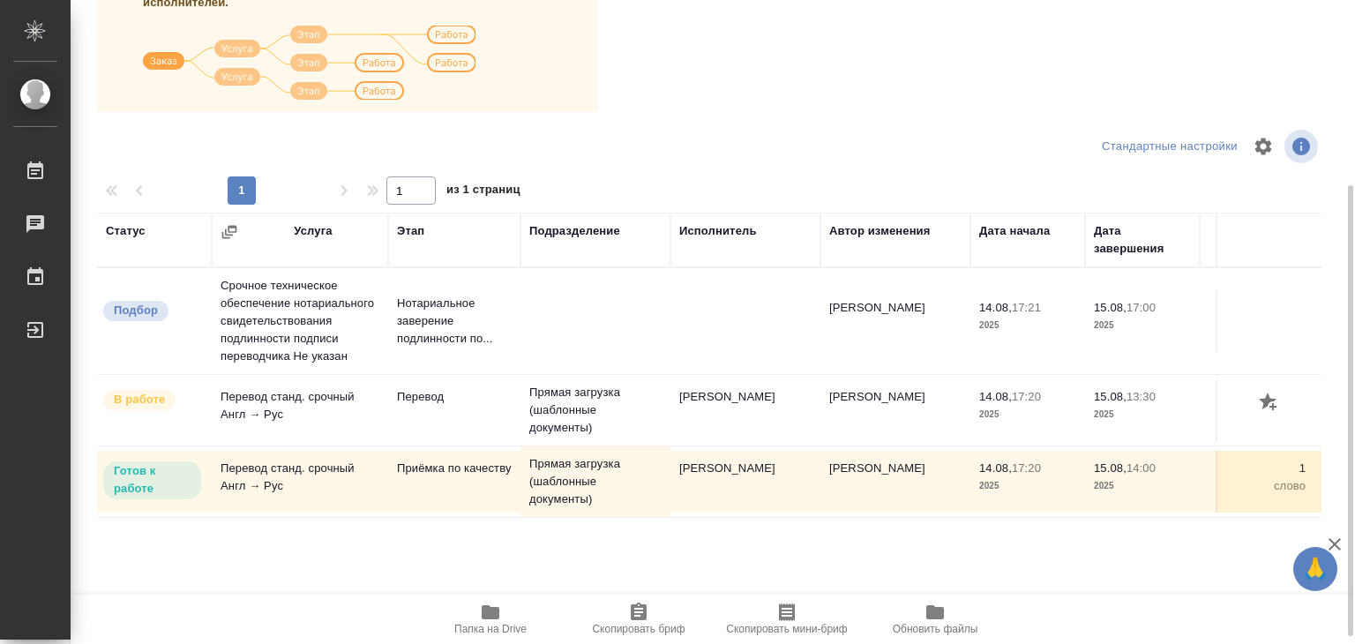
scroll to position [275, 0]
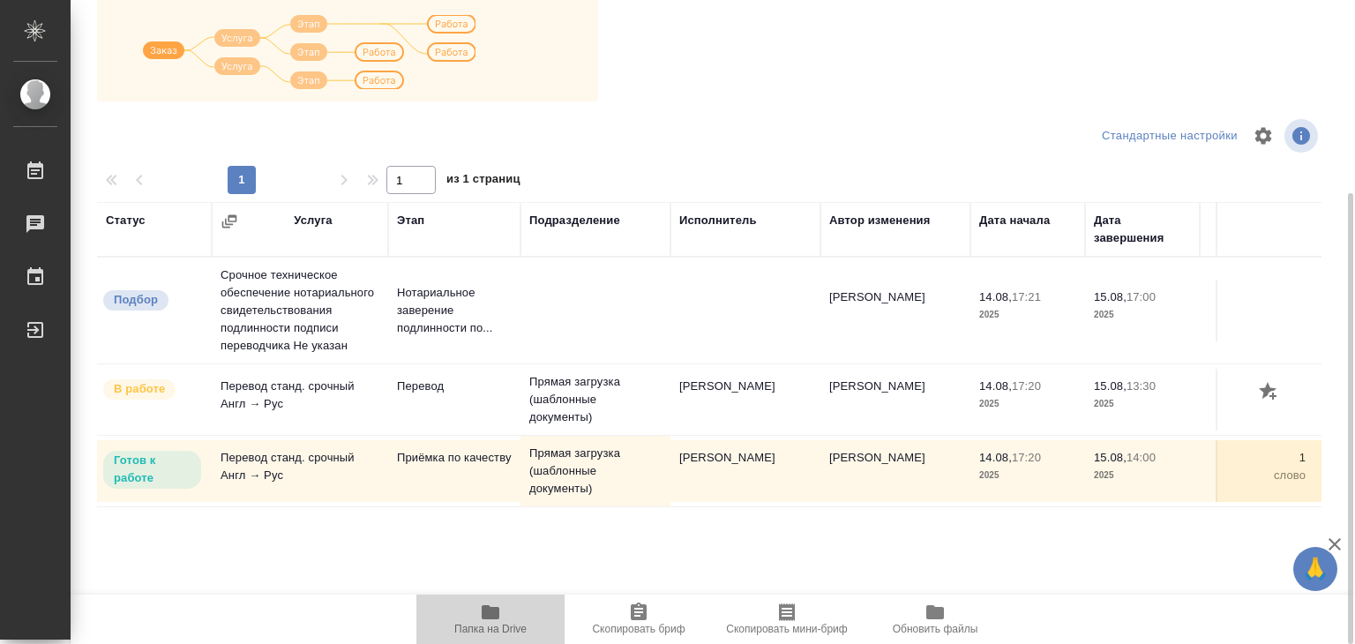
click at [489, 623] on span "Папка на Drive" at bounding box center [490, 629] width 72 height 12
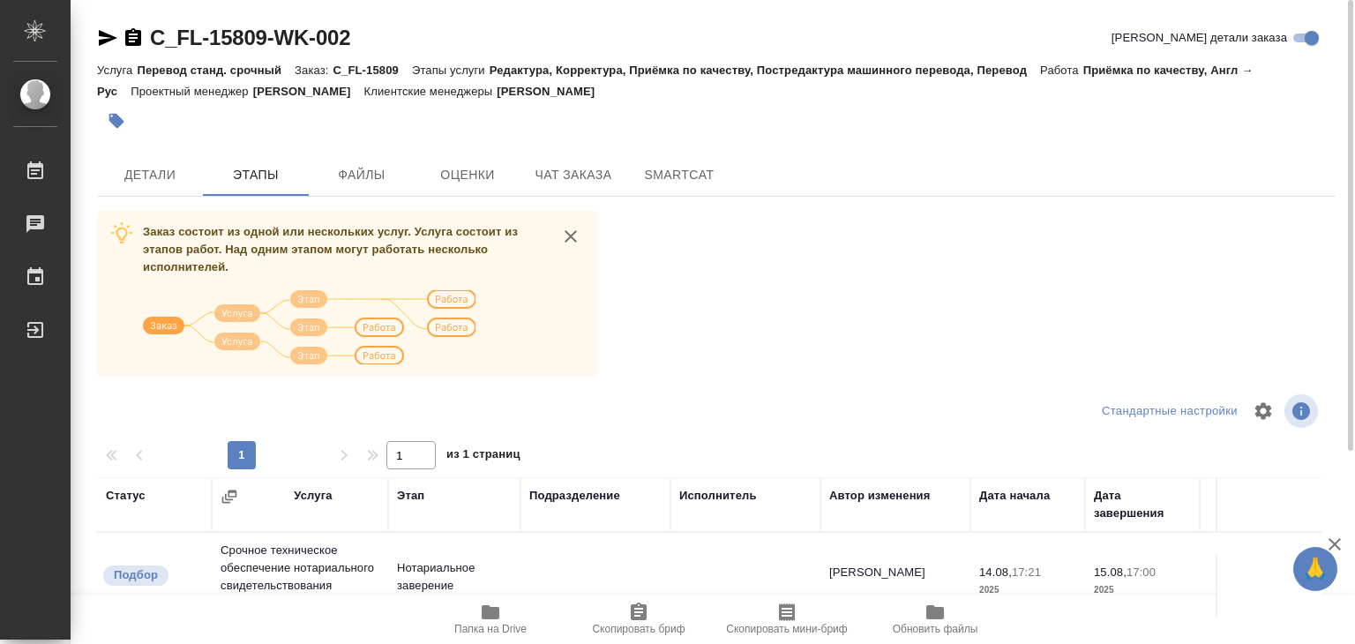
scroll to position [265, 0]
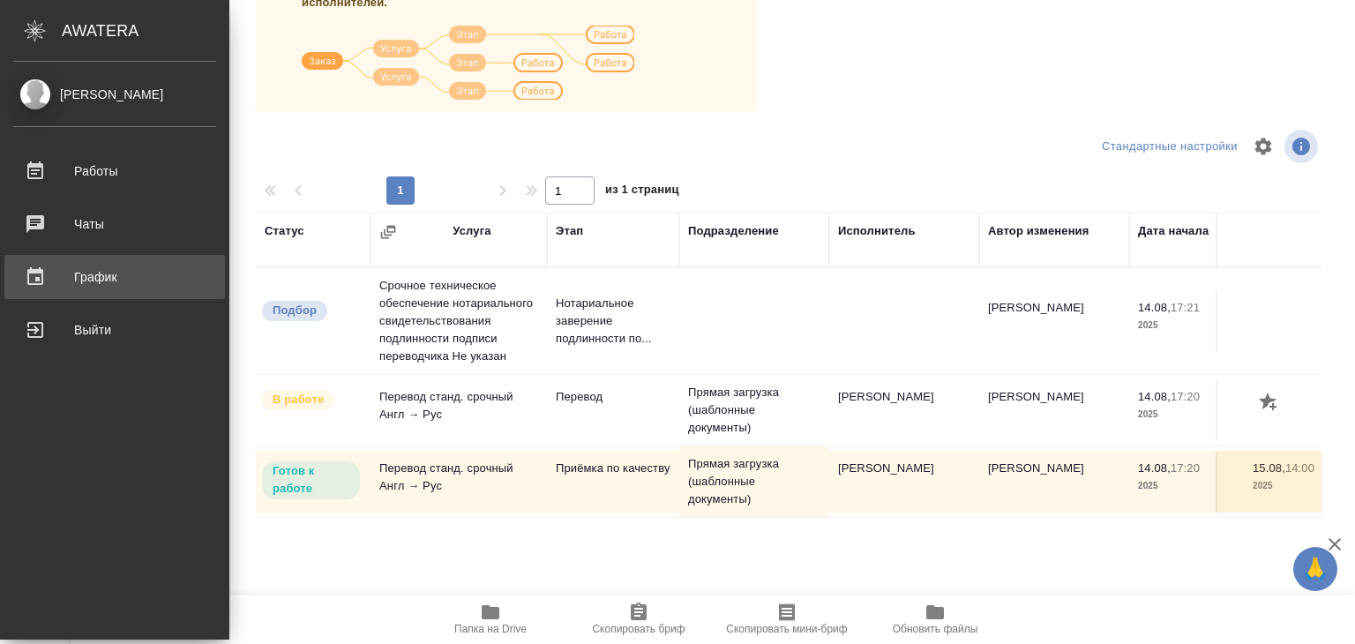
click at [115, 265] on div "График" at bounding box center [114, 277] width 203 height 26
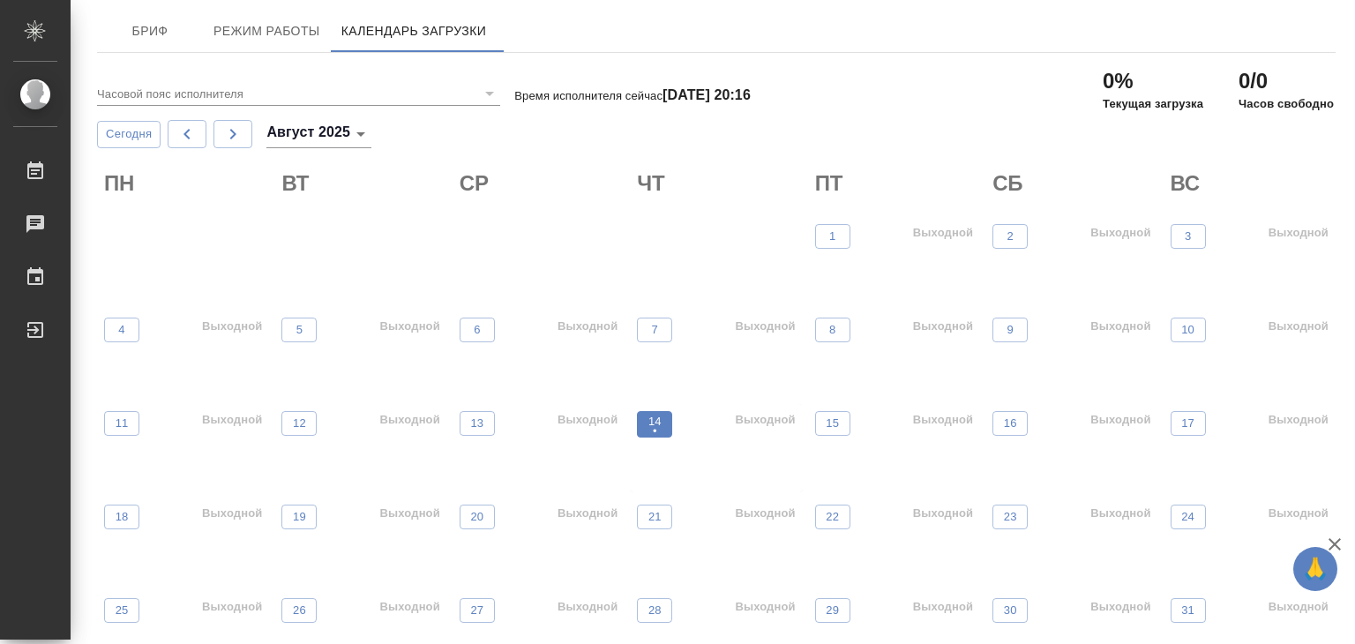
click at [652, 418] on p "14" at bounding box center [654, 422] width 13 height 18
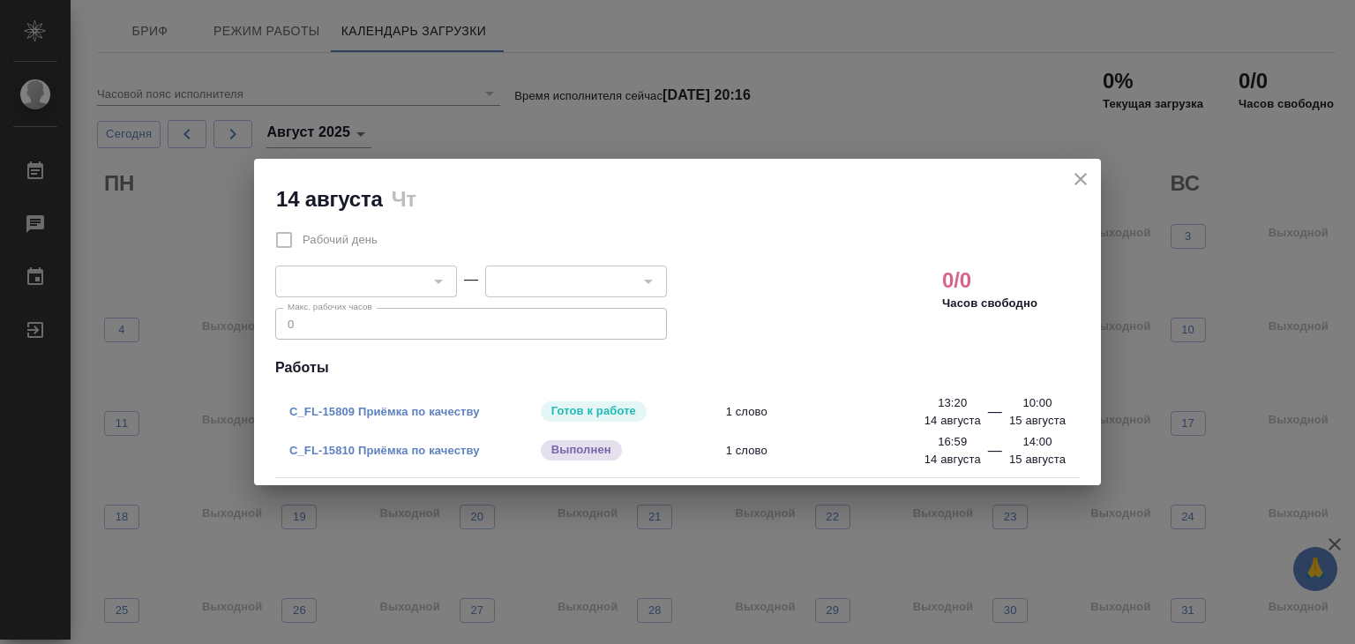
click at [400, 451] on link "C_FL-15810 Приёмка по качеству" at bounding box center [384, 450] width 190 height 13
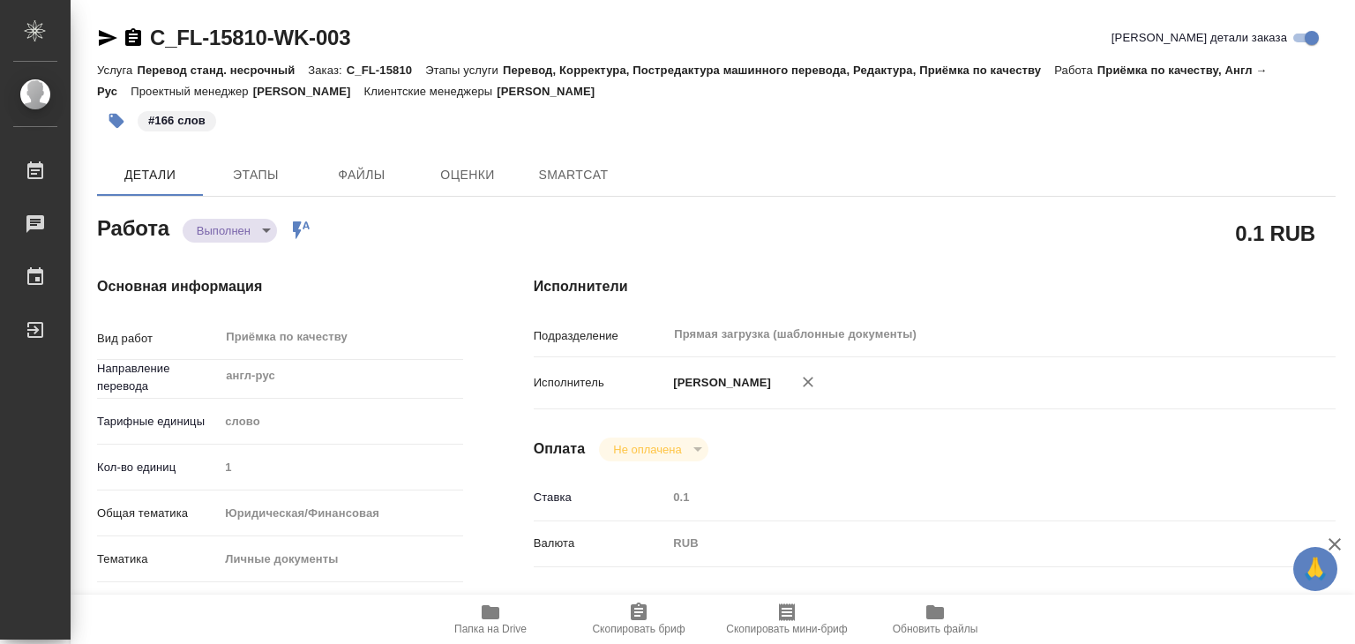
type textarea "x"
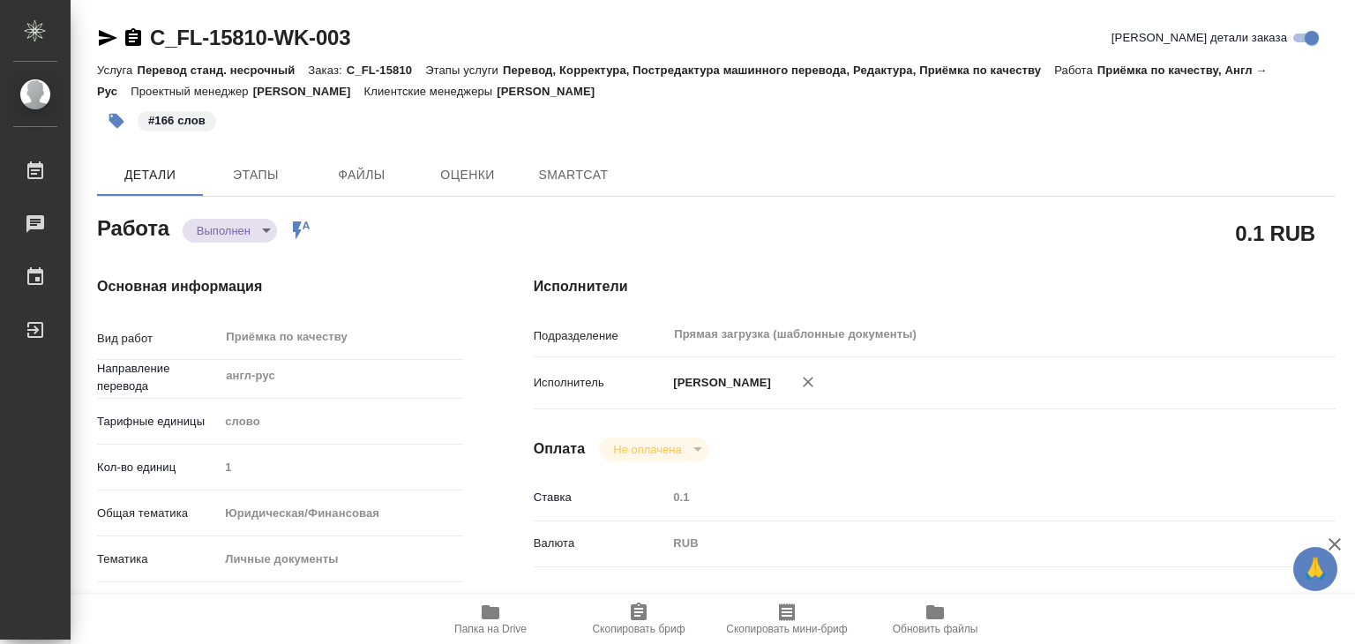
type textarea "x"
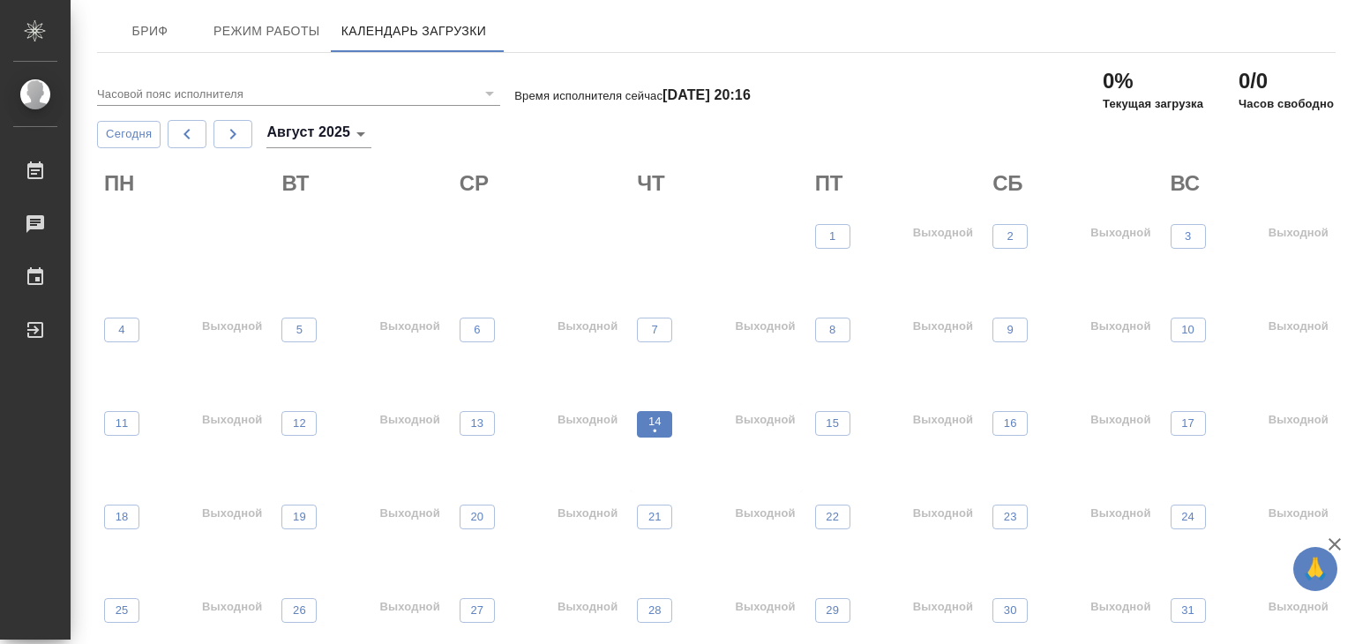
click at [648, 435] on p "•" at bounding box center [654, 431] width 13 height 18
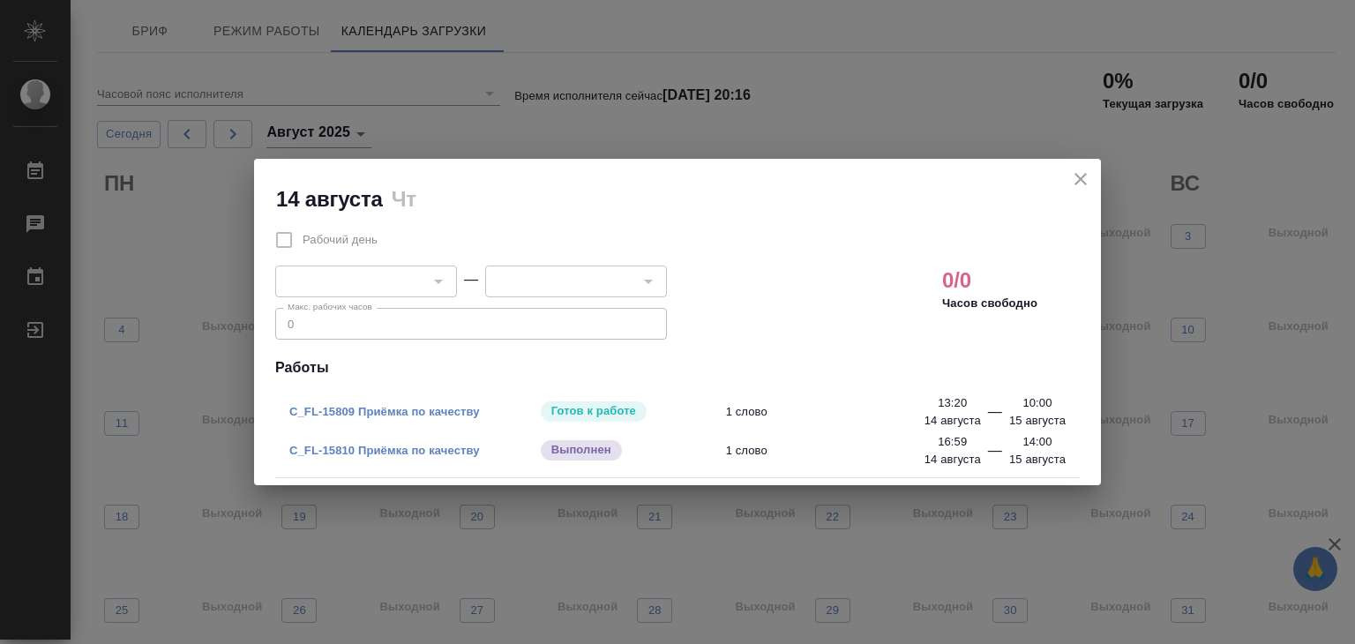
click at [1000, 447] on div "16:59 [DATE] — 14:00 [DATE]" at bounding box center [994, 450] width 141 height 35
click at [1031, 446] on p "14:00" at bounding box center [1036, 442] width 29 height 18
click at [437, 284] on div at bounding box center [437, 281] width 23 height 25
click at [441, 280] on div at bounding box center [437, 281] width 23 height 25
click at [290, 235] on label "Рабочий день" at bounding box center [321, 239] width 112 height 37
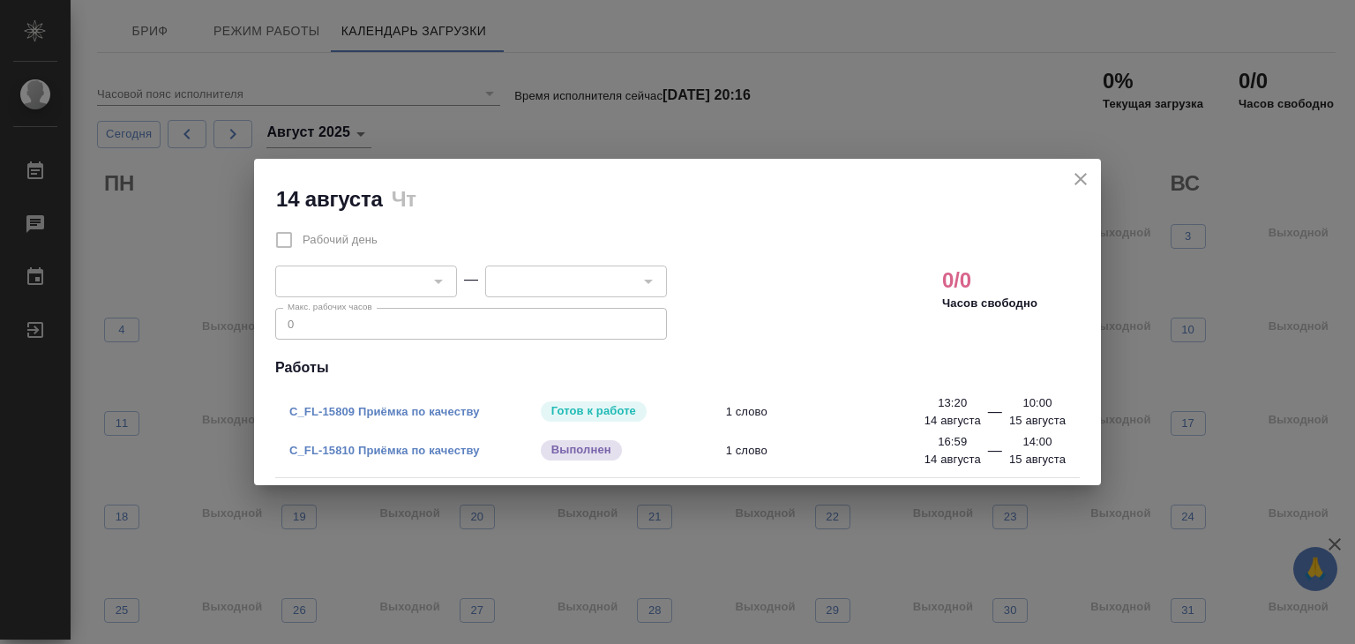
click at [287, 244] on label "Рабочий день" at bounding box center [321, 239] width 112 height 37
click at [286, 241] on label "Рабочий день" at bounding box center [321, 239] width 112 height 37
click at [377, 244] on span "Рабочий день" at bounding box center [339, 240] width 75 height 18
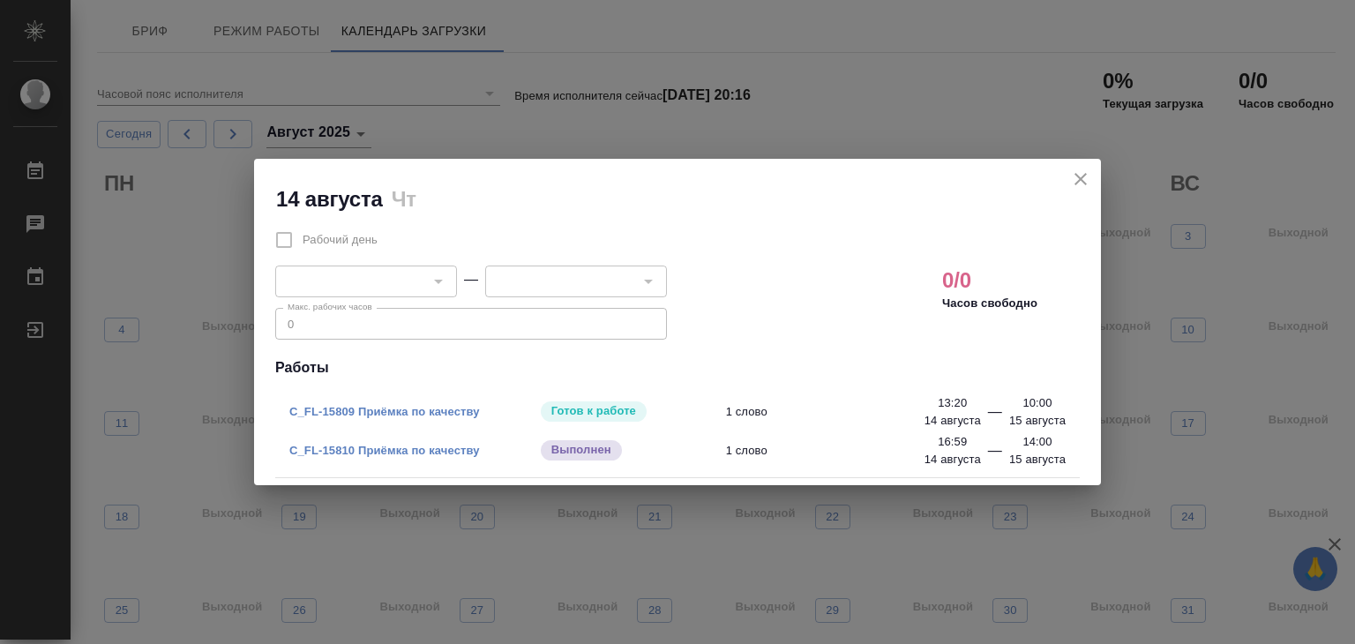
click at [702, 450] on div "Выполнен" at bounding box center [632, 450] width 187 height 25
click at [764, 454] on span "1 слово" at bounding box center [851, 451] width 250 height 18
click at [637, 287] on div at bounding box center [647, 281] width 23 height 25
click at [1077, 184] on icon "close" at bounding box center [1080, 178] width 21 height 21
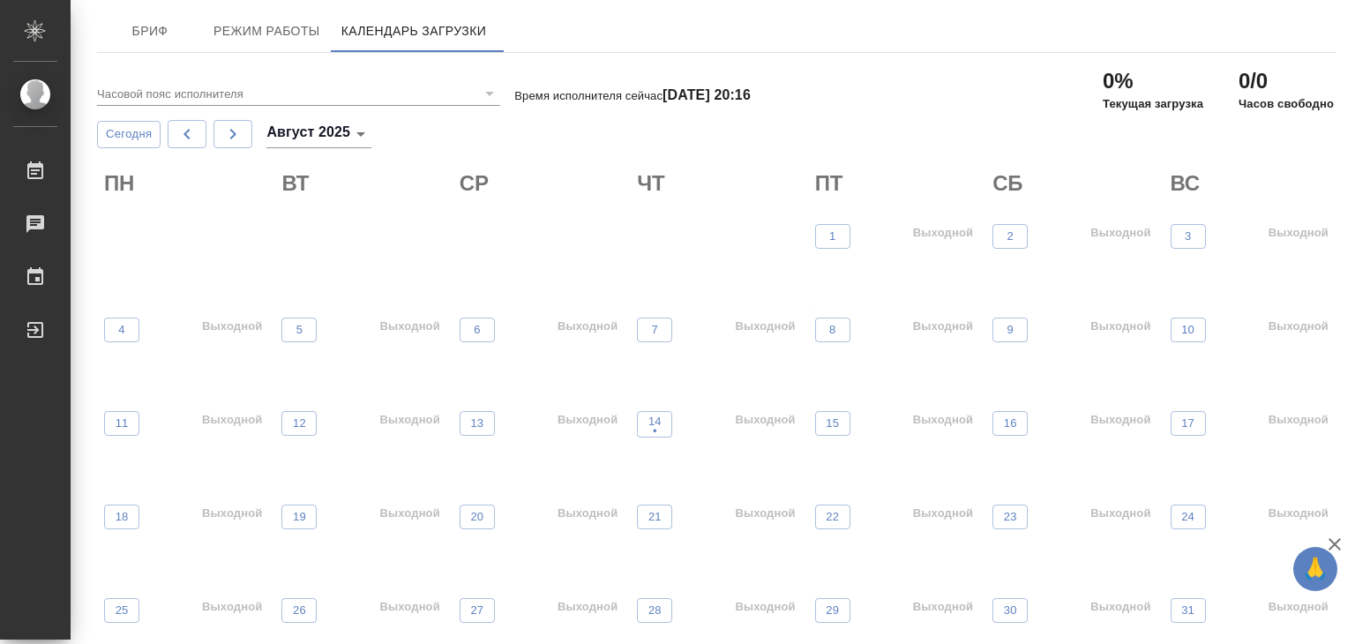
scroll to position [46, 0]
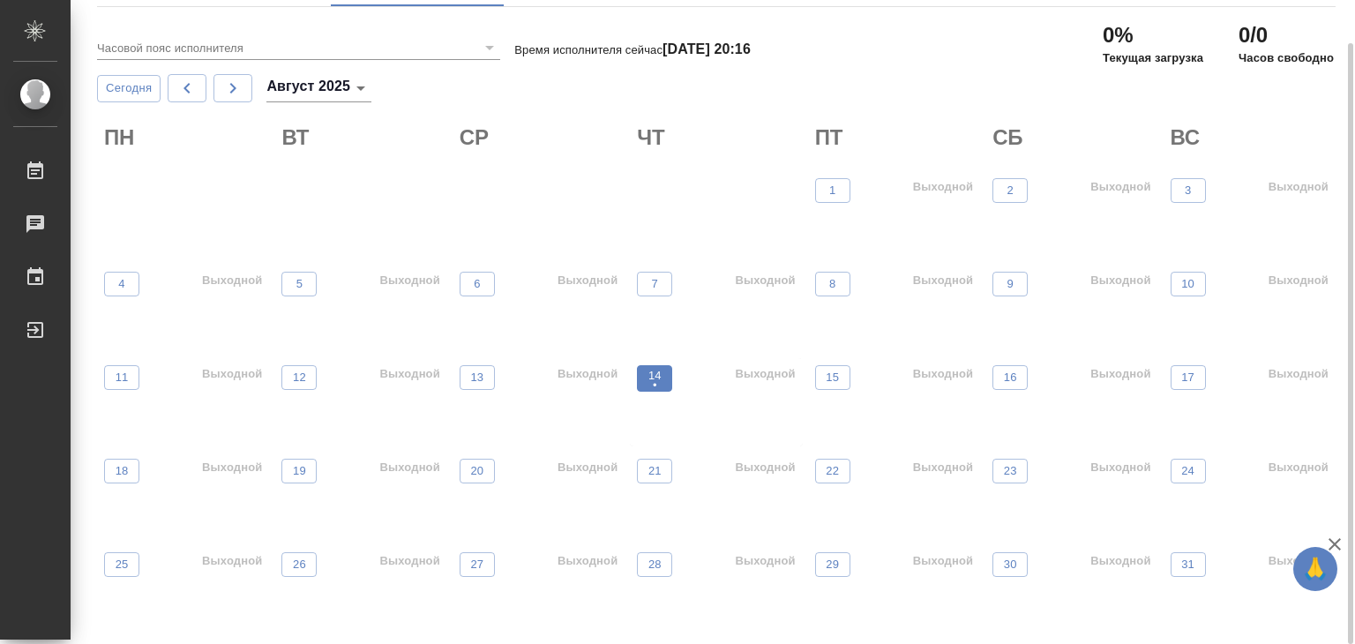
click at [656, 375] on p "14" at bounding box center [654, 376] width 13 height 18
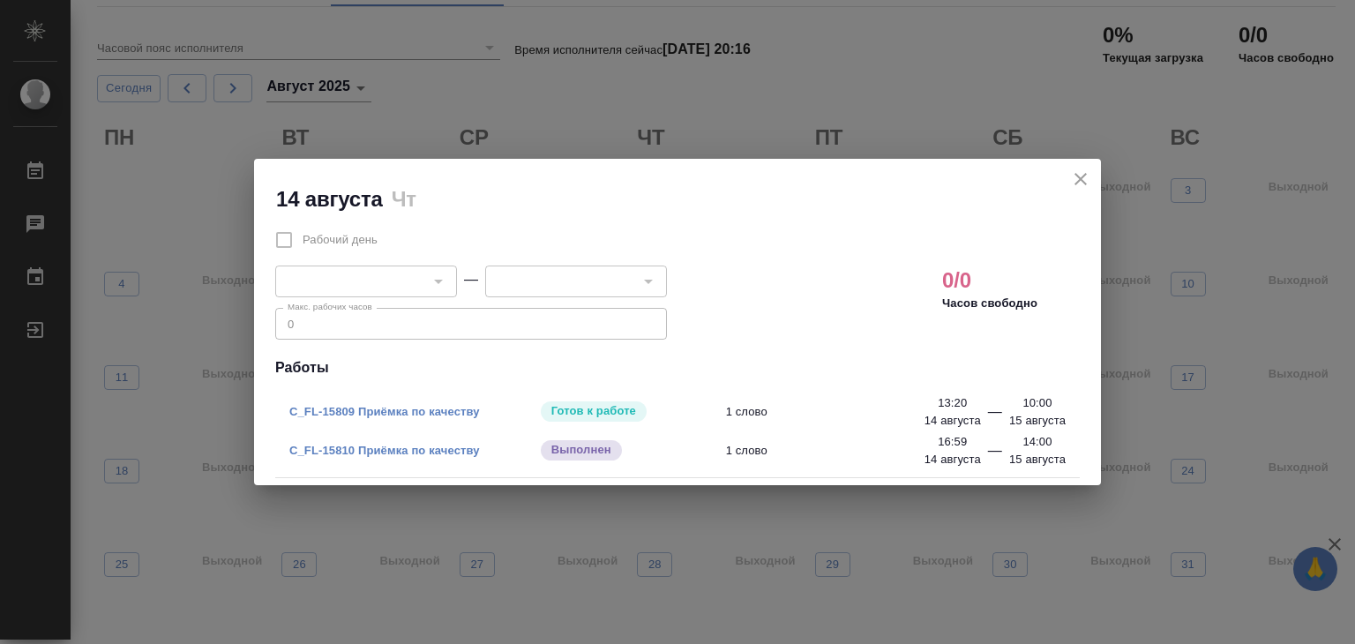
click at [429, 274] on div at bounding box center [437, 281] width 23 height 25
click at [419, 279] on div "​" at bounding box center [366, 281] width 182 height 32
click at [282, 235] on label "Рабочий день" at bounding box center [321, 239] width 112 height 37
click at [374, 452] on link "C_FL-15810 Приёмка по качеству" at bounding box center [384, 450] width 190 height 13
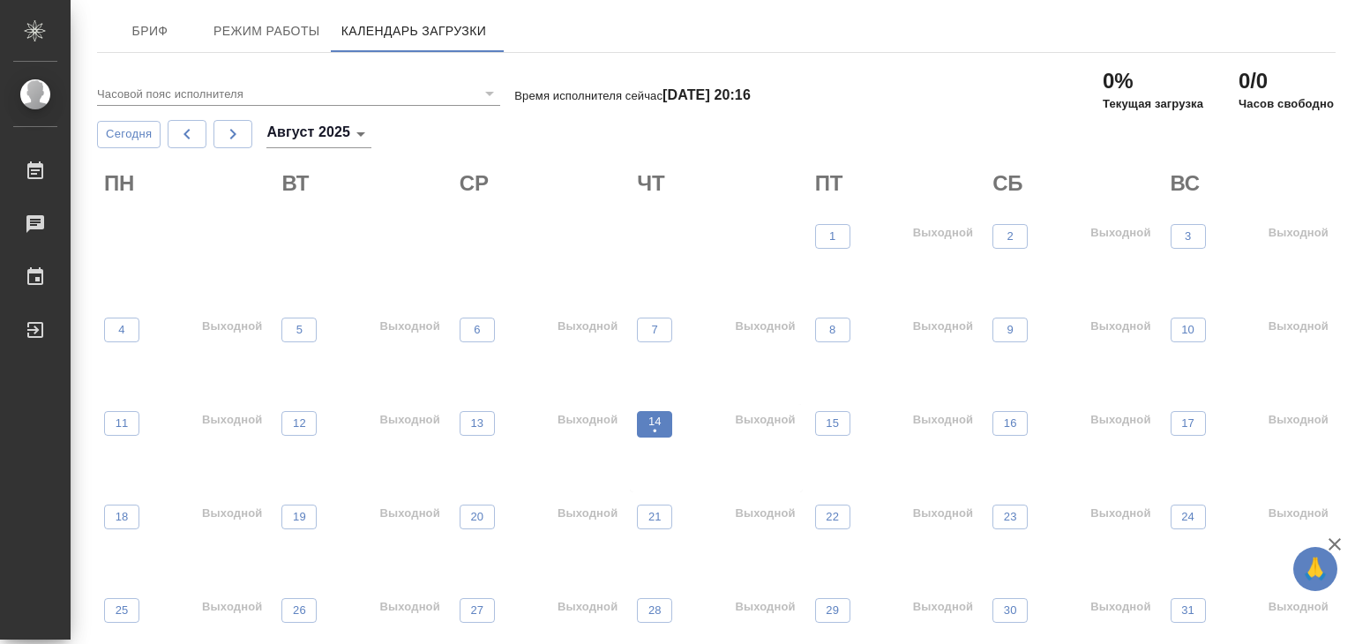
click at [660, 422] on p "14" at bounding box center [654, 422] width 13 height 18
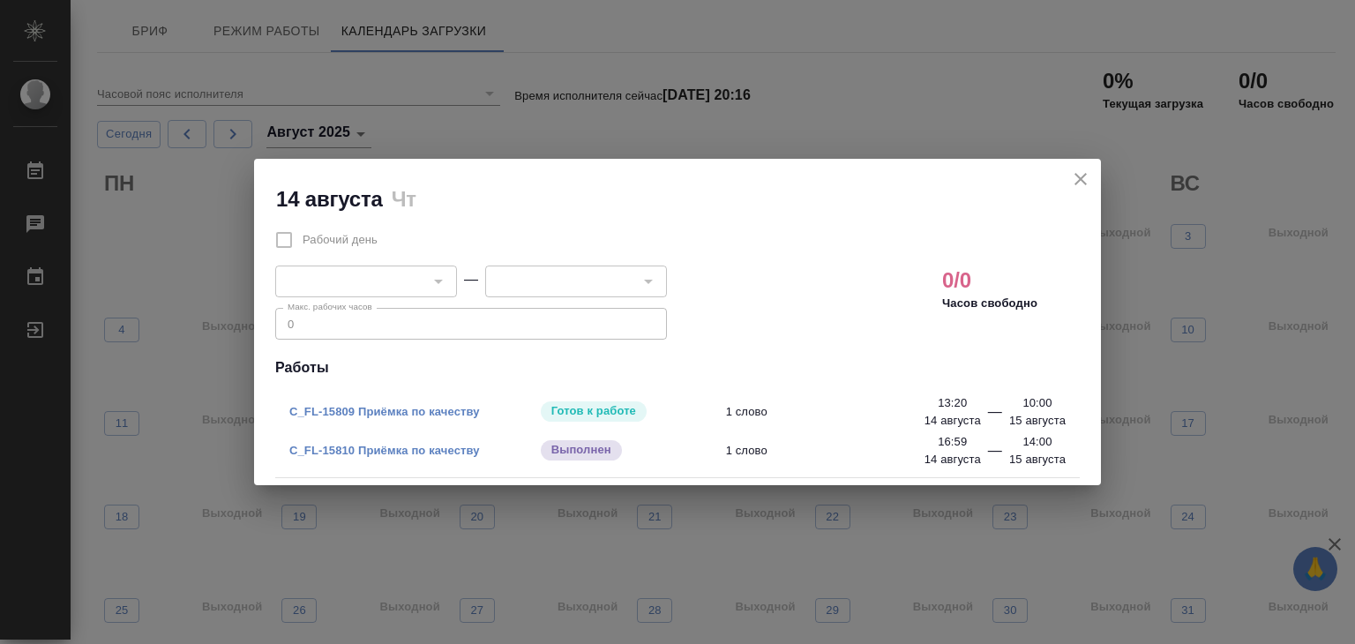
click at [1079, 181] on icon "close" at bounding box center [1080, 178] width 21 height 21
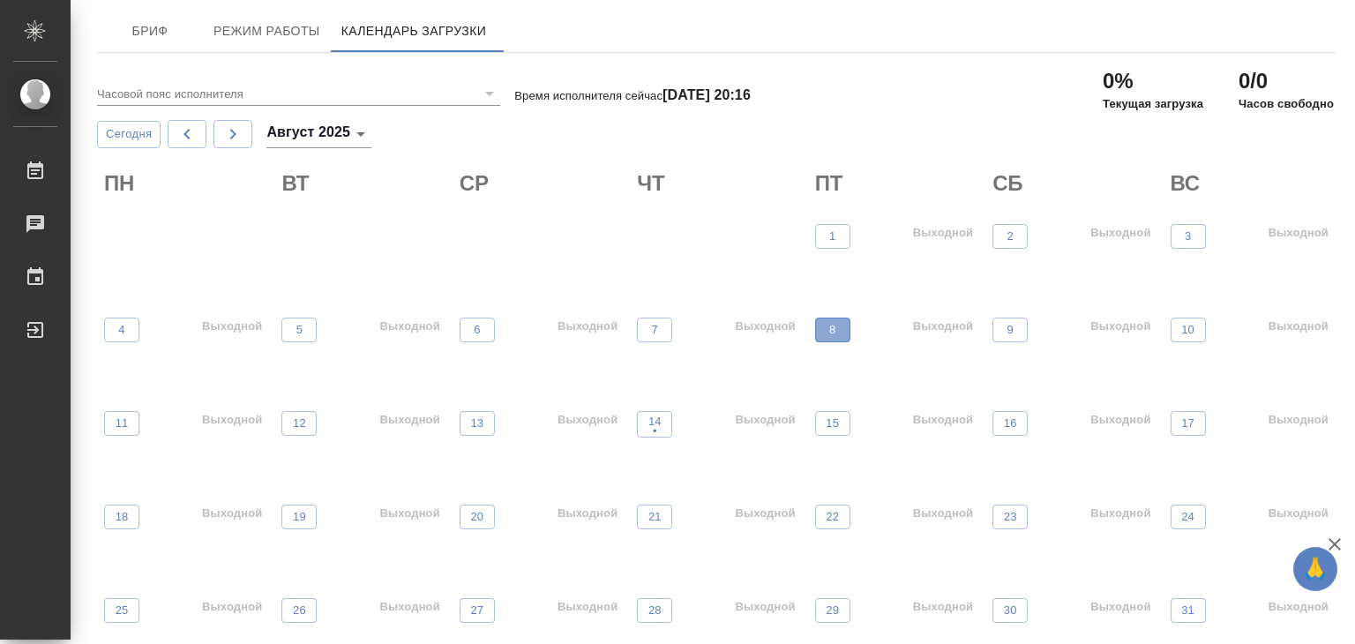
click at [839, 334] on span "8" at bounding box center [833, 330] width 18 height 18
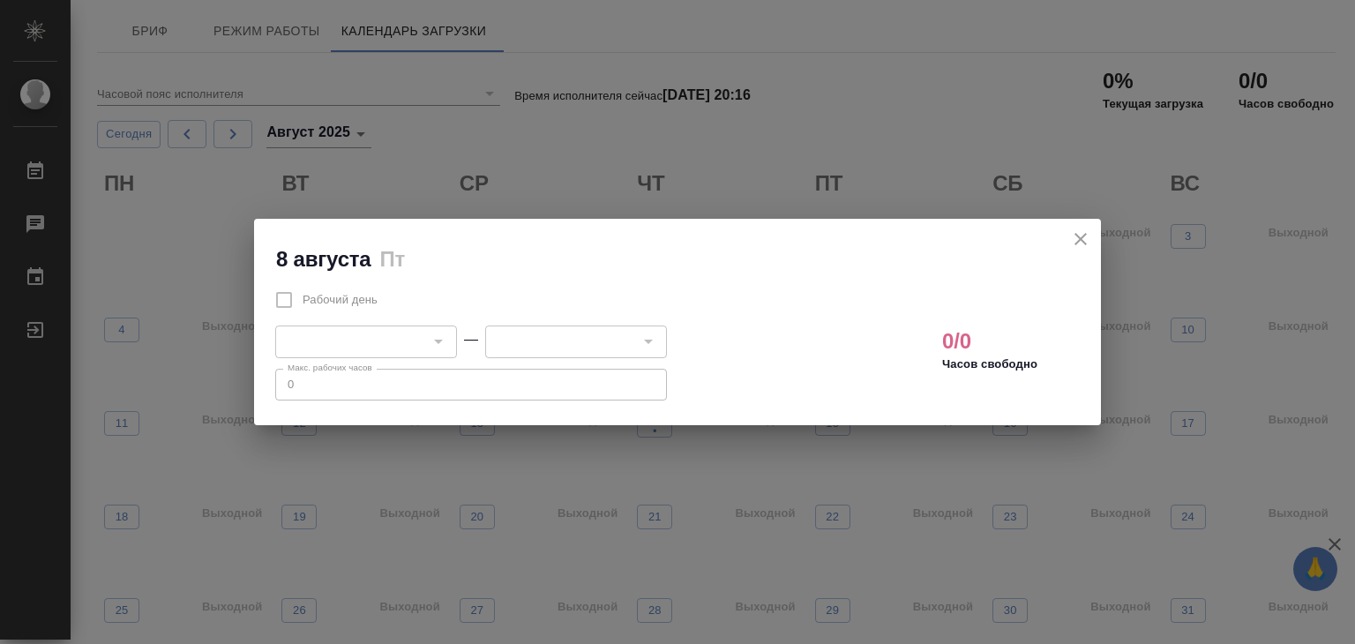
click at [1070, 240] on icon "close" at bounding box center [1080, 238] width 21 height 21
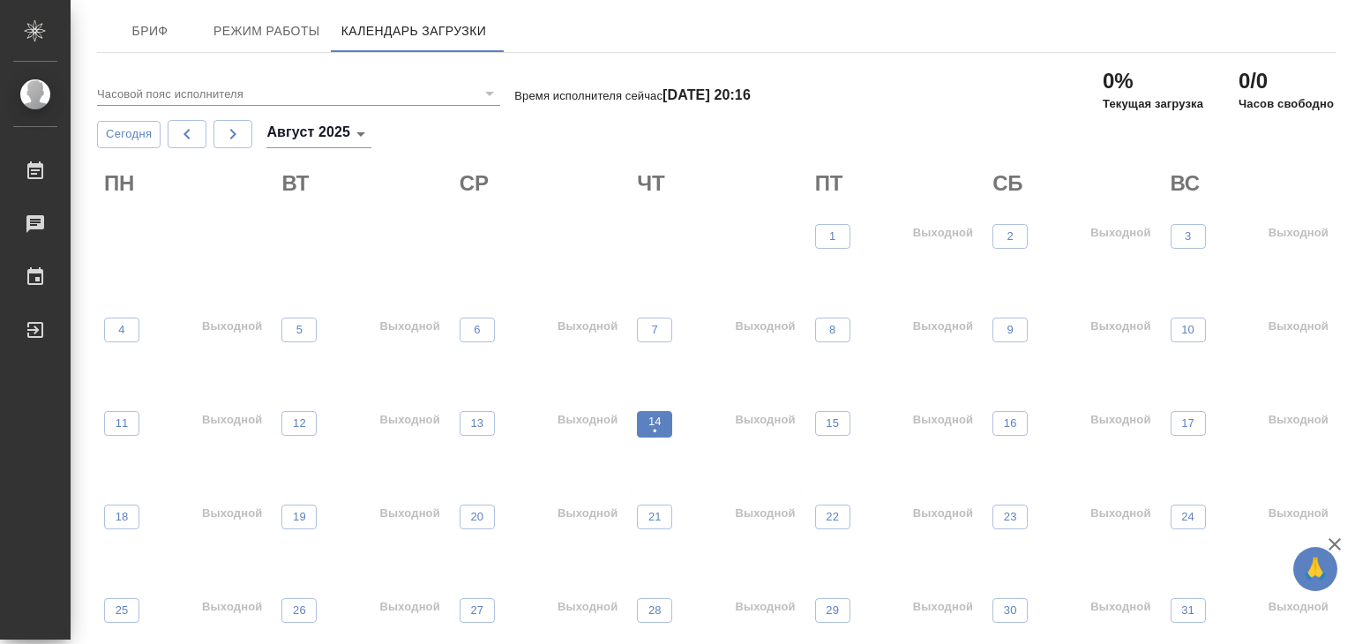
click at [651, 415] on p "14" at bounding box center [654, 422] width 13 height 18
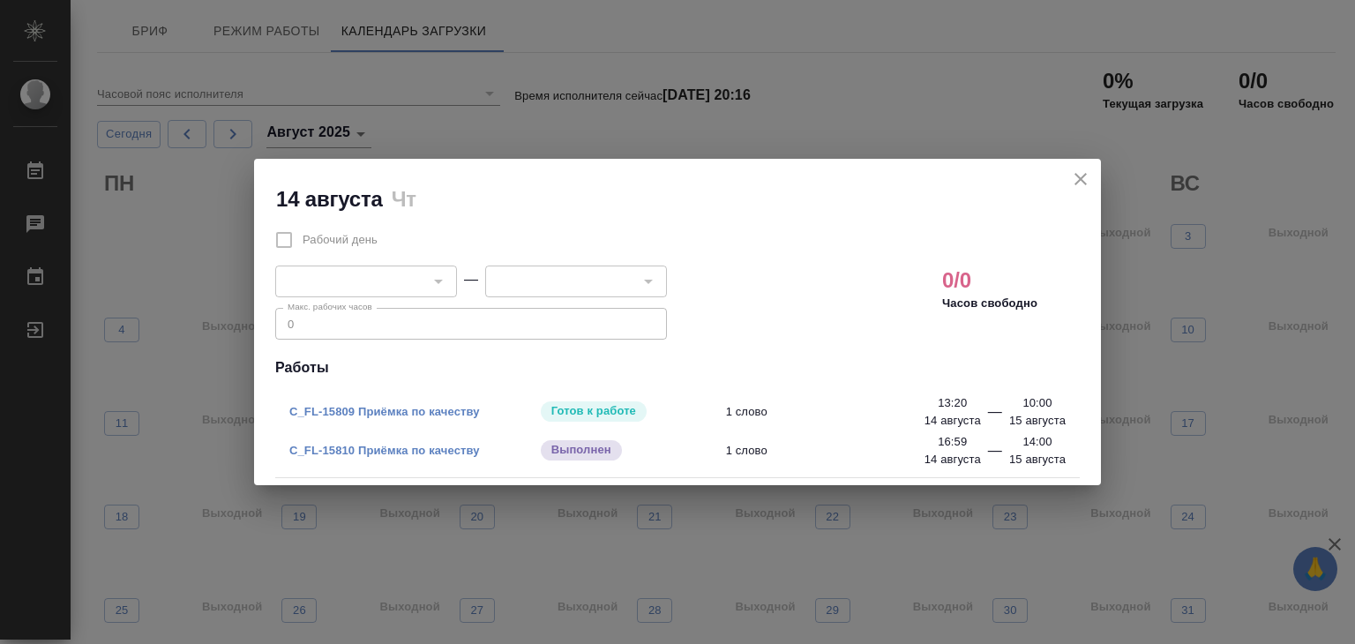
click at [430, 286] on div at bounding box center [437, 281] width 23 height 25
click at [430, 278] on div at bounding box center [437, 281] width 23 height 25
click at [1075, 177] on icon "close" at bounding box center [1080, 178] width 21 height 21
